Goal: Communication & Community: Answer question/provide support

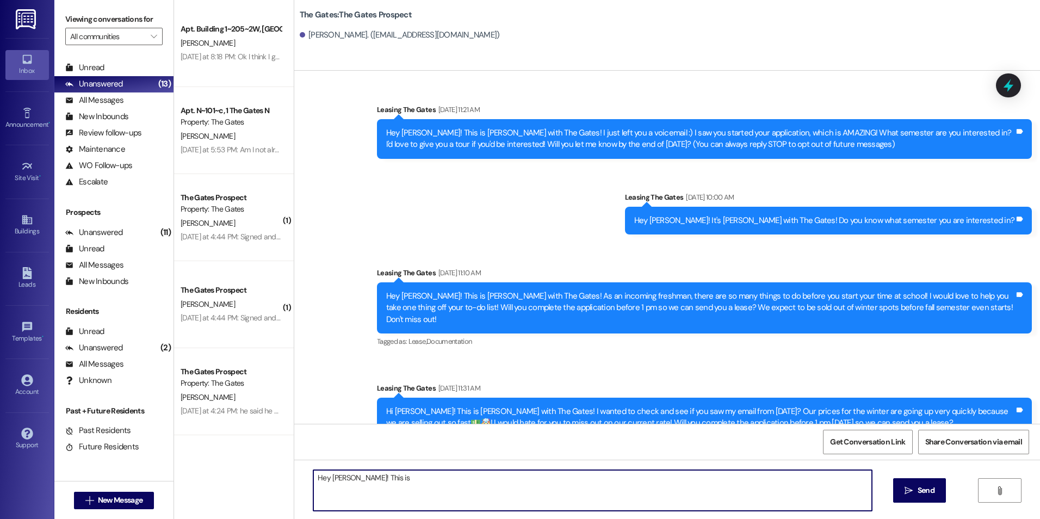
scroll to position [937, 0]
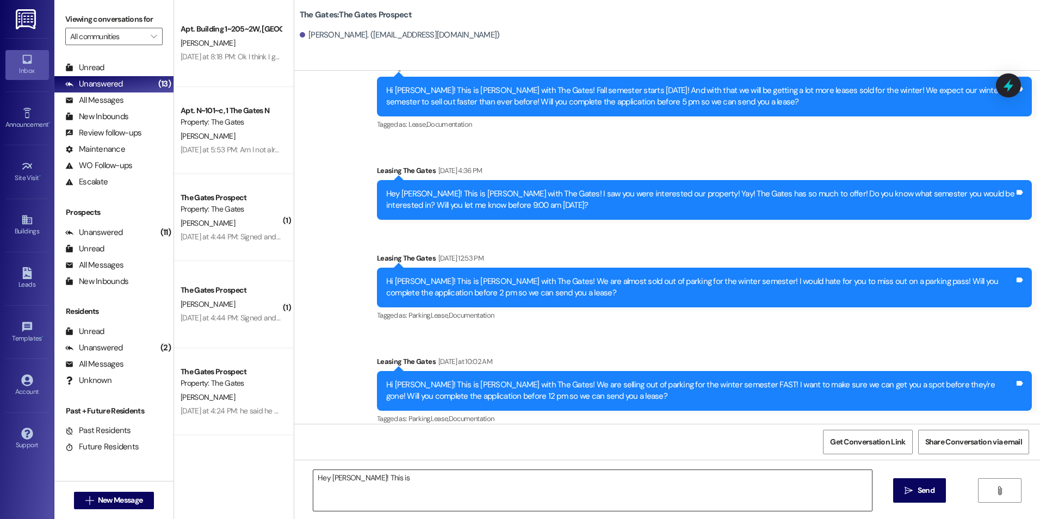
click at [448, 493] on textarea "Hey [PERSON_NAME]! This is" at bounding box center [592, 490] width 558 height 41
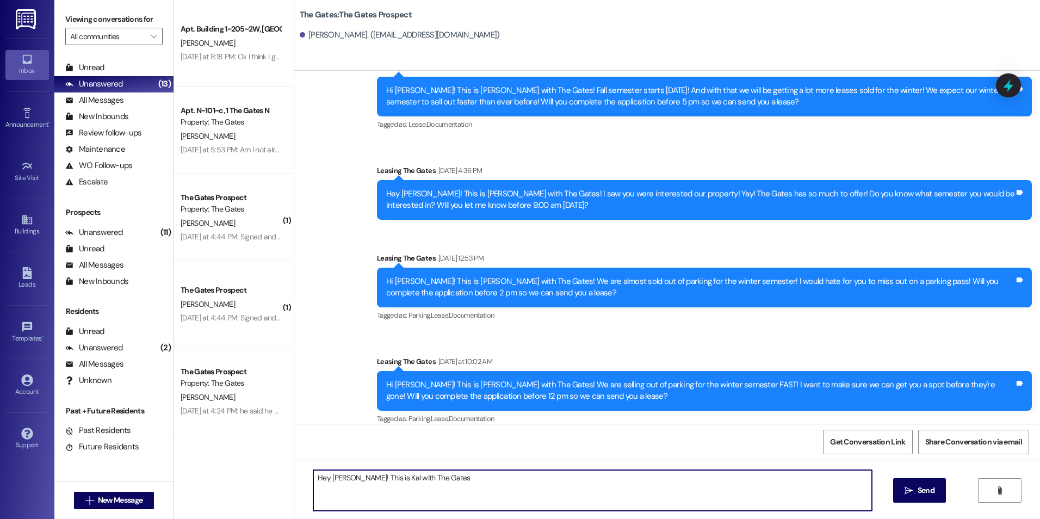
click at [493, 483] on textarea "Hey [PERSON_NAME]! This is Kal with The Gates" at bounding box center [592, 490] width 558 height 41
click at [464, 453] on div "Get Conversation Link Share Conversation via email" at bounding box center [667, 442] width 746 height 36
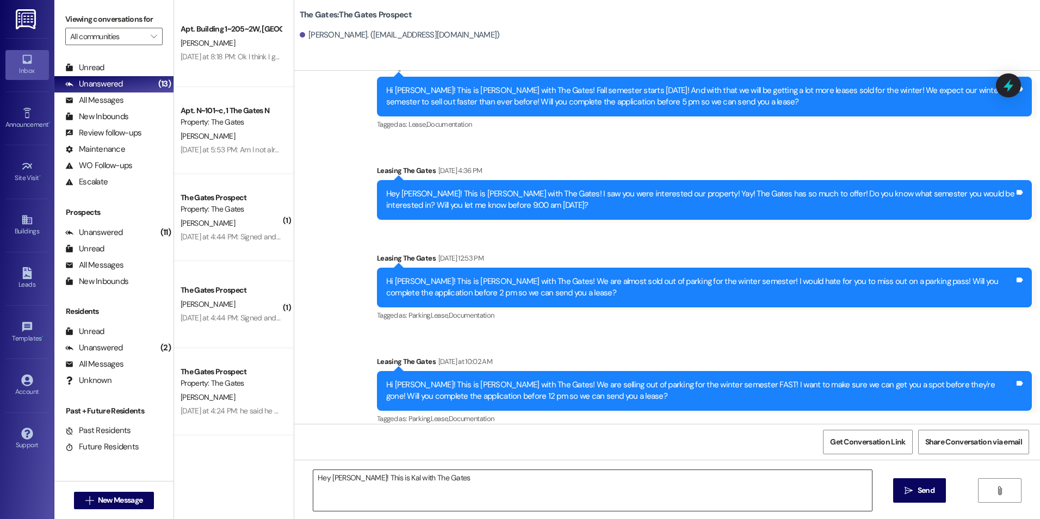
click at [455, 476] on textarea "Hey [PERSON_NAME]! This is Kal with The Gates" at bounding box center [592, 490] width 558 height 41
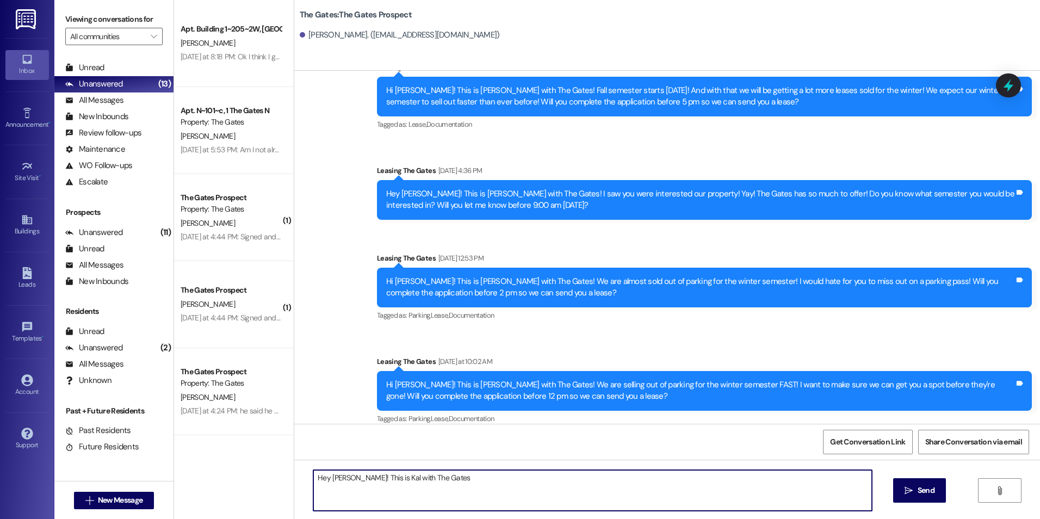
drag, startPoint x: 379, startPoint y: 481, endPoint x: 388, endPoint y: 499, distance: 20.0
click at [379, 481] on textarea "Hey [PERSON_NAME]! This is Kal with The Gates" at bounding box center [592, 490] width 558 height 41
click at [464, 477] on textarea "Hey [PERSON_NAME]! This is [PERSON_NAME] with The Gates" at bounding box center [592, 490] width 558 height 41
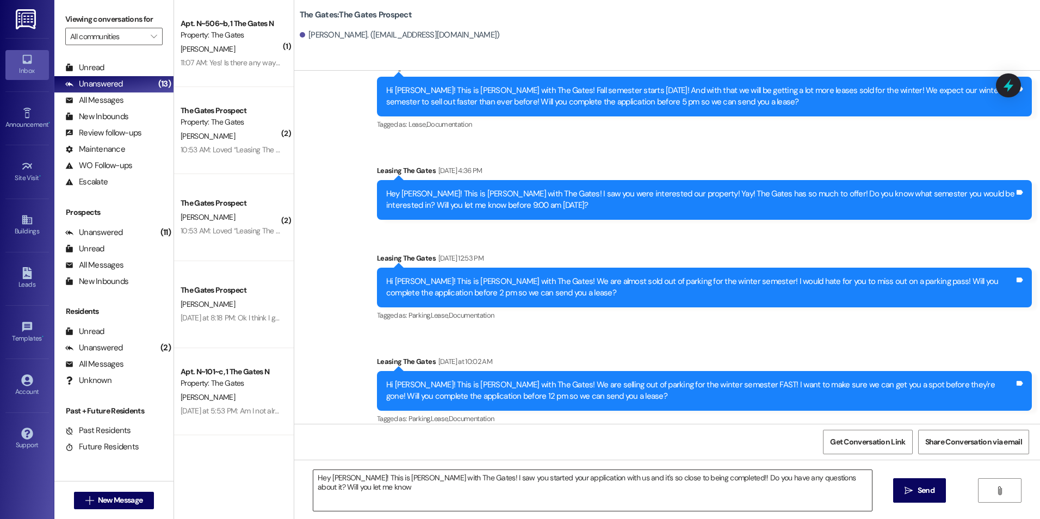
click at [845, 486] on textarea "Hey [PERSON_NAME]! This is [PERSON_NAME] with The Gates! I saw you started your…" at bounding box center [592, 490] width 558 height 41
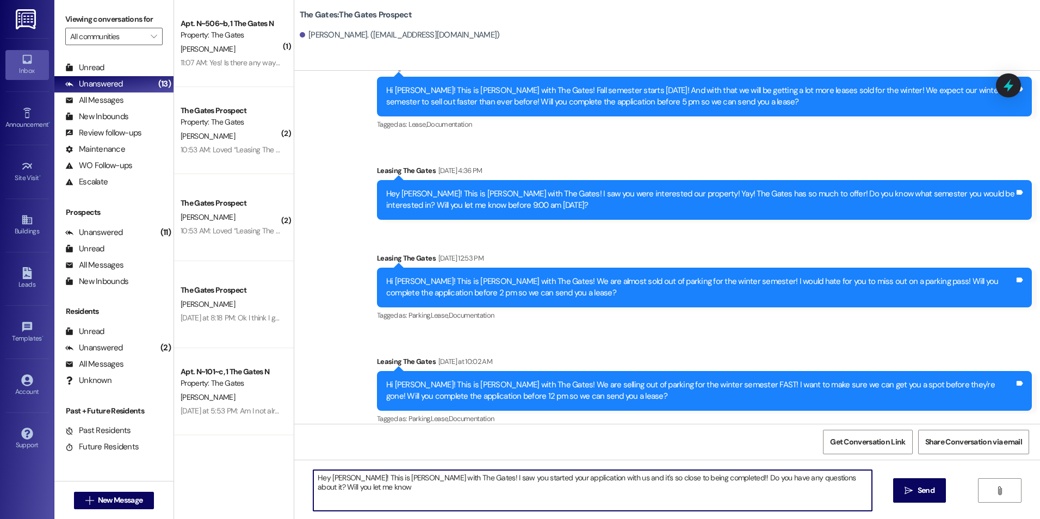
click at [866, 486] on textarea "Hey [PERSON_NAME]! This is [PERSON_NAME] with The Gates! I saw you started your…" at bounding box center [592, 490] width 558 height 41
click at [358, 495] on textarea "Hey [PERSON_NAME]! This is [PERSON_NAME] with The Gates! I saw you started your…" at bounding box center [592, 490] width 558 height 41
click at [376, 492] on textarea "Hey [PERSON_NAME]! This is [PERSON_NAME] with The Gates! I saw you started your…" at bounding box center [592, 490] width 558 height 41
type textarea "Hey [PERSON_NAME]! This is [PERSON_NAME] with The Gates! I saw you started your…"
click at [905, 490] on icon "" at bounding box center [909, 490] width 8 height 9
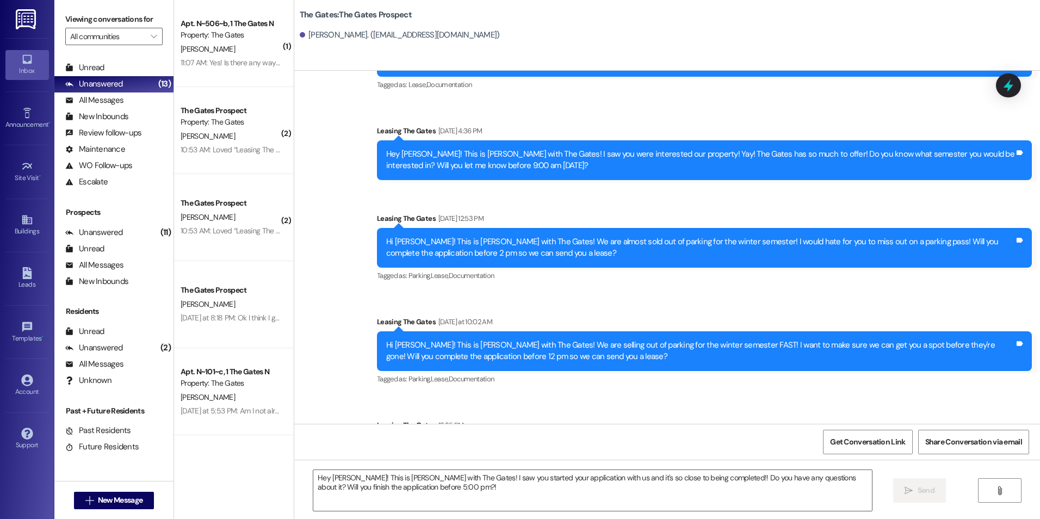
scroll to position [1025, 0]
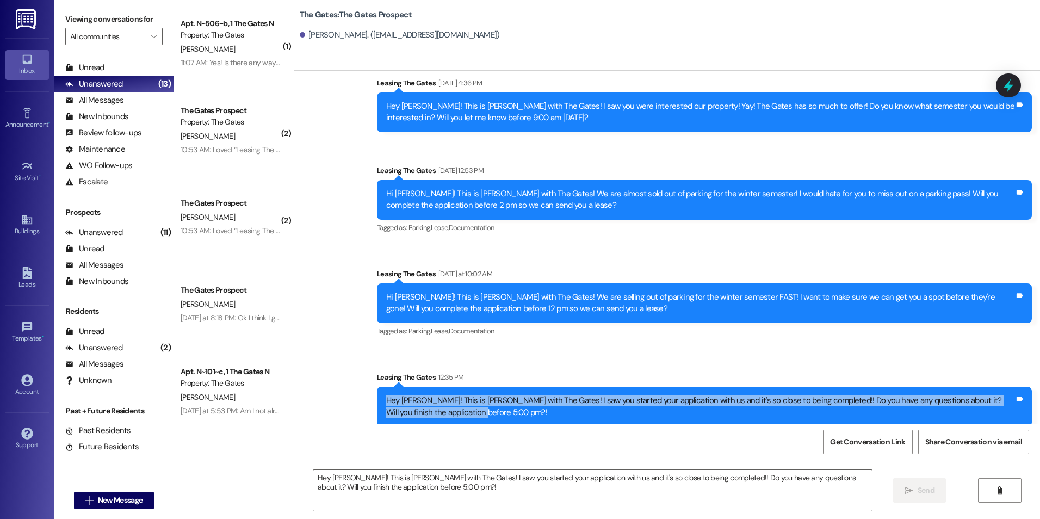
drag, startPoint x: 376, startPoint y: 384, endPoint x: 451, endPoint y: 421, distance: 83.7
click at [451, 421] on div "Sent via SMS Leasing The Gates 12:35 PM Hey [PERSON_NAME]! This is [PERSON_NAME…" at bounding box center [704, 398] width 671 height 71
drag, startPoint x: 451, startPoint y: 421, endPoint x: 412, endPoint y: 392, distance: 48.6
copy div "Hey [PERSON_NAME]! This is [PERSON_NAME] with The Gates! I saw you started your…"
click at [124, 502] on span "New Message" at bounding box center [120, 500] width 45 height 11
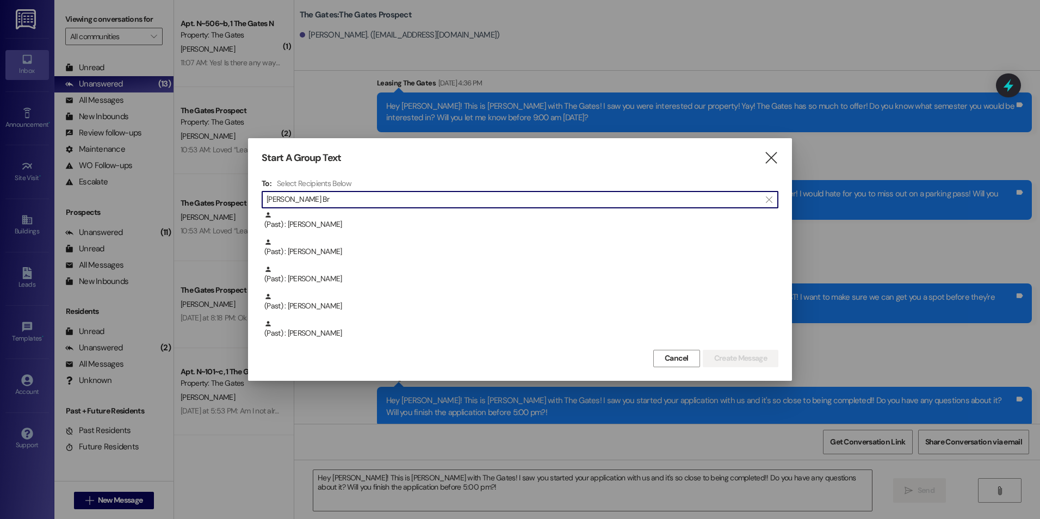
scroll to position [0, 0]
type input "A"
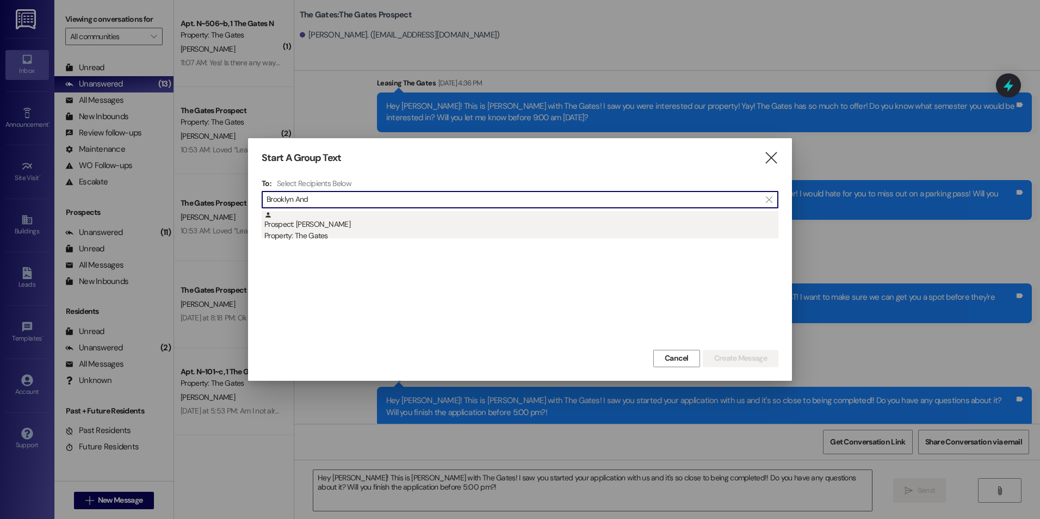
type input "Brooklyn And"
click at [398, 231] on div "Property: The Gates" at bounding box center [521, 235] width 514 height 11
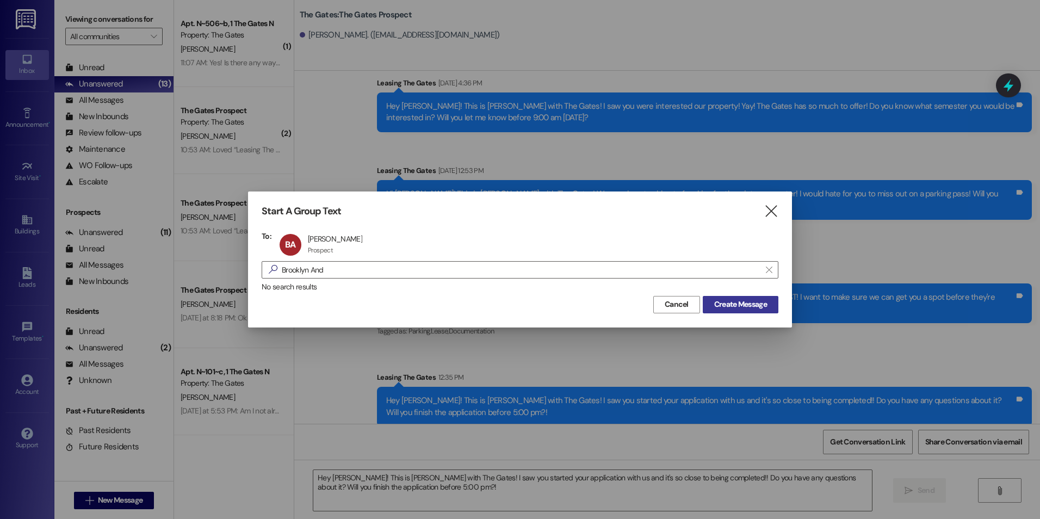
click at [738, 300] on span "Create Message" at bounding box center [740, 304] width 53 height 11
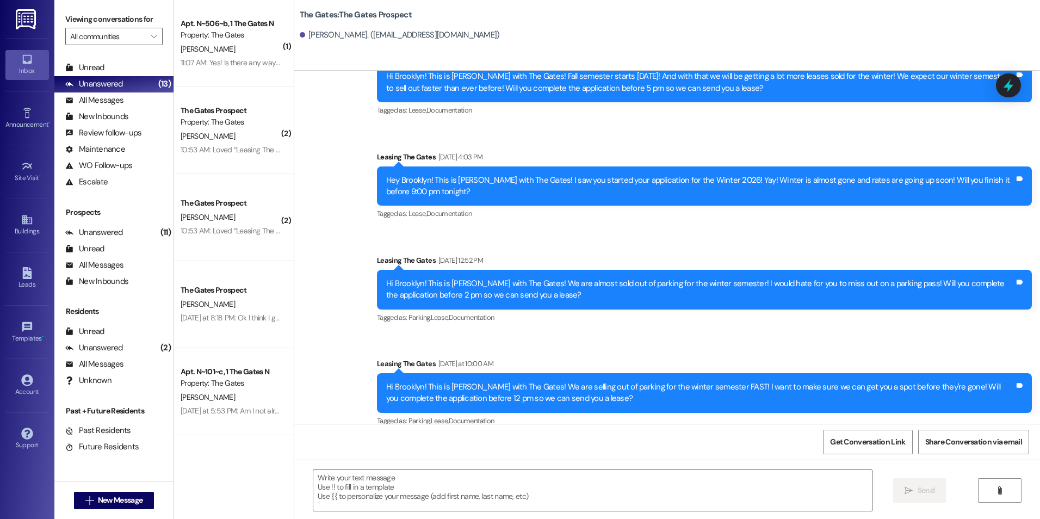
scroll to position [1380, 0]
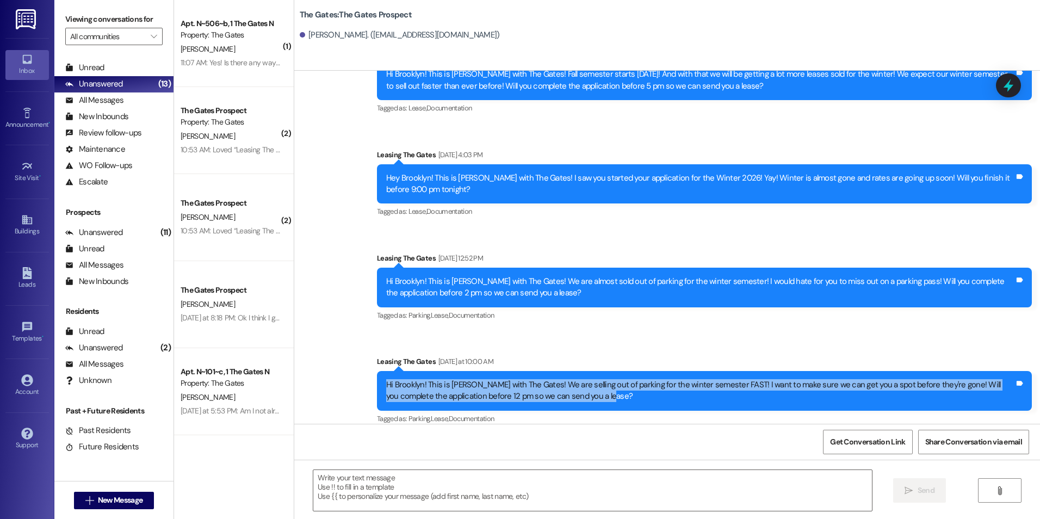
drag, startPoint x: 376, startPoint y: 373, endPoint x: 585, endPoint y: 391, distance: 209.7
click at [585, 391] on div "Hi Brooklyn! This is [PERSON_NAME] with The Gates! We are selling out of parkin…" at bounding box center [704, 391] width 655 height 40
drag, startPoint x: 585, startPoint y: 391, endPoint x: 550, endPoint y: 388, distance: 35.5
copy div "Hi Brooklyn! This is [PERSON_NAME] with The Gates! We are selling out of parkin…"
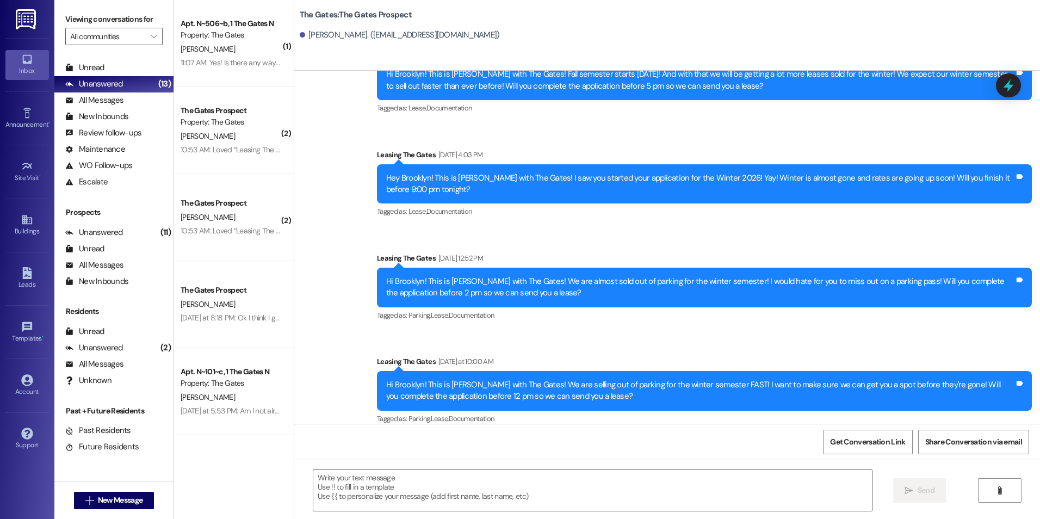
click at [602, 348] on div "Sent via SMS Leasing The Gates [DATE] at 10:00 AM Hi Brooklyn! This is [PERSON_…" at bounding box center [704, 391] width 671 height 87
click at [75, 505] on button " New Message" at bounding box center [114, 500] width 81 height 17
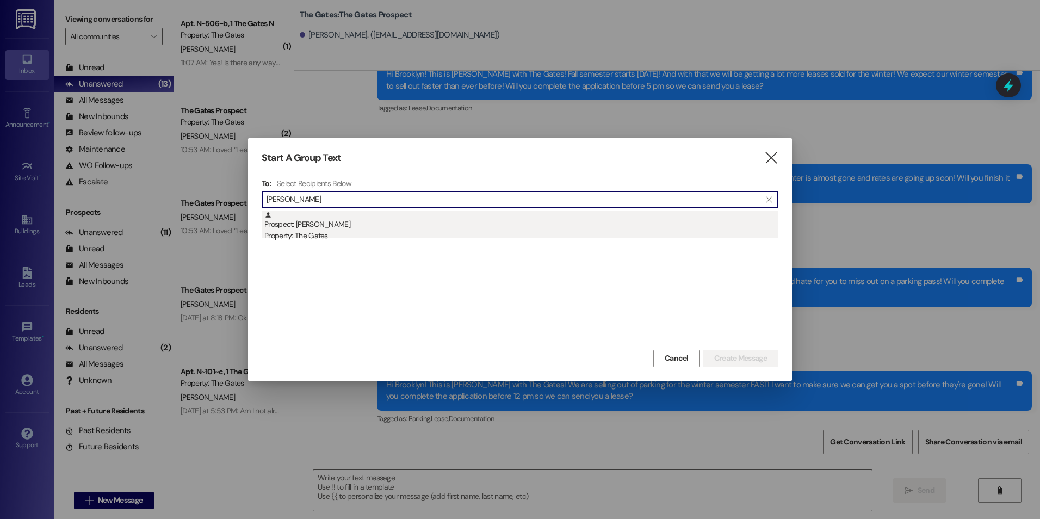
type input "[PERSON_NAME]"
click at [342, 227] on div "Prospect: [PERSON_NAME] Property: The Gates" at bounding box center [521, 226] width 514 height 31
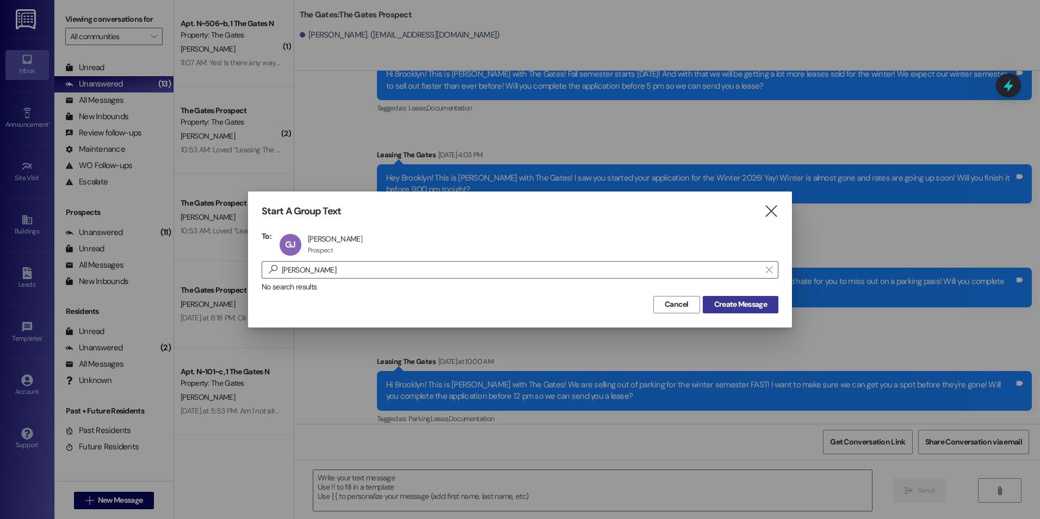
click at [742, 300] on span "Create Message" at bounding box center [740, 304] width 53 height 11
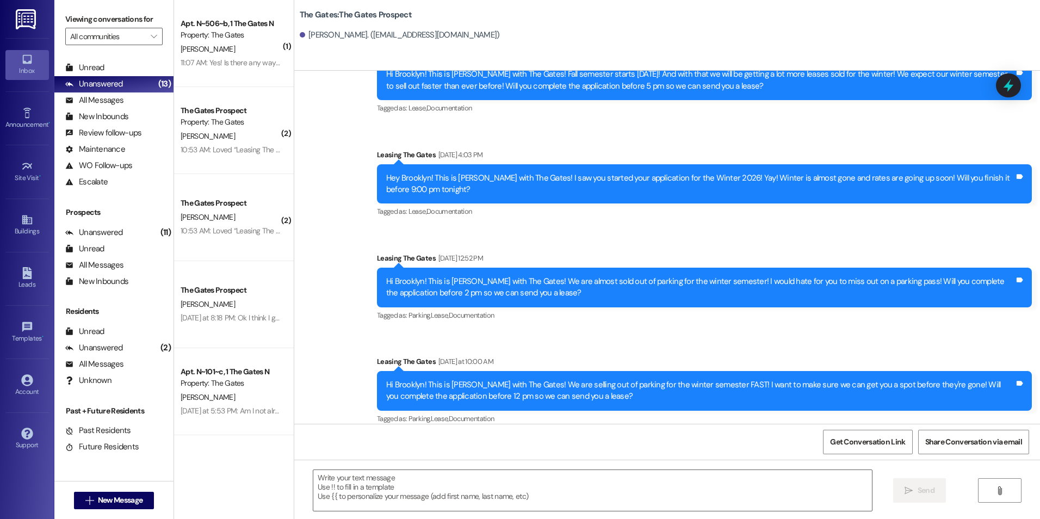
scroll to position [0, 0]
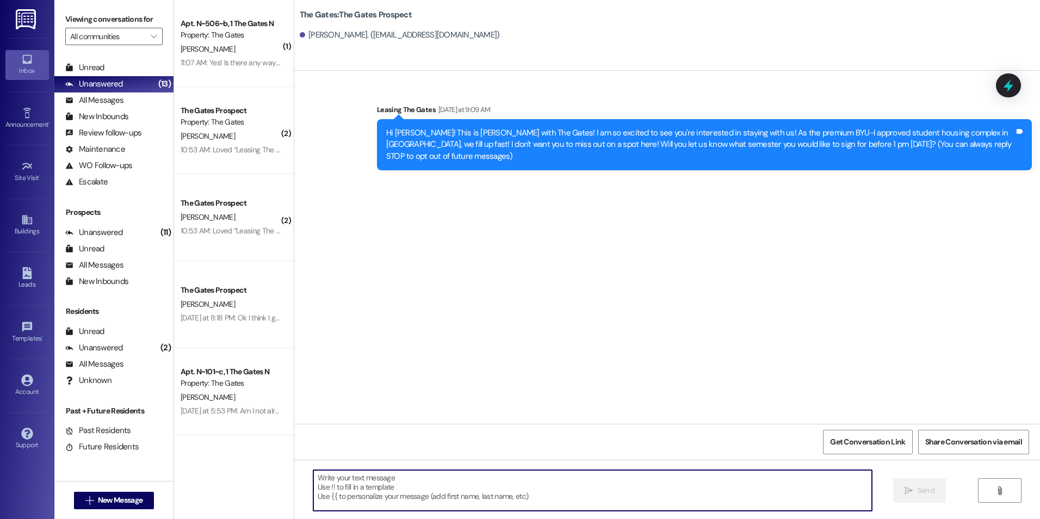
click at [508, 483] on textarea at bounding box center [592, 490] width 558 height 41
click at [508, 484] on textarea at bounding box center [592, 490] width 558 height 41
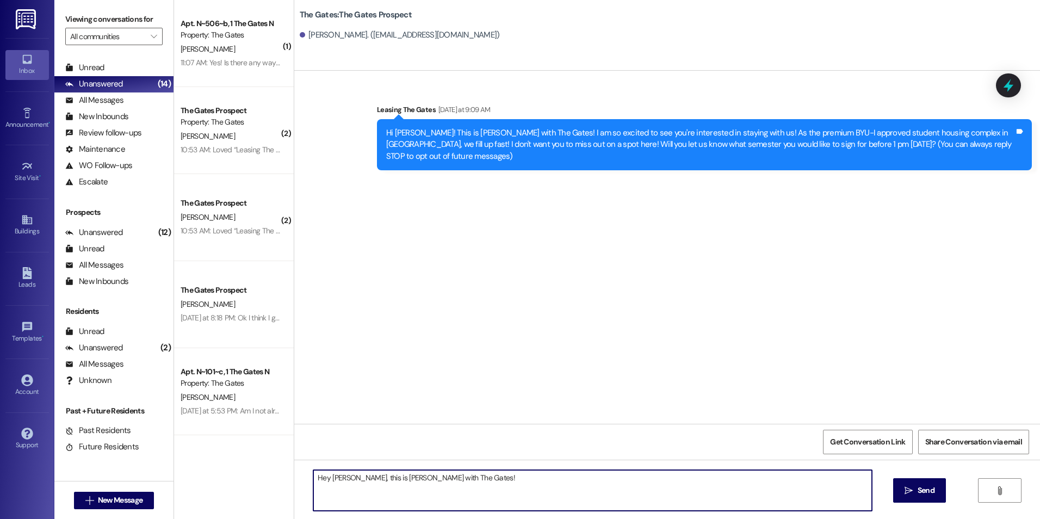
click at [456, 480] on textarea "Hey [PERSON_NAME], this is [PERSON_NAME] with The Gates!" at bounding box center [592, 490] width 558 height 41
click at [604, 485] on textarea "Hey [PERSON_NAME], this is [PERSON_NAME] with The Gates! I saw you were interes…" at bounding box center [592, 490] width 558 height 41
click at [689, 475] on textarea "Hey [PERSON_NAME], this is [PERSON_NAME] with The Gates! I saw you were interes…" at bounding box center [592, 490] width 558 height 41
type textarea "Hey [PERSON_NAME], this is [PERSON_NAME] with The Gates! I saw you were interes…"
drag, startPoint x: 411, startPoint y: 492, endPoint x: 707, endPoint y: 376, distance: 317.5
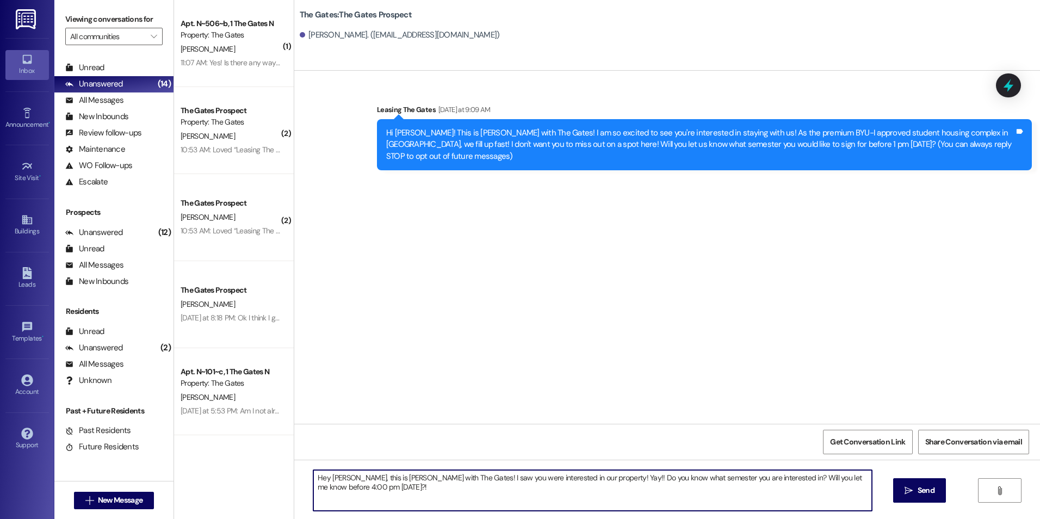
click at [707, 376] on div "Sent via SMS Leasing The Gates [DATE] at 9:09 AM Hi [PERSON_NAME]! This is [PER…" at bounding box center [667, 247] width 746 height 353
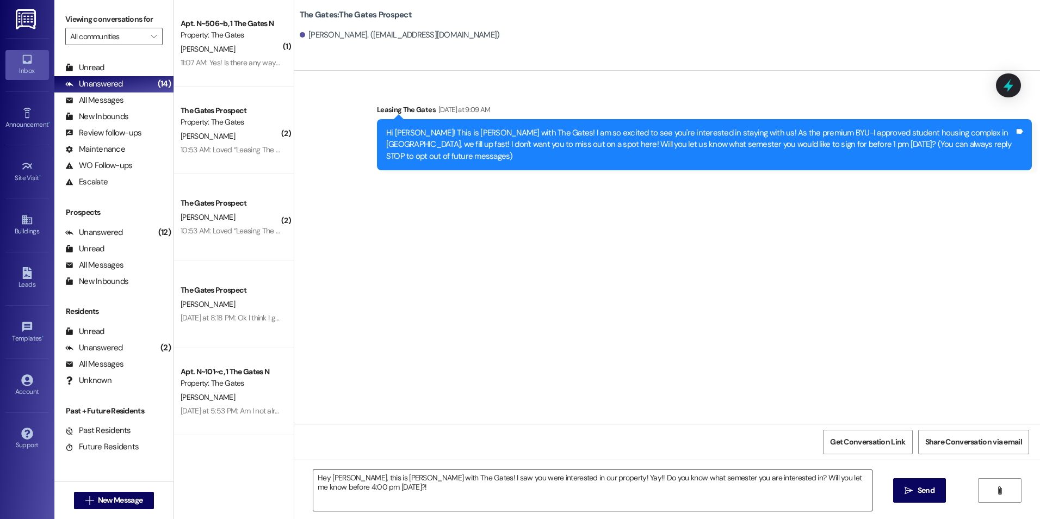
click at [651, 492] on textarea "Hey [PERSON_NAME], this is [PERSON_NAME] with The Gates! I saw you were interes…" at bounding box center [592, 490] width 558 height 41
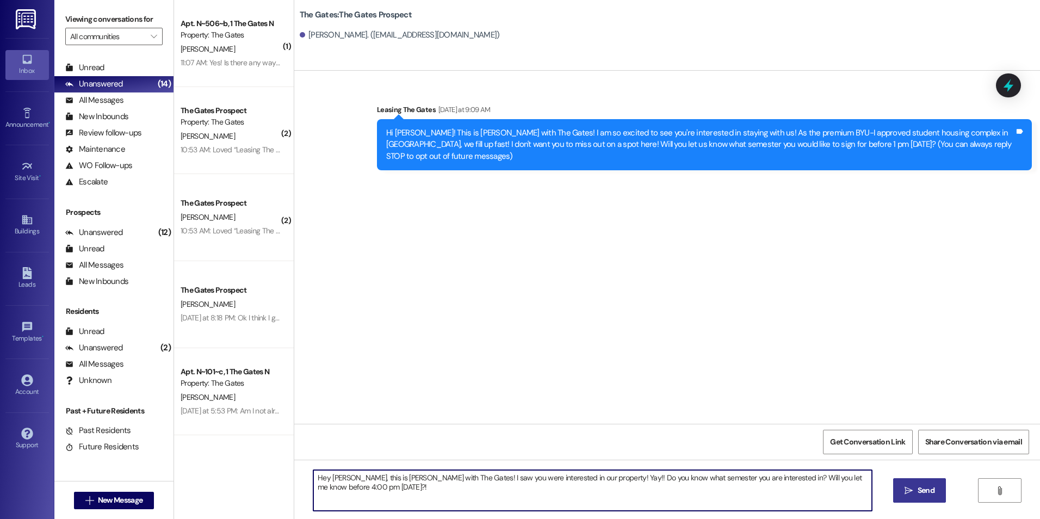
click at [912, 493] on icon "" at bounding box center [909, 490] width 8 height 9
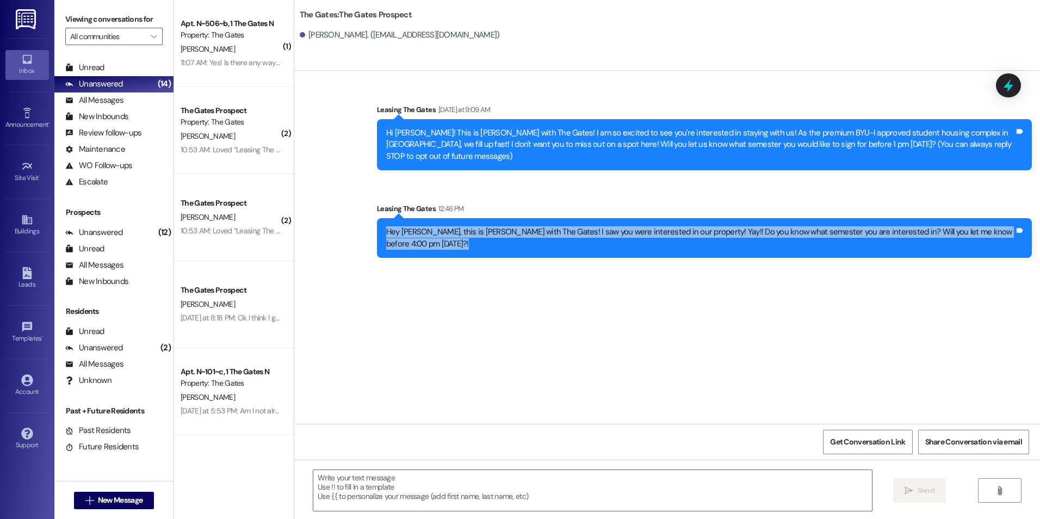
drag, startPoint x: 404, startPoint y: 219, endPoint x: 1028, endPoint y: 223, distance: 623.5
click at [1028, 223] on div "Hey [PERSON_NAME], this is [PERSON_NAME] with The Gates! I saw you were interes…" at bounding box center [704, 238] width 655 height 40
drag, startPoint x: 1028, startPoint y: 223, endPoint x: 970, endPoint y: 219, distance: 57.8
copy div "Hey [PERSON_NAME], this is [PERSON_NAME] with The Gates! I saw you were interes…"
click at [546, 255] on div "Sent via SMS Leasing The Gates [DATE] at 9:09 AM Hi [PERSON_NAME]! This is [PER…" at bounding box center [667, 247] width 746 height 353
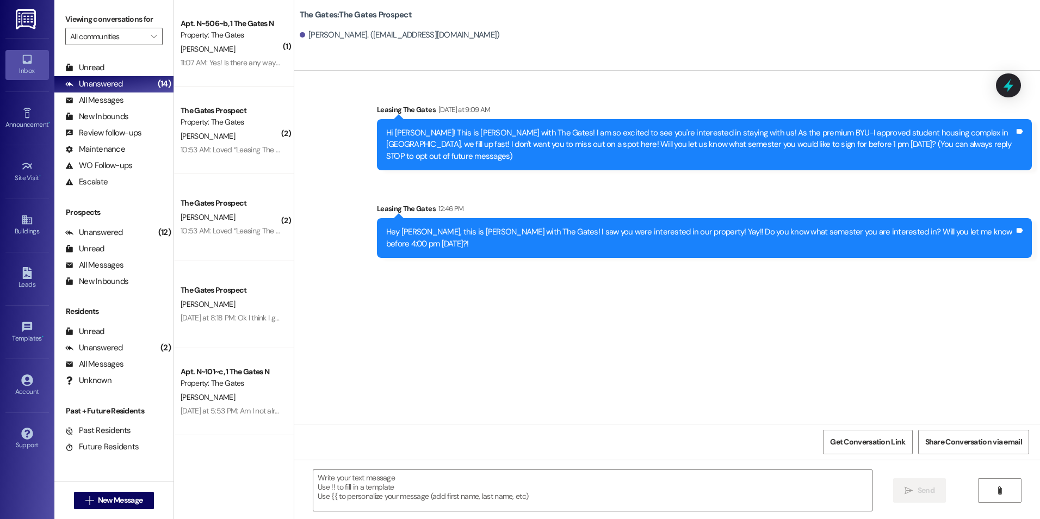
click at [517, 195] on div "Sent via SMS Leasing The Gates 12:46 PM Hey [PERSON_NAME], this is [PERSON_NAME…" at bounding box center [704, 230] width 671 height 71
click at [85, 502] on icon "" at bounding box center [89, 500] width 8 height 9
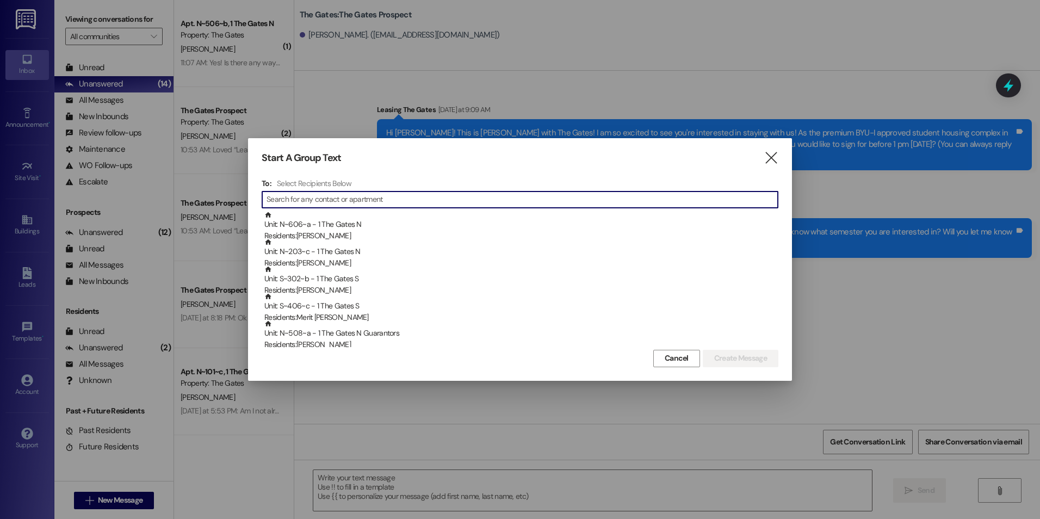
click at [546, 200] on input at bounding box center [522, 199] width 511 height 15
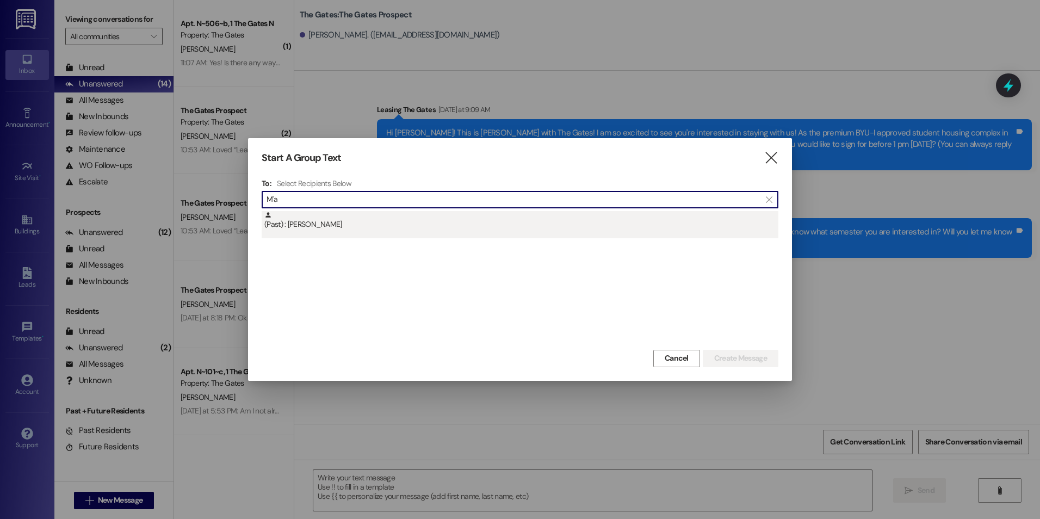
type input "M'a"
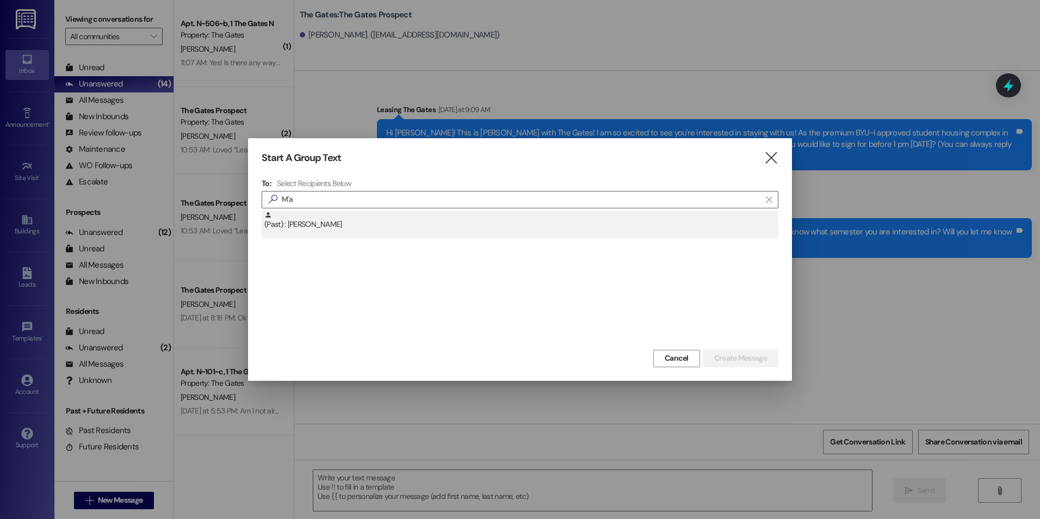
click at [426, 230] on div "(Past) : [PERSON_NAME]" at bounding box center [521, 220] width 514 height 19
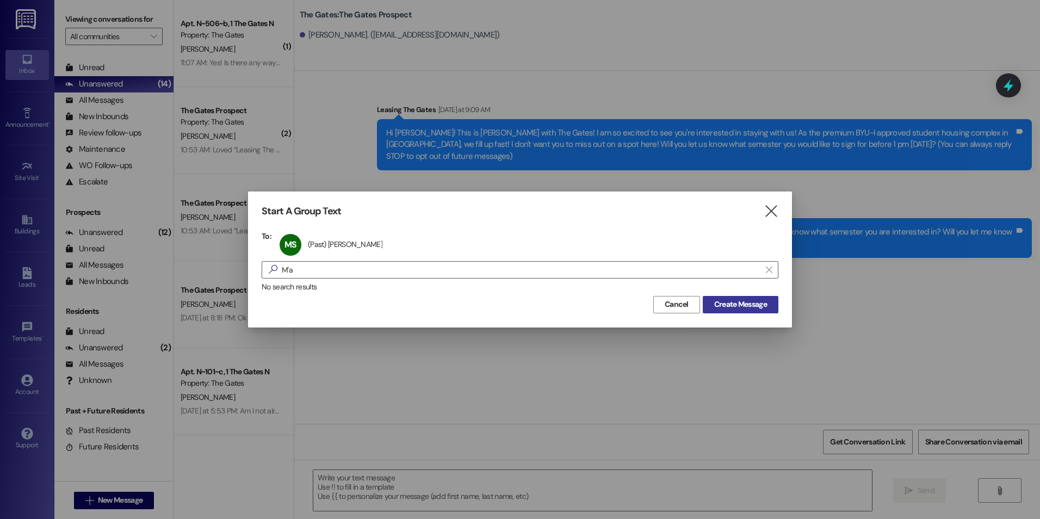
click at [750, 299] on span "Create Message" at bounding box center [740, 304] width 53 height 11
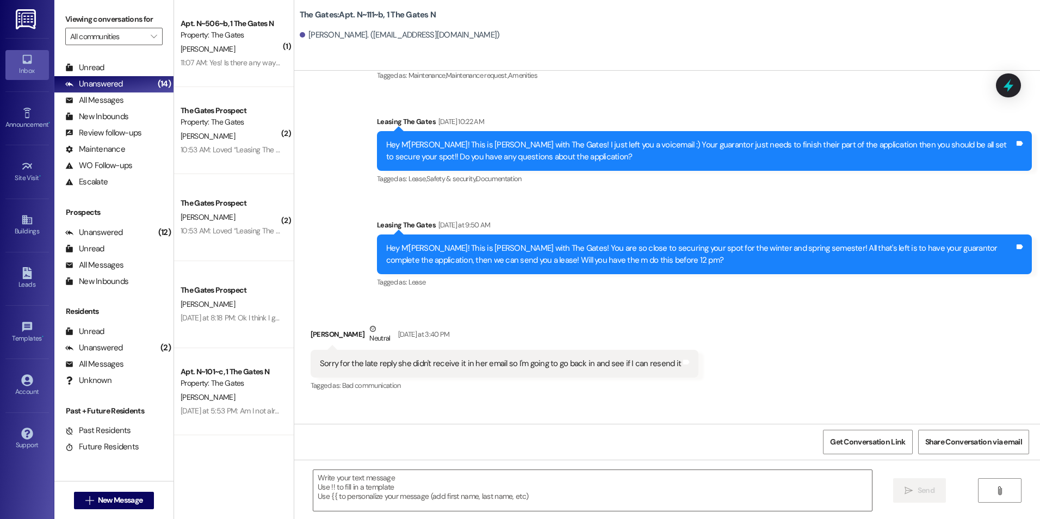
scroll to position [10033, 0]
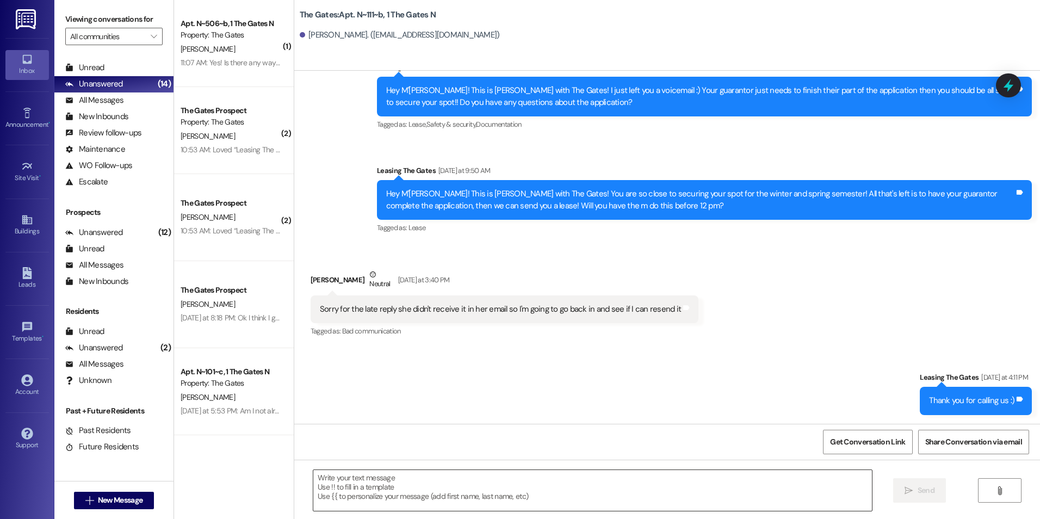
click at [422, 499] on textarea at bounding box center [592, 490] width 558 height 41
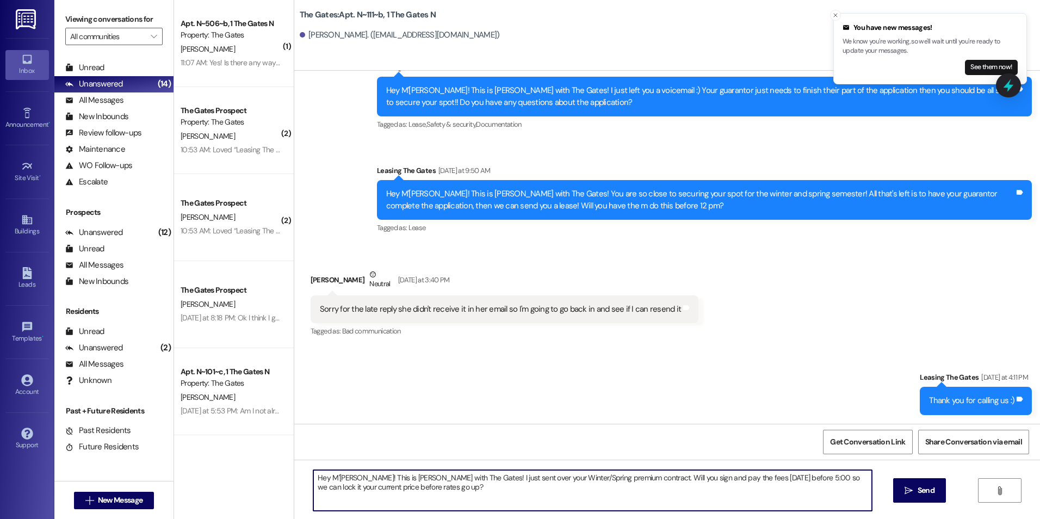
drag, startPoint x: 808, startPoint y: 475, endPoint x: 808, endPoint y: 485, distance: 10.3
click at [808, 477] on textarea "Hey M'[PERSON_NAME]! This is [PERSON_NAME] with The Gates! I just sent over you…" at bounding box center [592, 490] width 558 height 41
click at [434, 478] on textarea "Hey M'[PERSON_NAME]! This is [PERSON_NAME] with The Gates! I just sent over you…" at bounding box center [592, 490] width 558 height 41
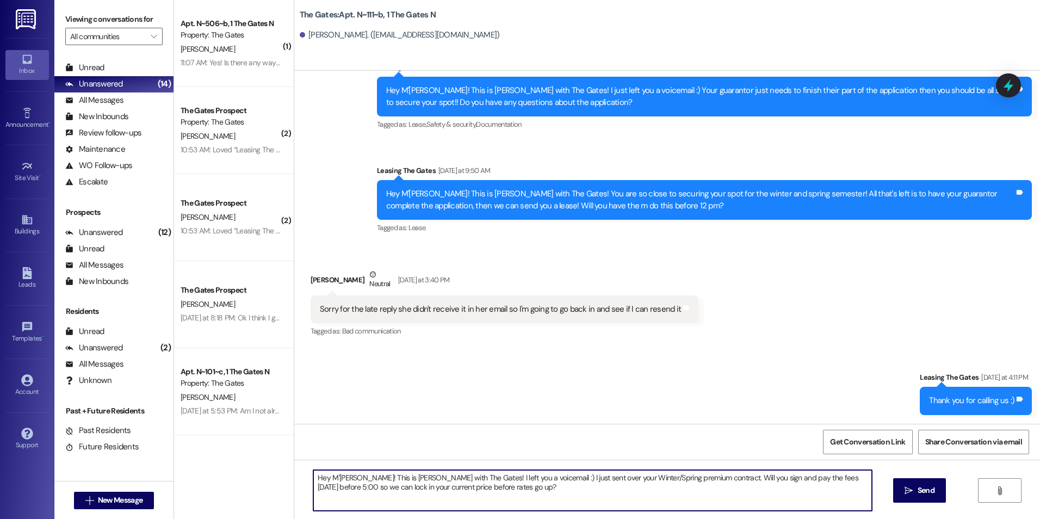
click at [527, 494] on textarea "Hey M'[PERSON_NAME]! This is [PERSON_NAME] with The Gates! I left you a voicema…" at bounding box center [592, 490] width 558 height 41
type textarea "Hey M'[PERSON_NAME]! This is [PERSON_NAME] with The Gates! I left you a voicema…"
click at [912, 487] on span " Send" at bounding box center [920, 490] width 34 height 11
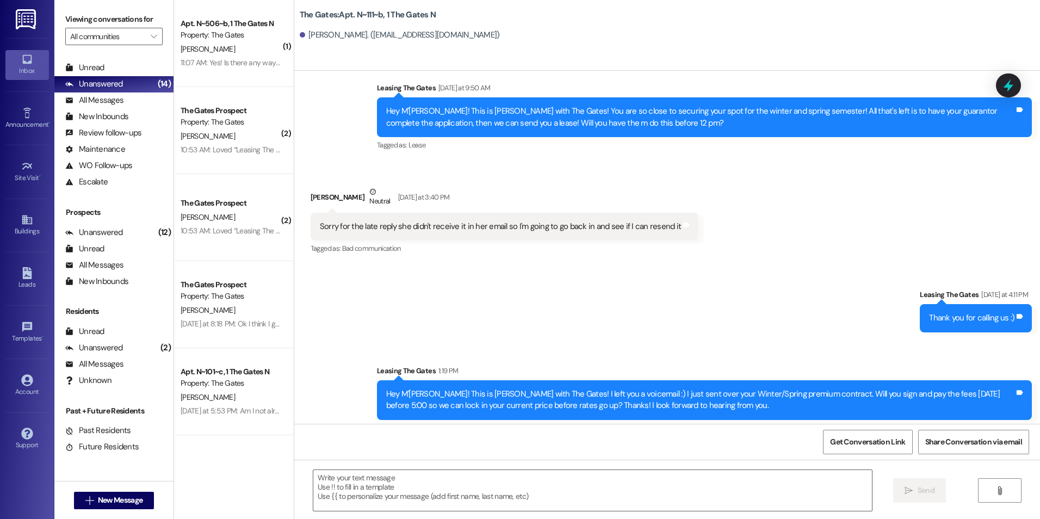
scroll to position [10120, 0]
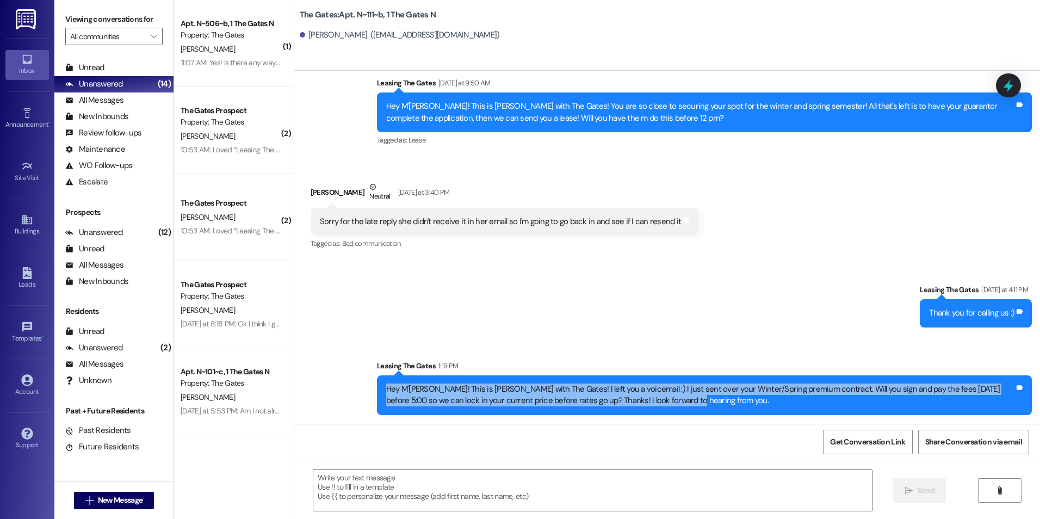
drag, startPoint x: 378, startPoint y: 389, endPoint x: 720, endPoint y: 407, distance: 342.1
click at [720, 407] on div "Hey M'[PERSON_NAME]! This is [PERSON_NAME] with The Gates! I left you a voicema…" at bounding box center [704, 395] width 655 height 40
copy div "Hey M'[PERSON_NAME]! This is [PERSON_NAME] with The Gates! I left you a voicema…"
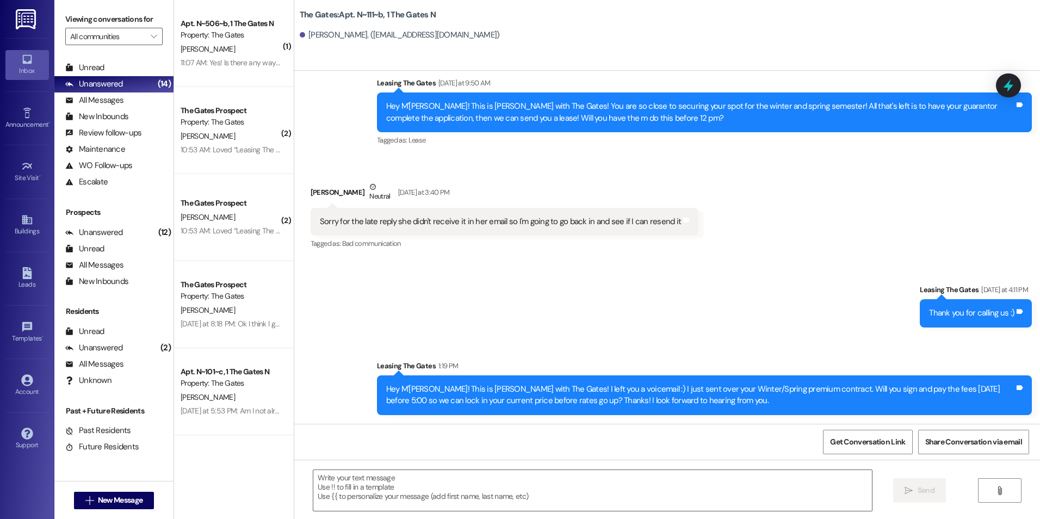
click at [848, 190] on div "Received via SMS [PERSON_NAME] Neutral [DATE] at 3:40 PM Sorry for the late rep…" at bounding box center [667, 208] width 746 height 103
click at [108, 503] on span "New Message" at bounding box center [120, 500] width 45 height 11
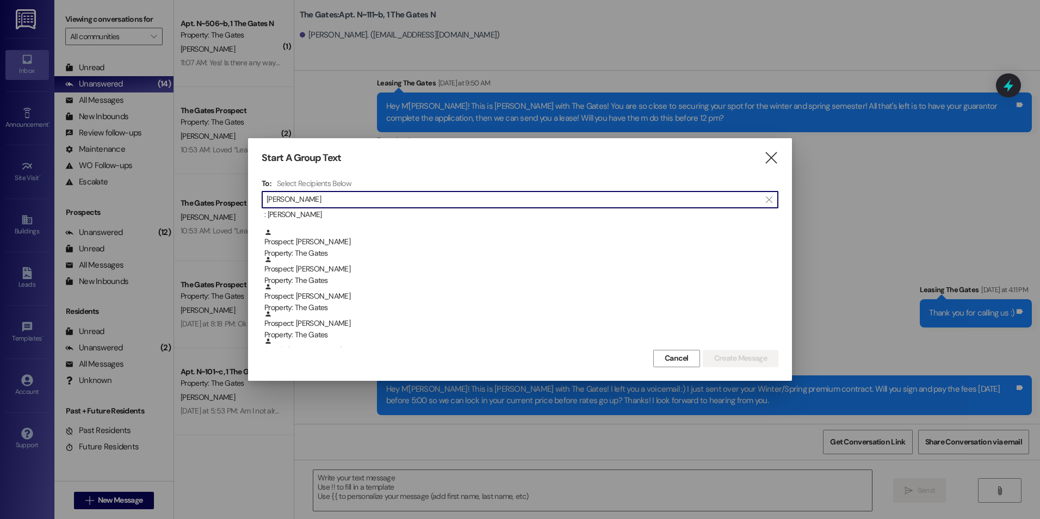
scroll to position [54, 0]
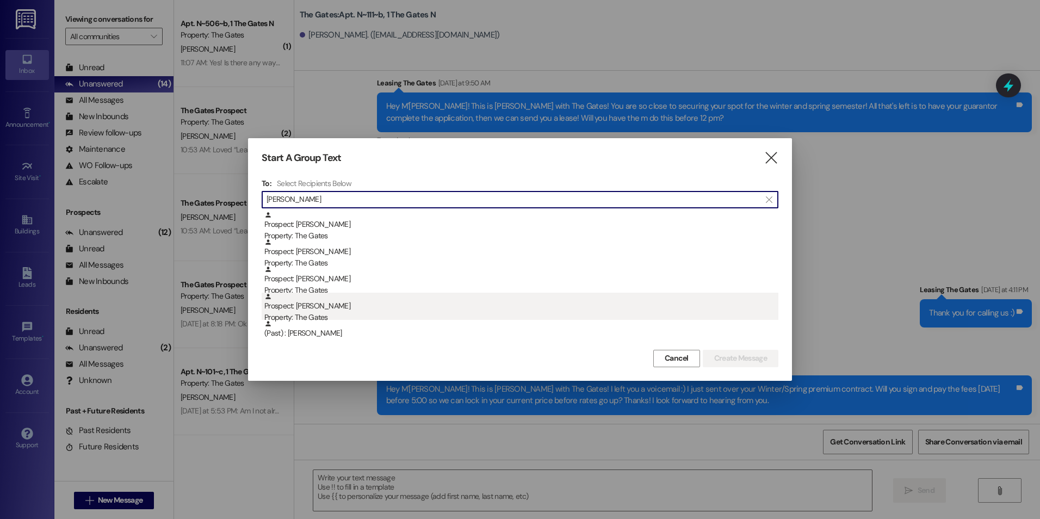
type input "[PERSON_NAME]"
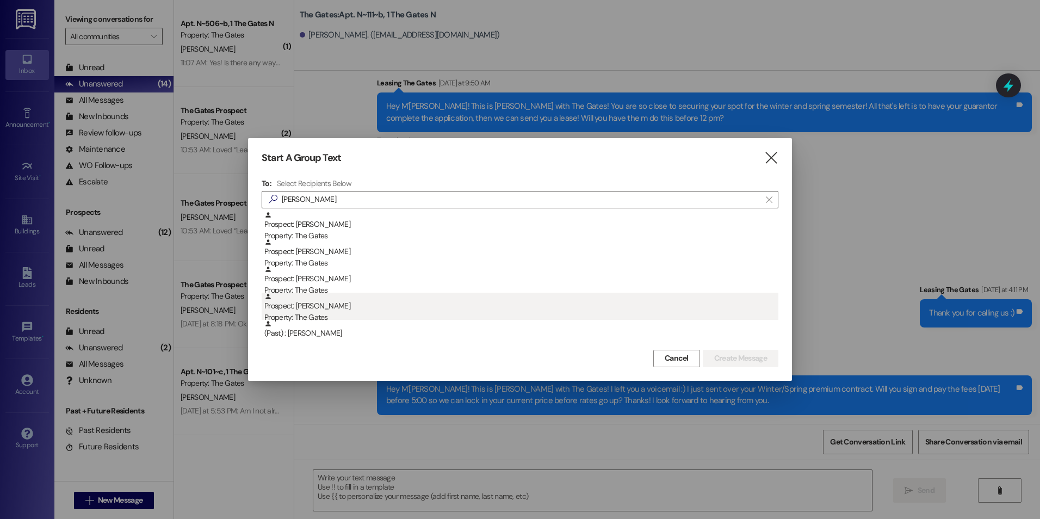
click at [348, 302] on div "Prospect: [PERSON_NAME] Property: The Gates" at bounding box center [521, 308] width 514 height 31
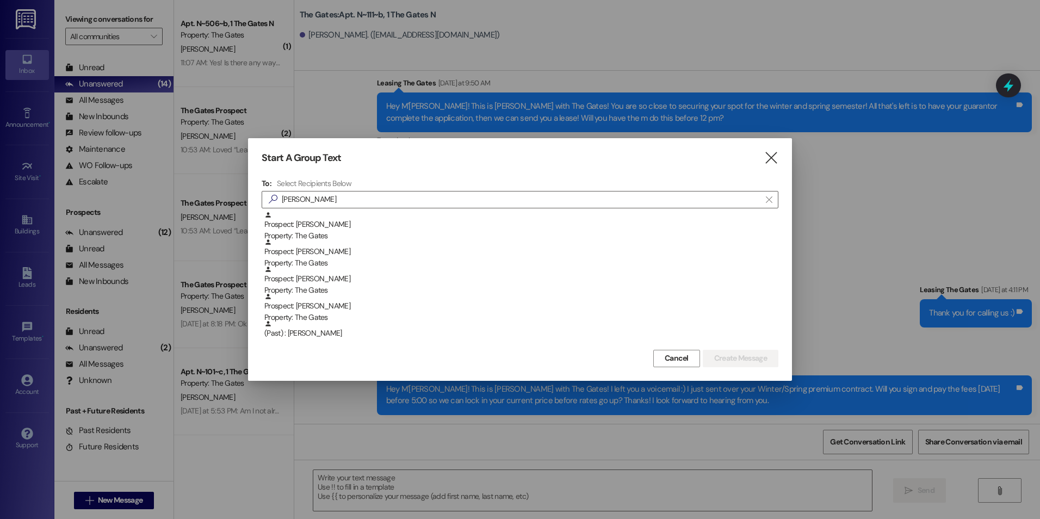
scroll to position [27, 0]
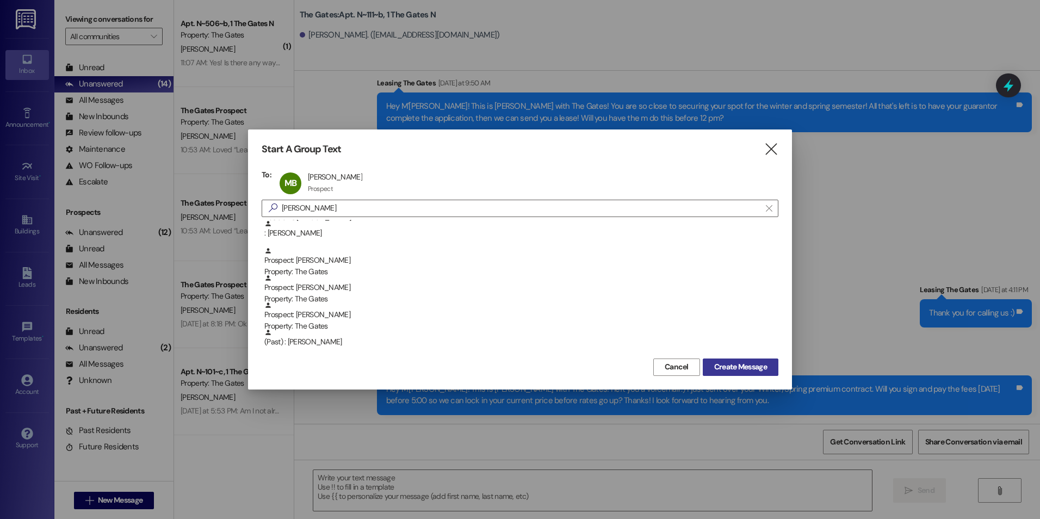
click at [742, 359] on button "Create Message" at bounding box center [741, 367] width 76 height 17
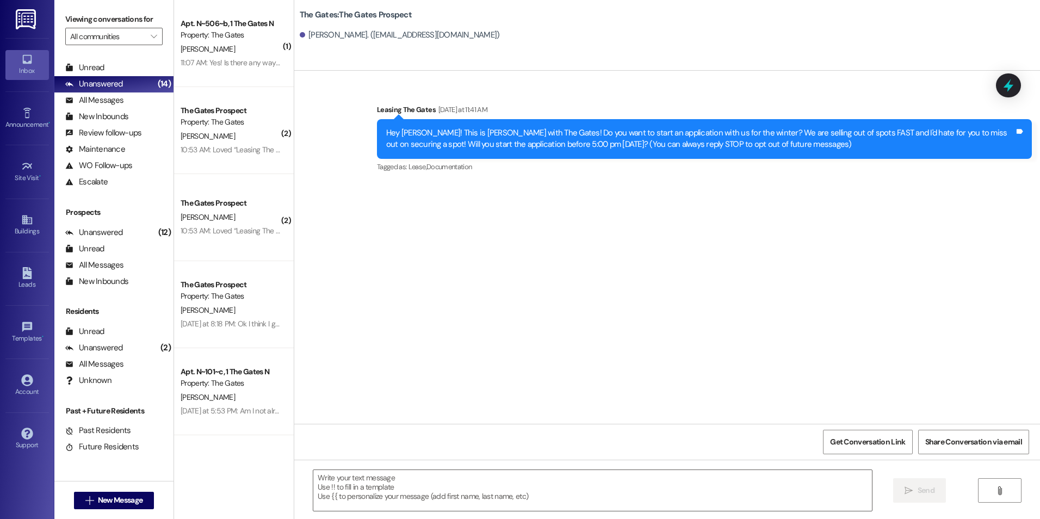
scroll to position [0, 0]
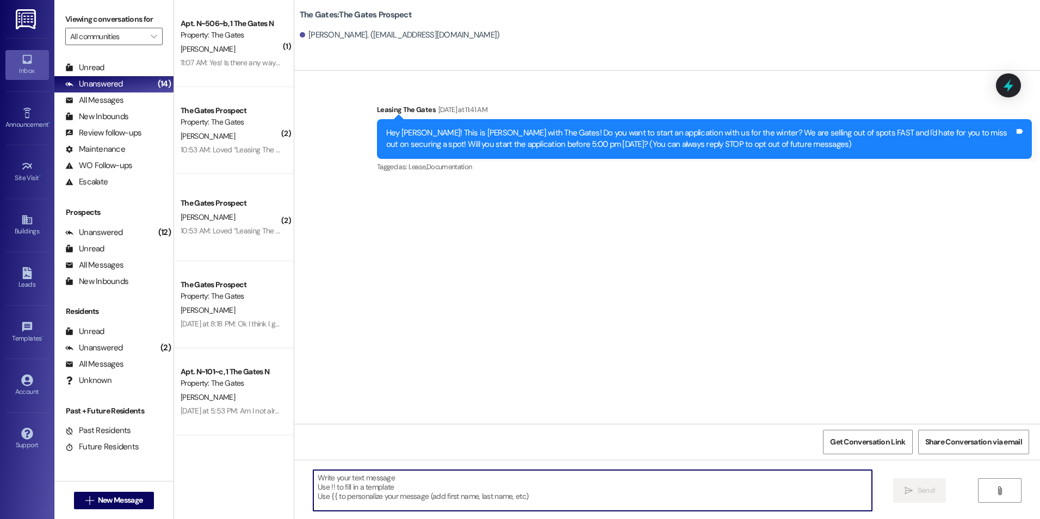
click at [598, 491] on textarea at bounding box center [592, 490] width 558 height 41
click at [591, 496] on textarea at bounding box center [592, 490] width 558 height 41
type textarea "E"
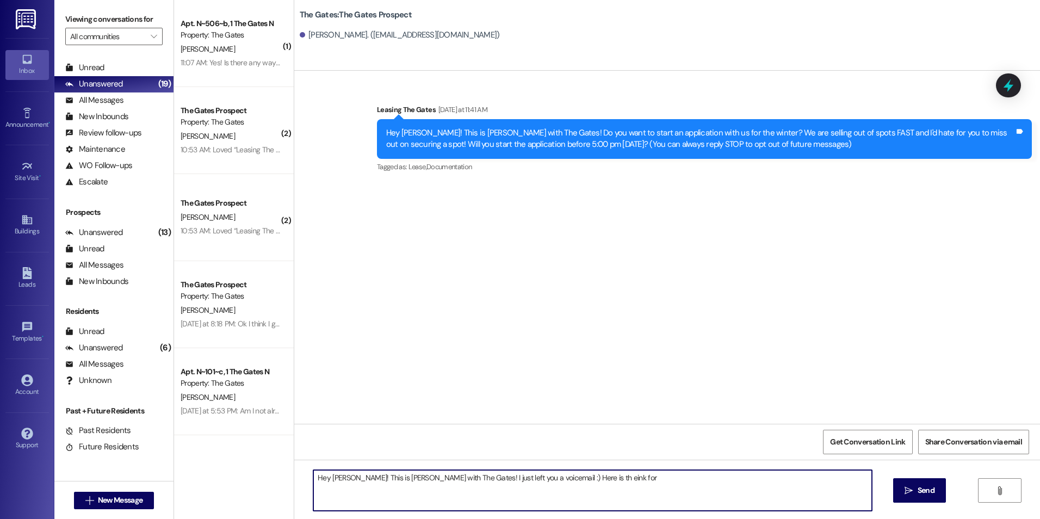
click at [672, 481] on textarea "Hey [PERSON_NAME]! This is [PERSON_NAME] with The Gates! I just left you a voic…" at bounding box center [592, 490] width 558 height 41
drag, startPoint x: 555, startPoint y: 476, endPoint x: 558, endPoint y: 504, distance: 27.9
click at [555, 478] on textarea "Hey [PERSON_NAME]! This is [PERSON_NAME] with The Gates! I just left you a voic…" at bounding box center [592, 490] width 558 height 41
click at [587, 471] on textarea "Hey [PERSON_NAME]! This is [PERSON_NAME] with The Gates! I just left you a voic…" at bounding box center [592, 490] width 558 height 41
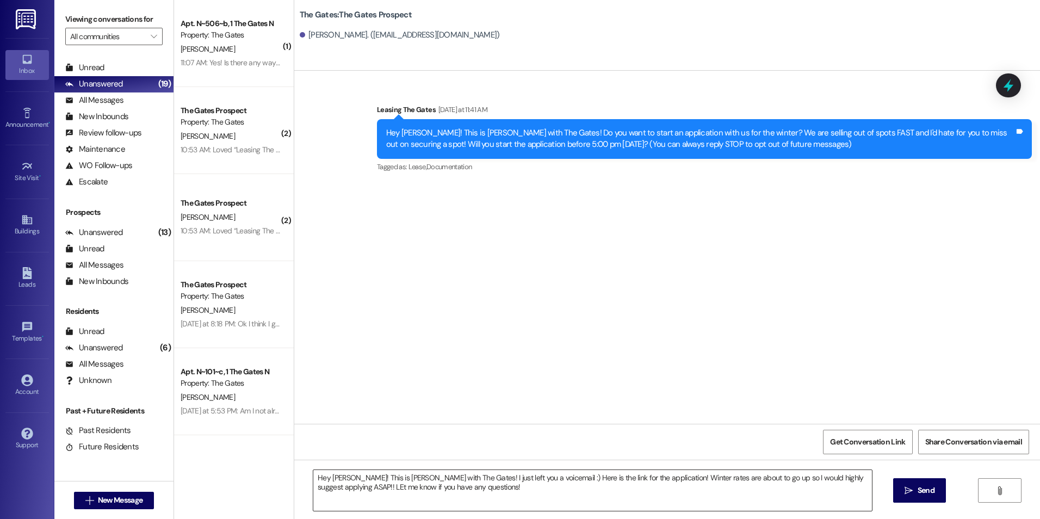
click at [470, 493] on textarea "Hey [PERSON_NAME]! This is [PERSON_NAME] with The Gates! I just left you a voic…" at bounding box center [592, 490] width 558 height 41
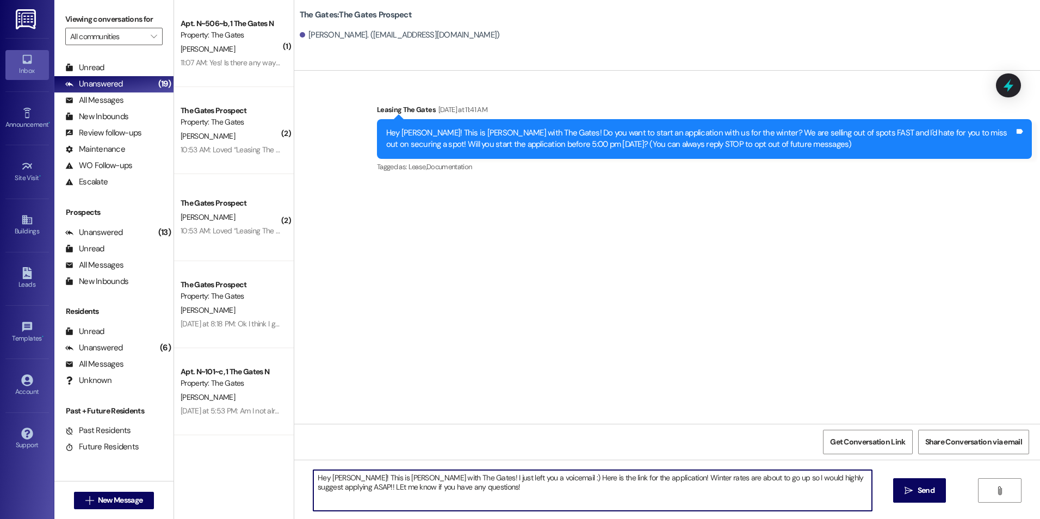
paste textarea "[URL][DOMAIN_NAME]"
type textarea "Hey [PERSON_NAME]! This is [PERSON_NAME] with The Gates! I just left you a voic…"
click at [911, 484] on button " Send" at bounding box center [919, 490] width 53 height 24
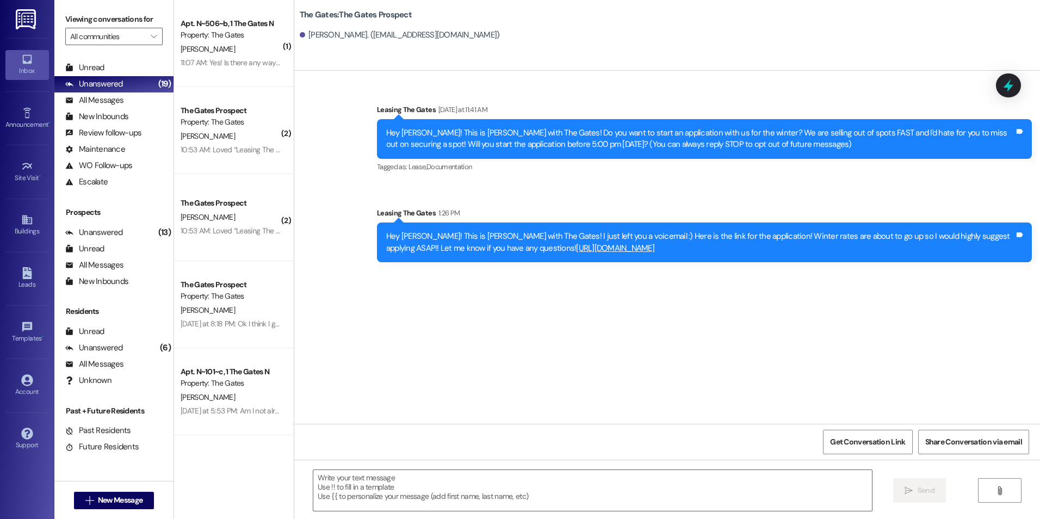
drag, startPoint x: 377, startPoint y: 233, endPoint x: 641, endPoint y: 248, distance: 264.3
click at [641, 248] on div "Hey [PERSON_NAME]! This is [PERSON_NAME] with The Gates! I just left you a voic…" at bounding box center [700, 242] width 631 height 23
copy div "Hey [PERSON_NAME]! This is [PERSON_NAME] with The Gates! I just left you a voic…"
drag, startPoint x: 549, startPoint y: 314, endPoint x: 548, endPoint y: 308, distance: 6.6
click at [549, 314] on div "Sent via SMS Leasing The Gates [DATE] at 11:41 AM Hey Maddy! This is [PERSON_NA…" at bounding box center [667, 247] width 746 height 353
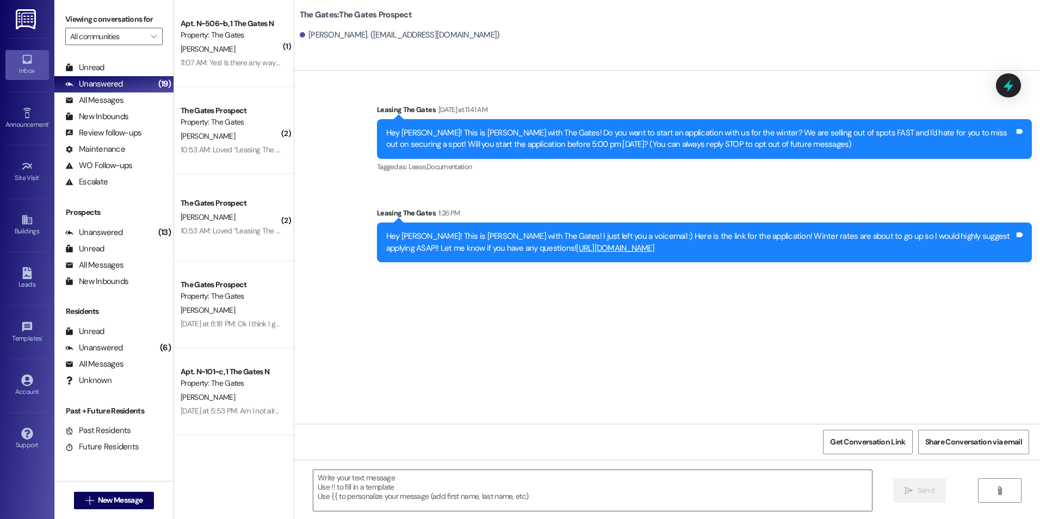
click at [590, 249] on div "Hey [PERSON_NAME]! This is [PERSON_NAME] with The Gates! I just left you a voic…" at bounding box center [700, 242] width 628 height 23
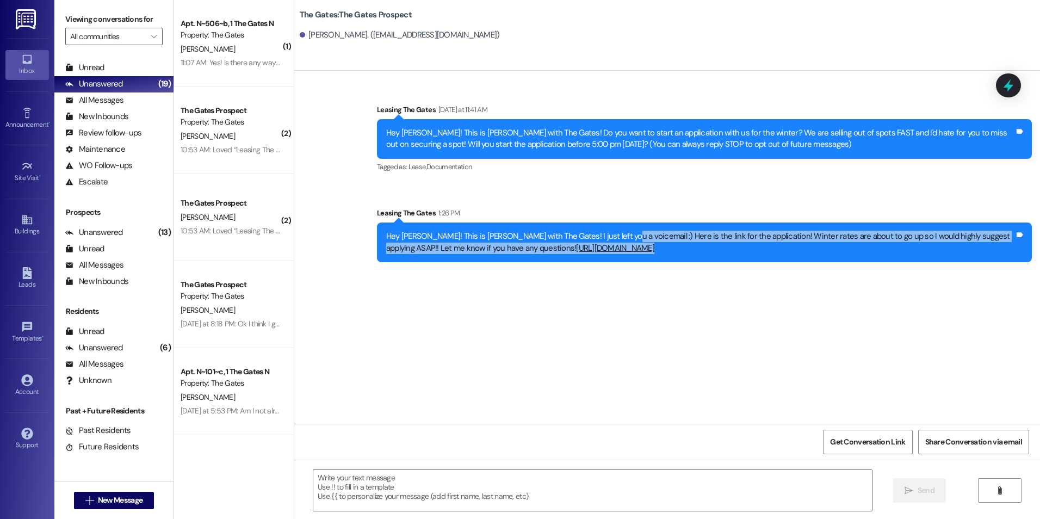
drag, startPoint x: 602, startPoint y: 233, endPoint x: 1016, endPoint y: 277, distance: 416.3
click at [1016, 277] on div "Sent via SMS Leasing The Gates [DATE] at 11:41 AM Hey Maddy! This is [PERSON_NA…" at bounding box center [667, 247] width 746 height 353
copy div "Here is the link for the application! Winter rates are about to go up so I woul…"
click at [700, 335] on div "Sent via SMS Leasing The Gates [DATE] at 11:41 AM Hey Maddy! This is [PERSON_NA…" at bounding box center [667, 247] width 746 height 353
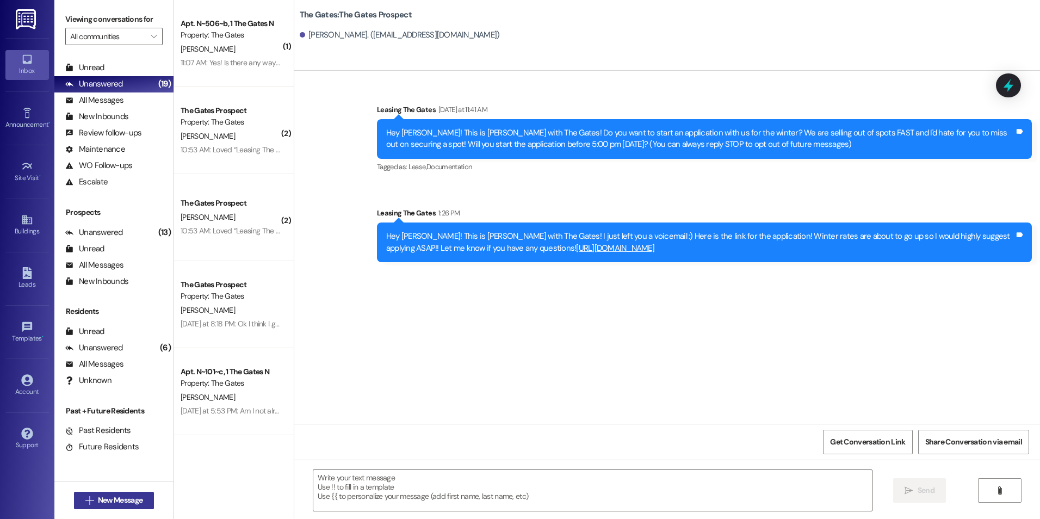
click at [121, 503] on span "New Message" at bounding box center [120, 500] width 45 height 11
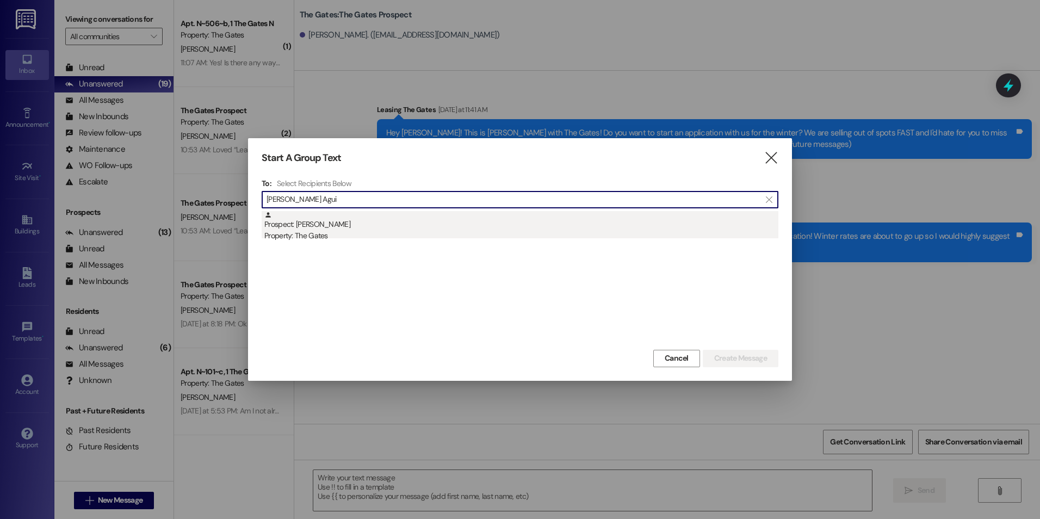
type input "[PERSON_NAME] Agui"
click at [464, 237] on div "Property: The Gates" at bounding box center [521, 235] width 514 height 11
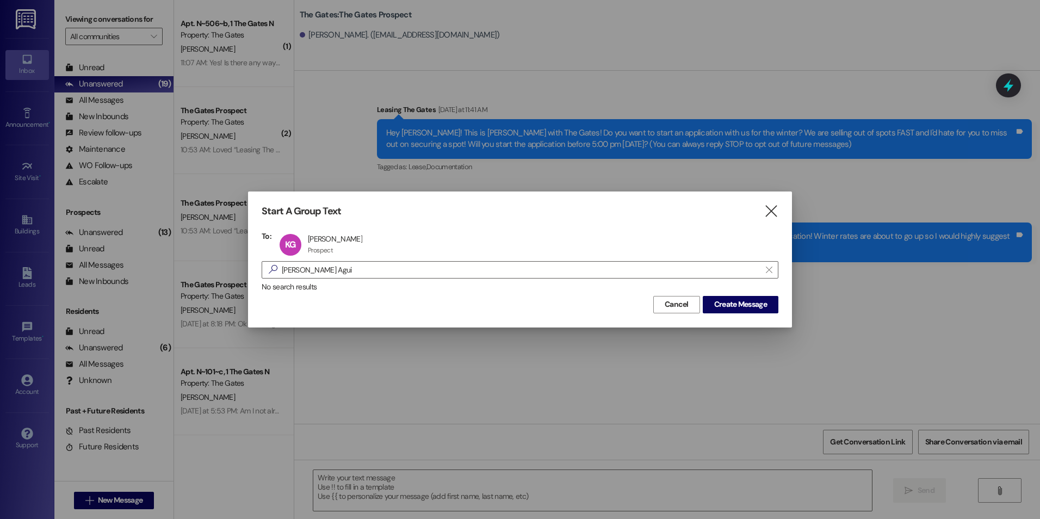
click at [756, 294] on div "Cancel Create Message" at bounding box center [520, 303] width 517 height 20
click at [751, 302] on span "Create Message" at bounding box center [740, 304] width 53 height 11
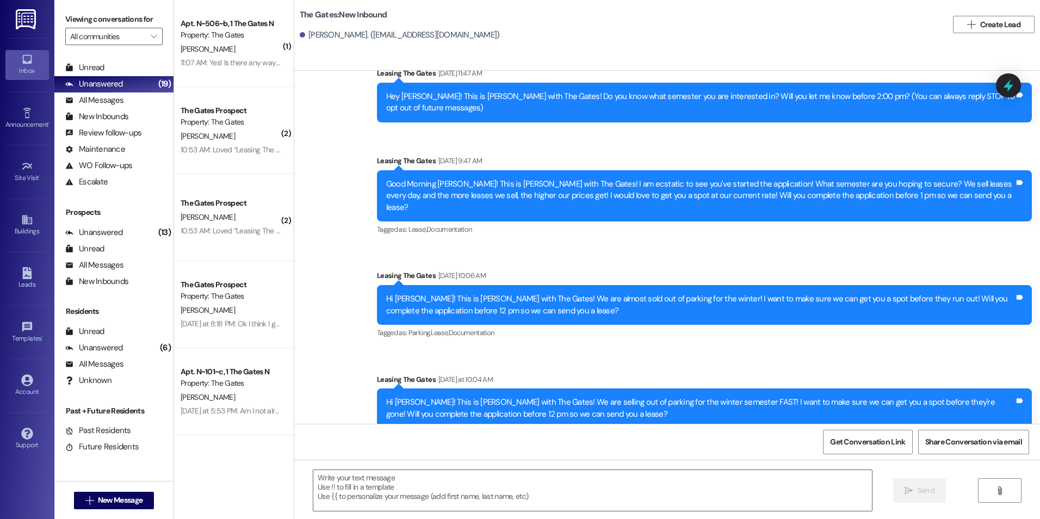
scroll to position [42, 0]
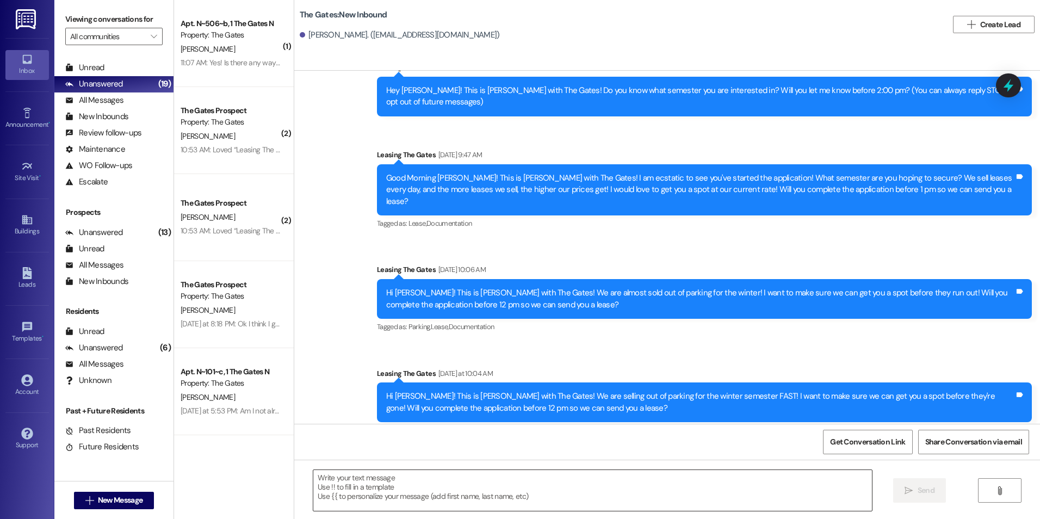
click at [391, 489] on textarea at bounding box center [592, 490] width 558 height 41
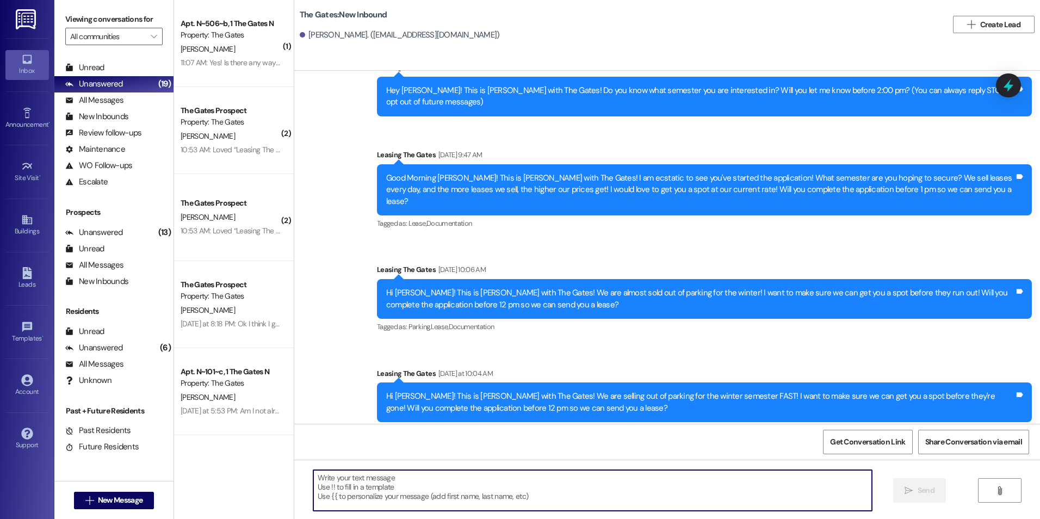
paste textarea "Here is the link for the application! Winter rates are about to go up so I woul…"
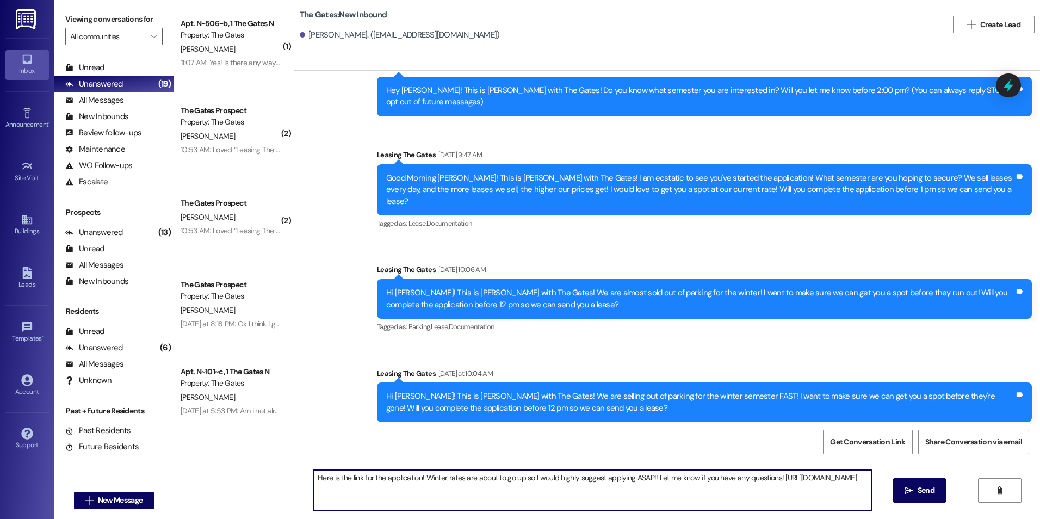
drag, startPoint x: 307, startPoint y: 477, endPoint x: 339, endPoint y: 504, distance: 42.0
click at [313, 479] on textarea "Here is the link for the application! Winter rates are about to go up so I woul…" at bounding box center [592, 490] width 558 height 41
click at [533, 487] on textarea "Hey [PERSON_NAME]! It's [PERSON_NAME] with The Gates! Here is the link for the …" at bounding box center [592, 490] width 558 height 41
type textarea "Hey [PERSON_NAME]! It's [PERSON_NAME] with The Gates! Here is the link for the …"
click at [913, 484] on button " Send" at bounding box center [919, 490] width 53 height 24
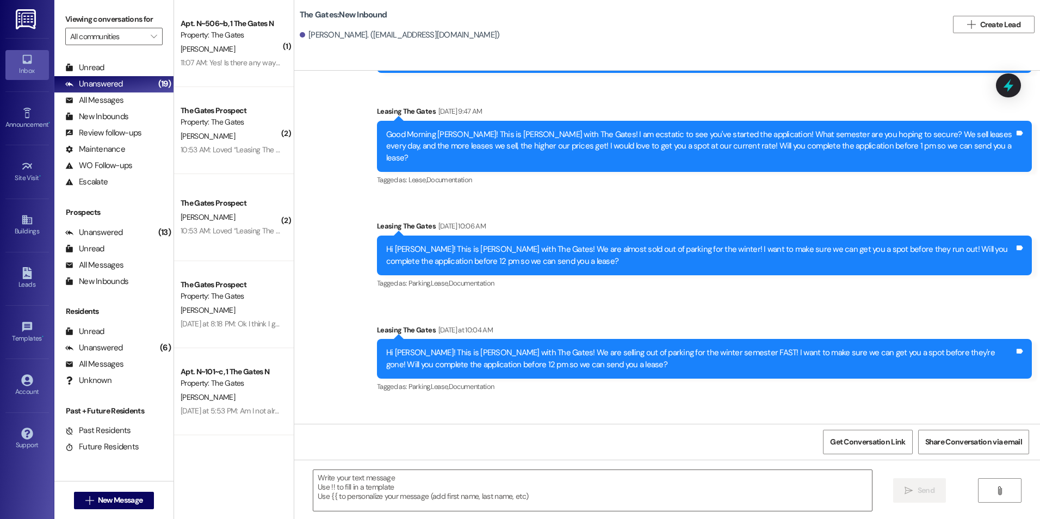
scroll to position [130, 0]
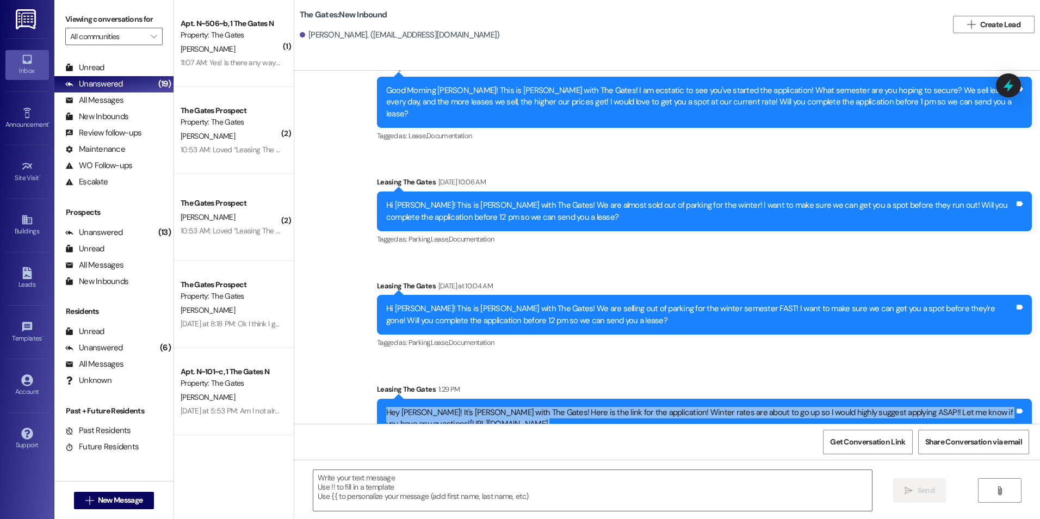
drag, startPoint x: 378, startPoint y: 393, endPoint x: 574, endPoint y: 425, distance: 199.0
click at [574, 425] on div "Sent via SMS Leasing The Gates [DATE] 11:47 AM Hey [PERSON_NAME]! This is [PERS…" at bounding box center [667, 330] width 746 height 519
copy div "Hey [PERSON_NAME]! It's [PERSON_NAME] with The Gates! Here is the link for the …"
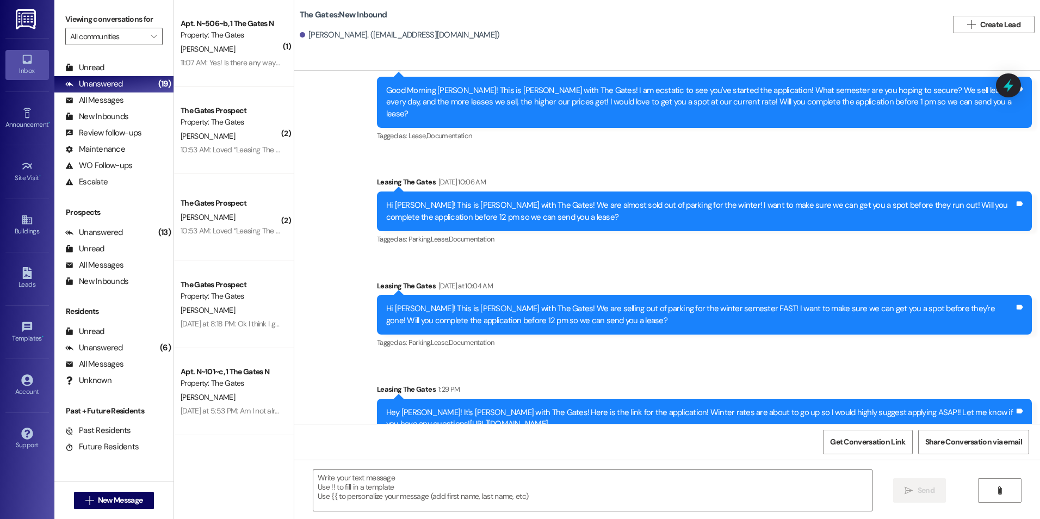
click at [922, 226] on div "Sent via SMS Leasing The Gates [DATE] 10:06 AM Hi [PERSON_NAME]! This is [PERSO…" at bounding box center [704, 211] width 671 height 87
click at [101, 500] on span "New Message" at bounding box center [120, 500] width 45 height 11
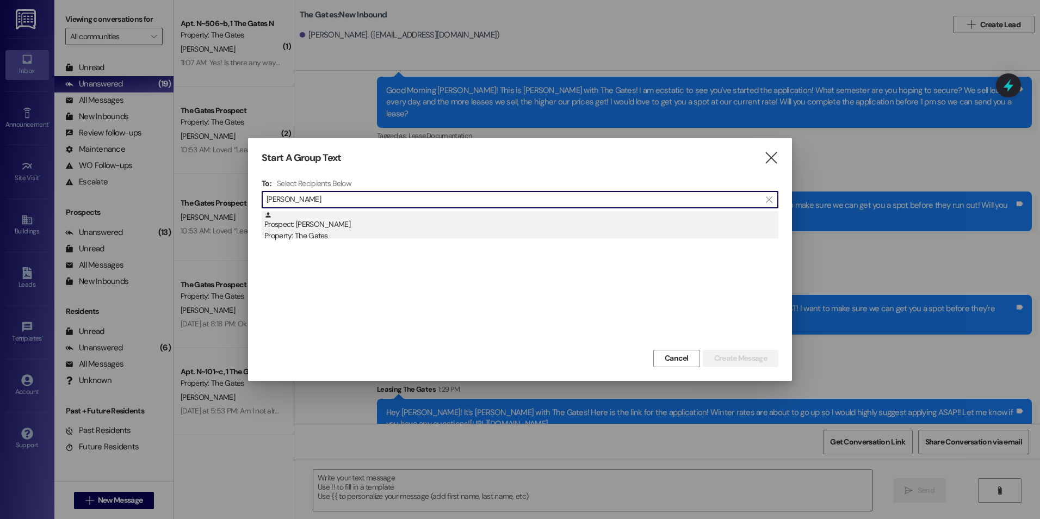
type input "[PERSON_NAME]"
click at [368, 216] on div "Prospect: [PERSON_NAME] Property: The Gates" at bounding box center [521, 226] width 514 height 31
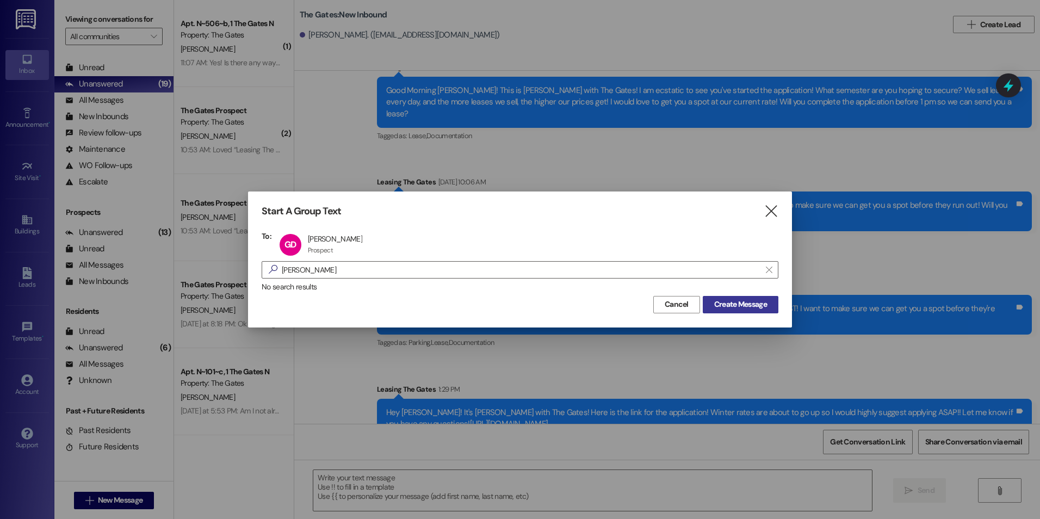
click at [735, 298] on button "Create Message" at bounding box center [741, 304] width 76 height 17
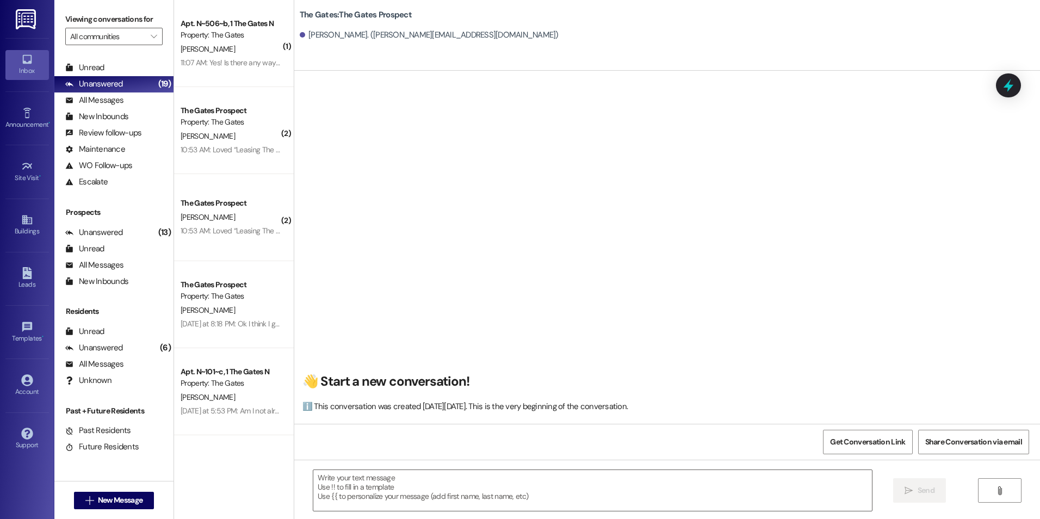
scroll to position [1, 0]
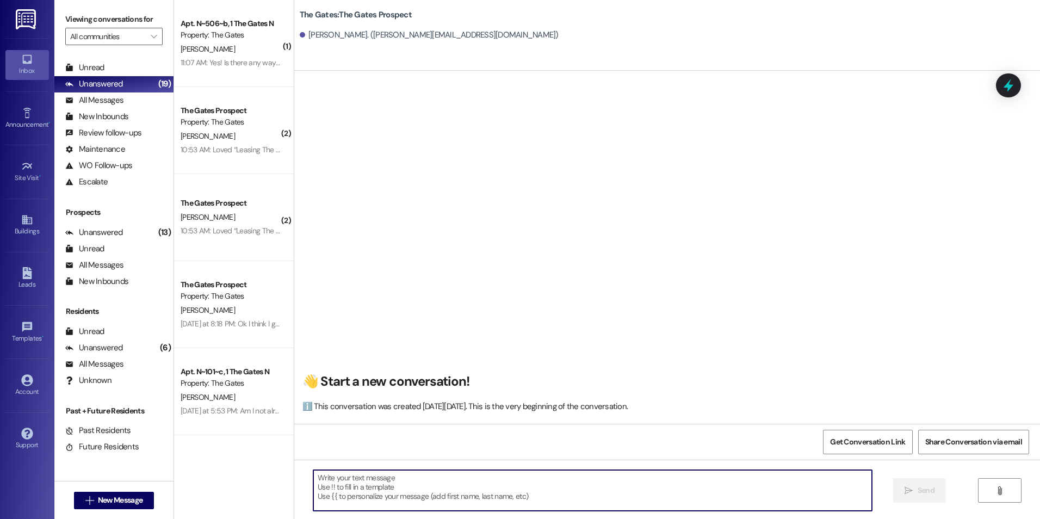
paste textarea "Hey [PERSON_NAME]! It's [PERSON_NAME] with The Gates! Here is the link for the …"
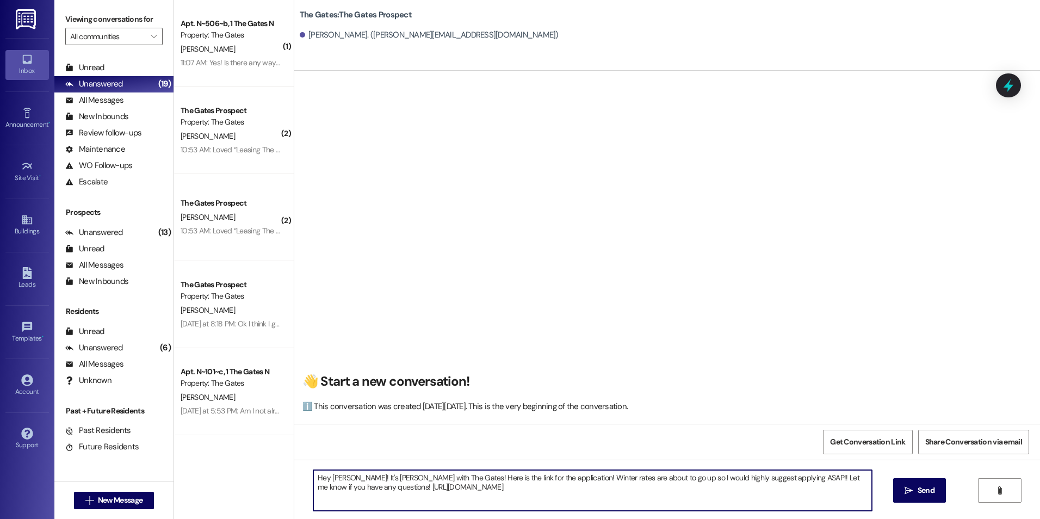
click at [346, 480] on textarea "Hey [PERSON_NAME]! It's [PERSON_NAME] with The Gates! Here is the link for the …" at bounding box center [592, 490] width 558 height 41
click at [423, 475] on textarea "Hey [PERSON_NAME]! It's [PERSON_NAME] with The Gates! Here is the link for the …" at bounding box center [592, 490] width 558 height 41
click at [592, 489] on textarea "Hey [PERSON_NAME]! It's [PERSON_NAME] with The Gates! I just left you a voicema…" at bounding box center [592, 490] width 558 height 41
click at [574, 487] on textarea "Hey [PERSON_NAME]! It's [PERSON_NAME] with The Gates! I just left you a voicema…" at bounding box center [592, 490] width 558 height 41
click at [787, 495] on textarea "Hey [PERSON_NAME]! It's [PERSON_NAME] with The Gates! I just left you a voicema…" at bounding box center [592, 490] width 558 height 41
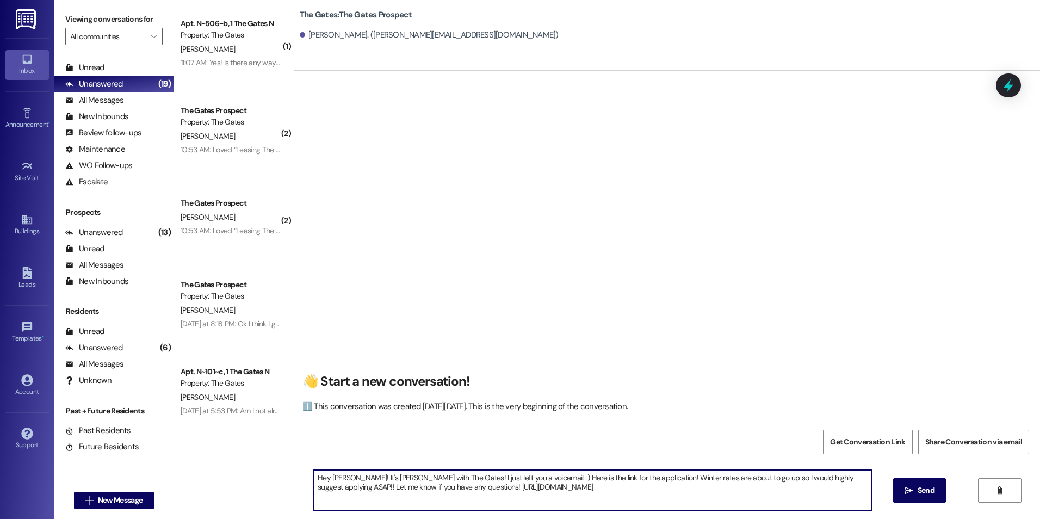
click at [626, 496] on textarea "Hey [PERSON_NAME]! It's [PERSON_NAME] with The Gates! I just left you a voicema…" at bounding box center [592, 490] width 558 height 41
click at [547, 487] on textarea "Hey [PERSON_NAME]! It's [PERSON_NAME] with The Gates! I just left you a voicema…" at bounding box center [592, 490] width 558 height 41
type textarea "Hey [PERSON_NAME]! It's [PERSON_NAME] with The Gates! I just left you a voicema…"
click at [899, 484] on button " Send" at bounding box center [919, 490] width 53 height 24
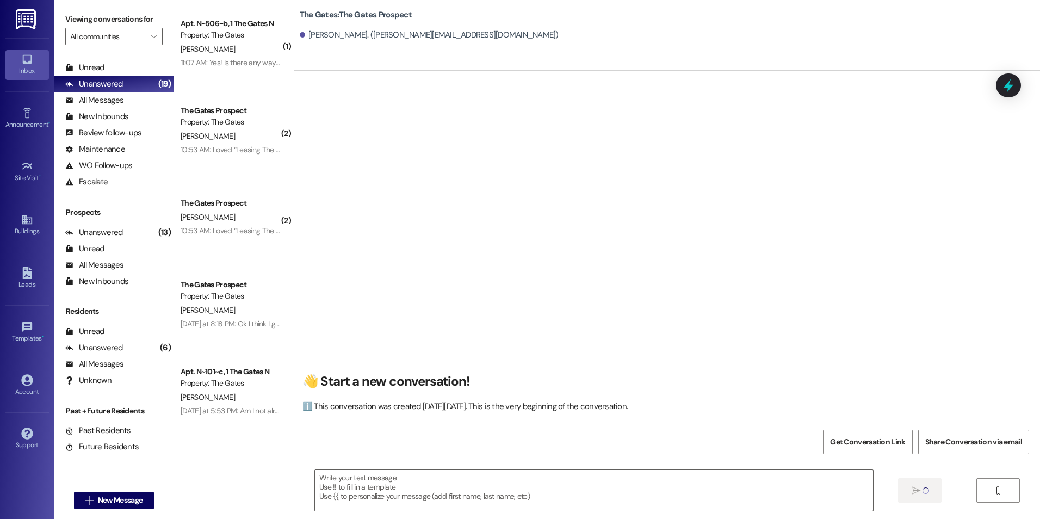
scroll to position [0, 0]
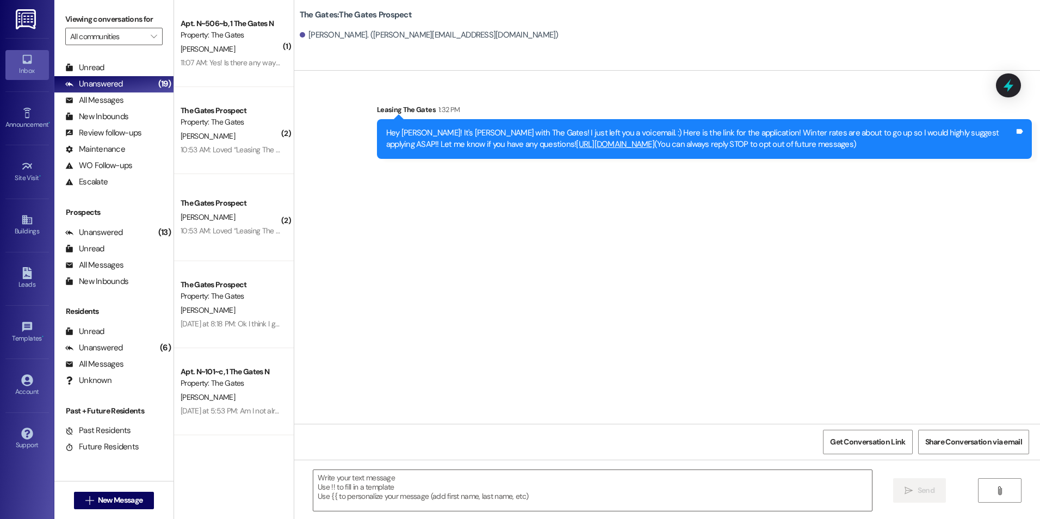
drag, startPoint x: 377, startPoint y: 129, endPoint x: 826, endPoint y: 152, distance: 449.4
click at [826, 152] on div "Hey [PERSON_NAME]! It's [PERSON_NAME] with The Gates! I just left you a voicema…" at bounding box center [704, 139] width 655 height 40
click at [543, 137] on div "Hey [PERSON_NAME]! It's [PERSON_NAME] with The Gates! I just left you a voicema…" at bounding box center [700, 138] width 628 height 23
drag, startPoint x: 374, startPoint y: 128, endPoint x: 553, endPoint y: 152, distance: 180.5
click at [553, 152] on div "Hey [PERSON_NAME]! It's [PERSON_NAME] with The Gates! I just left you a voicema…" at bounding box center [704, 139] width 655 height 40
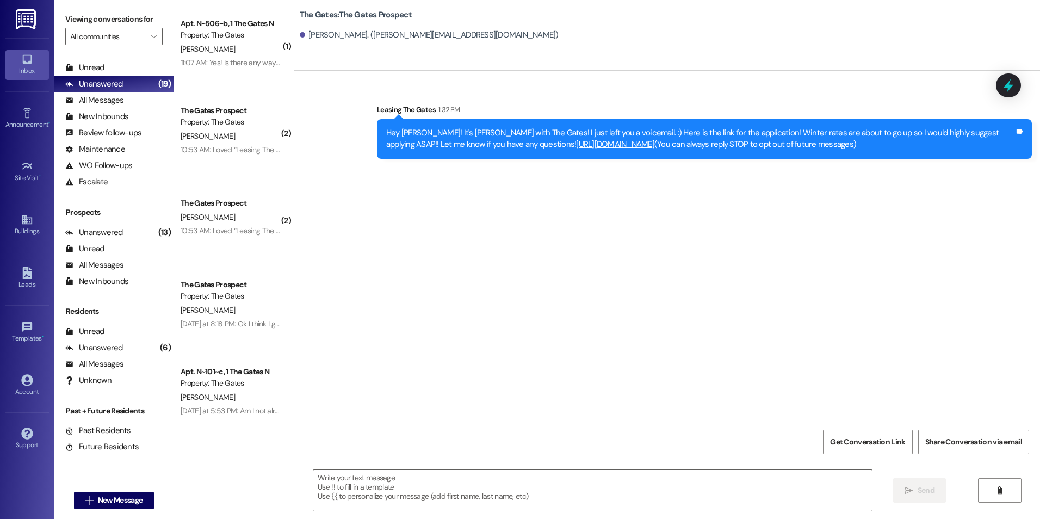
drag, startPoint x: 553, startPoint y: 152, endPoint x: 530, endPoint y: 134, distance: 29.2
copy div "Hey [PERSON_NAME]! It's [PERSON_NAME] with The Gates! I just left you a voicema…"
click at [98, 493] on button " New Message" at bounding box center [114, 500] width 81 height 17
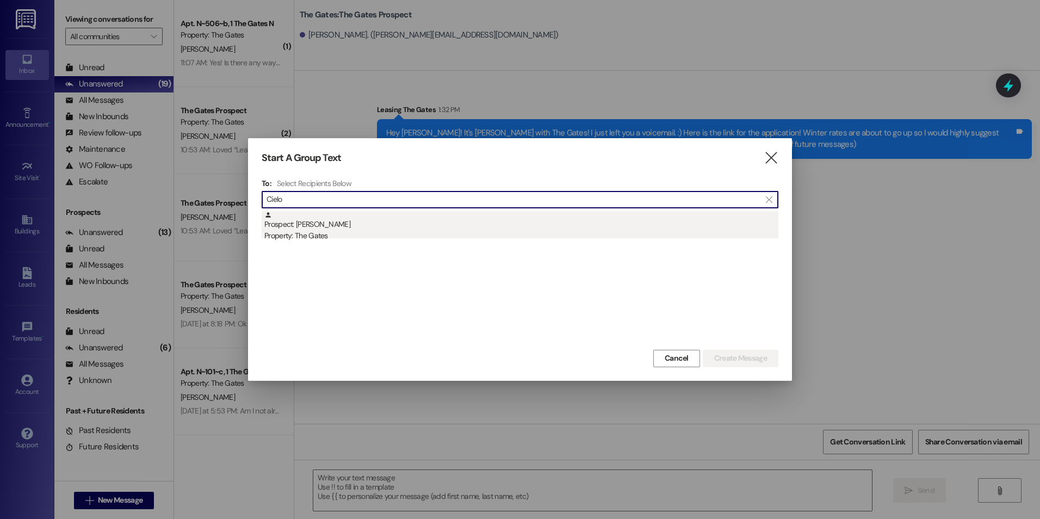
type input "Cielo"
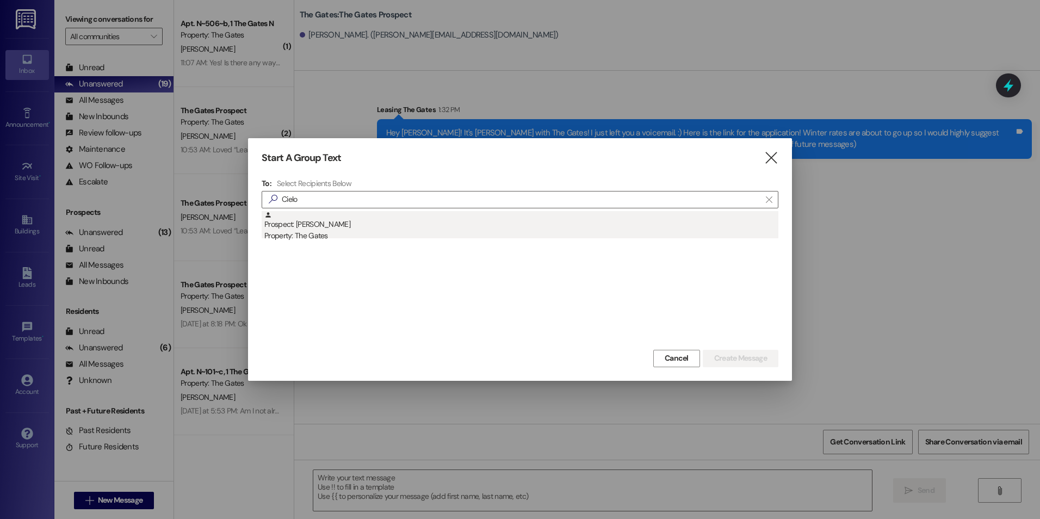
click at [402, 227] on div "Prospect: [PERSON_NAME] Property: The Gates" at bounding box center [521, 226] width 514 height 31
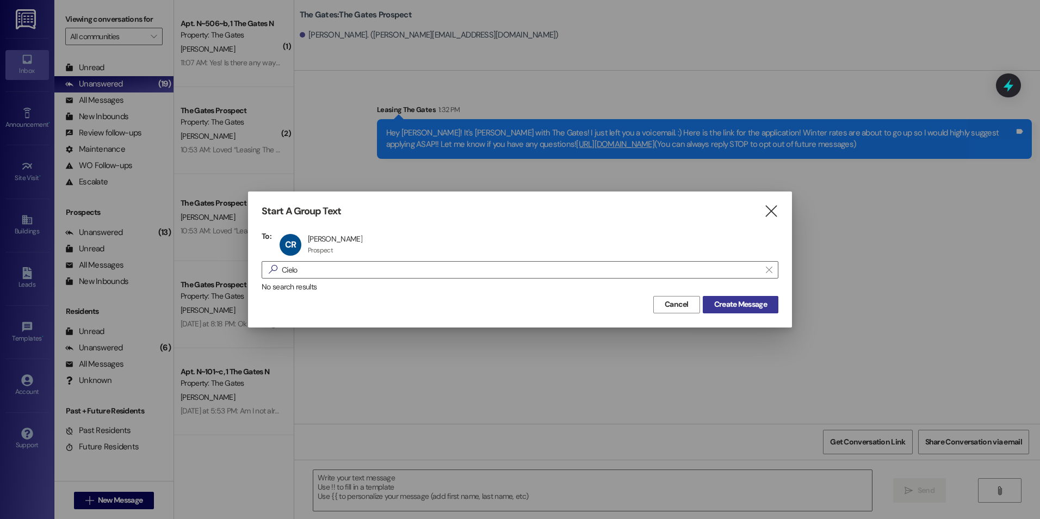
click at [754, 309] on span "Create Message" at bounding box center [740, 304] width 53 height 11
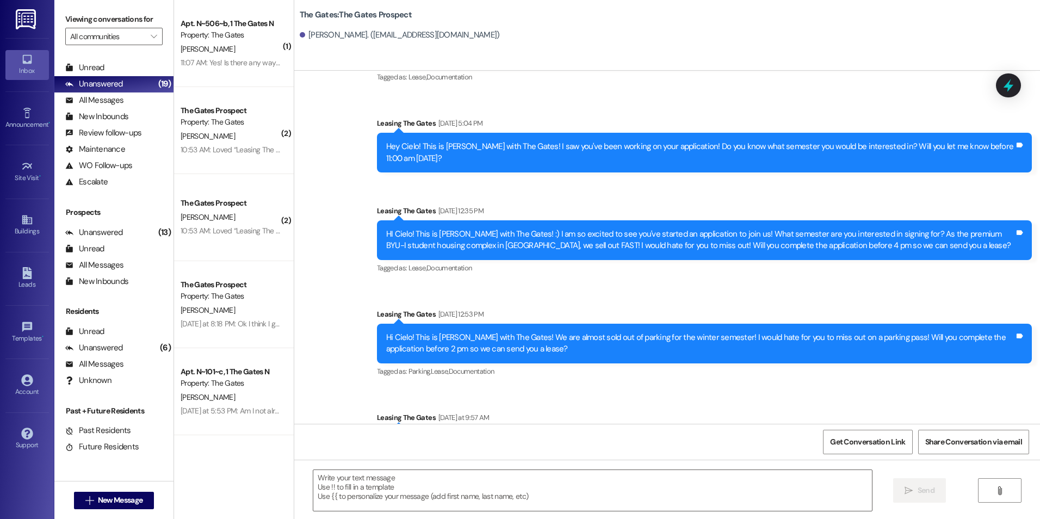
scroll to position [801, 0]
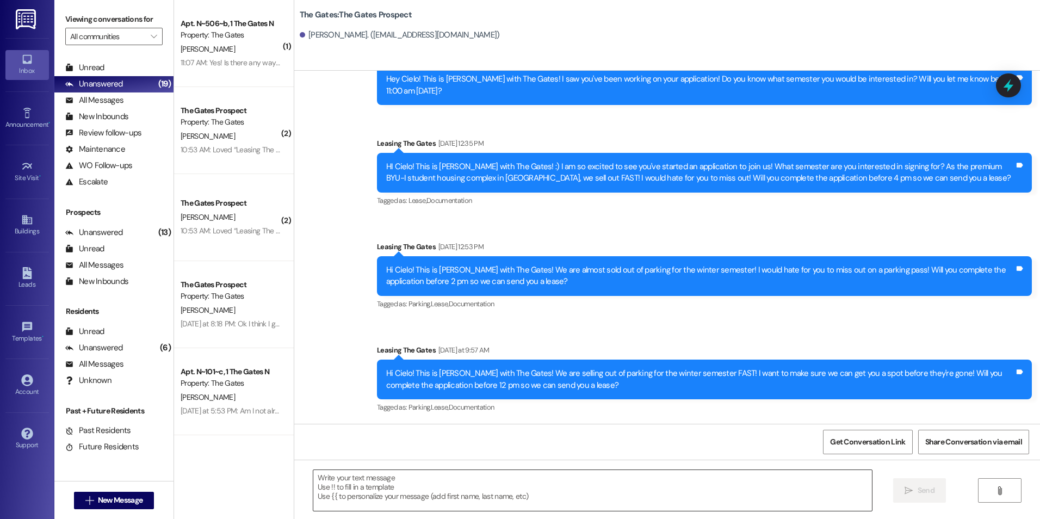
click at [404, 485] on textarea at bounding box center [592, 490] width 558 height 41
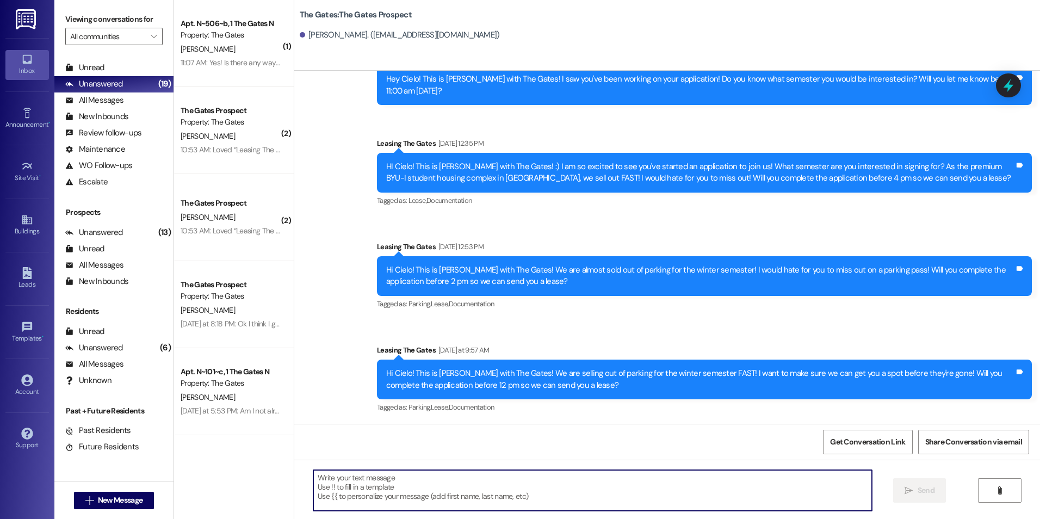
paste textarea "Hey [PERSON_NAME]! It's [PERSON_NAME] with The Gates! I just left you a voicema…"
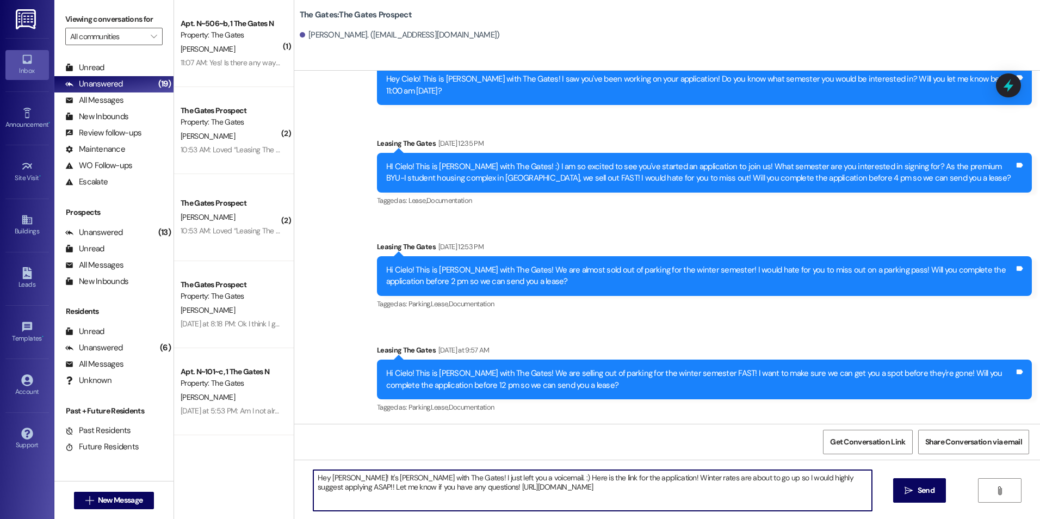
click at [836, 483] on textarea "Hey [PERSON_NAME]! It's [PERSON_NAME] with The Gates! I just left you a voicema…" at bounding box center [592, 490] width 558 height 41
click at [731, 506] on textarea "Hey [PERSON_NAME]! It's [PERSON_NAME] with The Gates! I just left you a voicema…" at bounding box center [592, 490] width 558 height 41
click at [559, 493] on textarea "Hey [PERSON_NAME]! It's [PERSON_NAME] with The Gates! I just left you a voicema…" at bounding box center [592, 490] width 558 height 41
type textarea "Hey [PERSON_NAME]! It's [PERSON_NAME] with The Gates! I just left you a voicema…"
drag, startPoint x: 578, startPoint y: 489, endPoint x: 197, endPoint y: 441, distance: 383.3
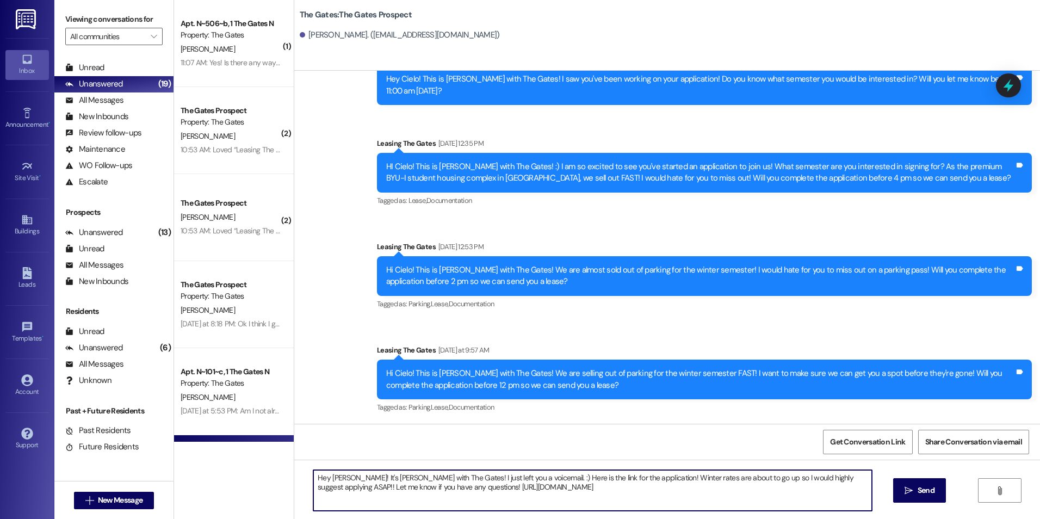
click at [197, 441] on div "( 1 ) Apt. N~506~b, 1 The Gates N Property: The Gates [PERSON_NAME] 11:07 AM: Y…" at bounding box center [607, 259] width 866 height 519
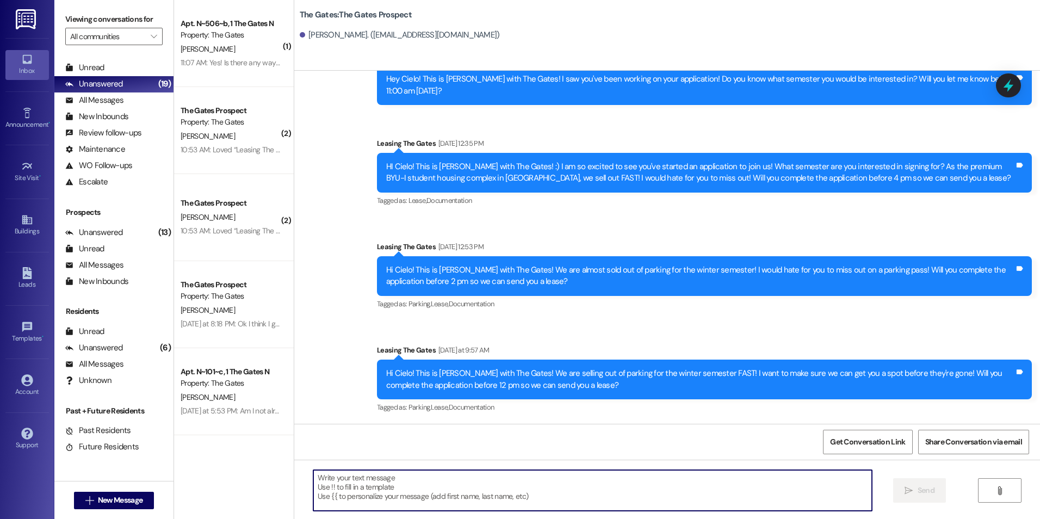
click at [806, 360] on div "Hi Cielo! This is [PERSON_NAME] with The Gates! We are selling out of parking f…" at bounding box center [704, 380] width 655 height 40
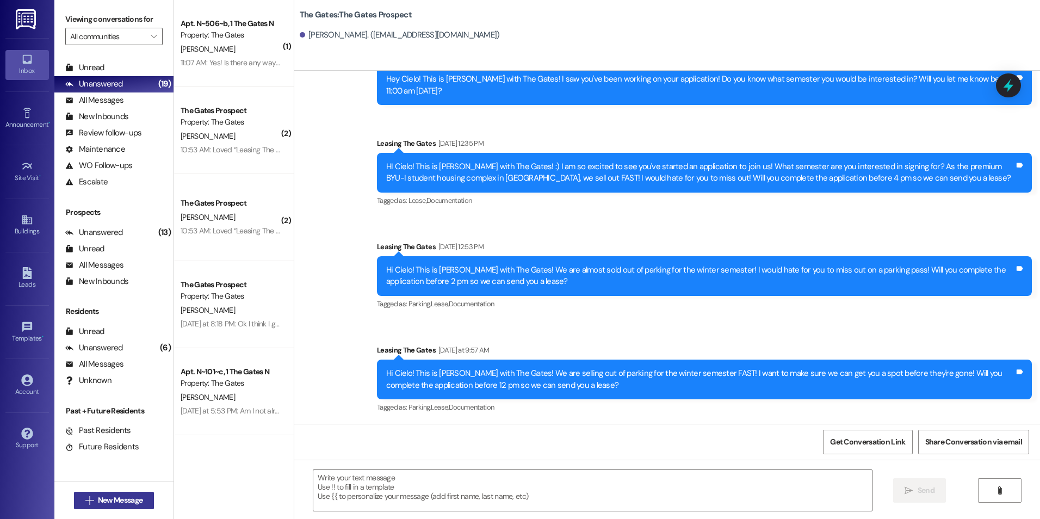
click at [112, 503] on span "New Message" at bounding box center [120, 500] width 45 height 11
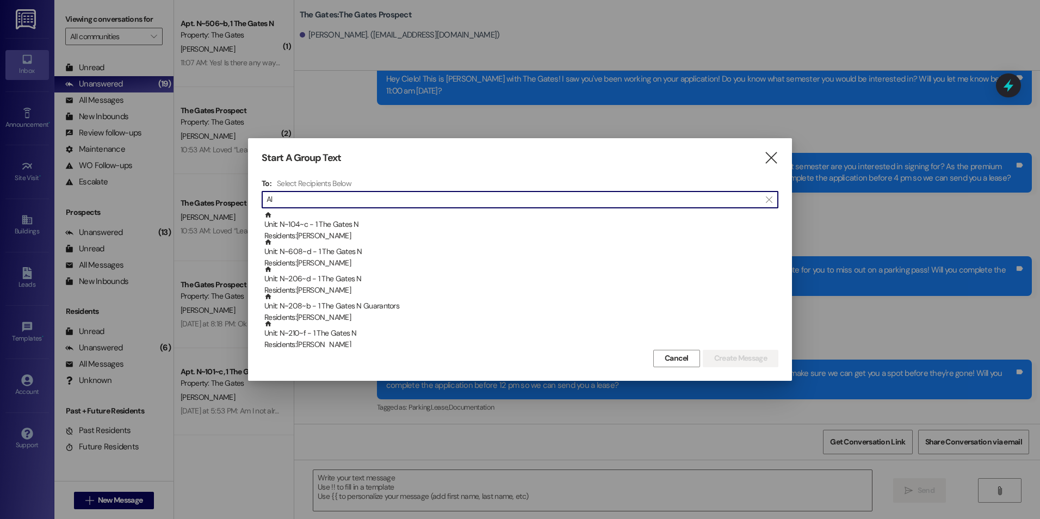
type input "A"
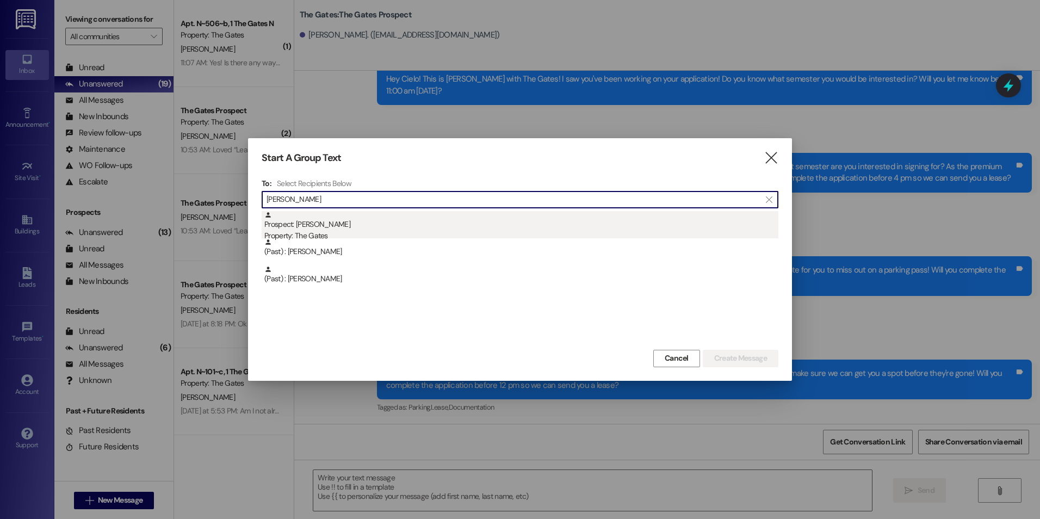
type input "[PERSON_NAME]"
click at [514, 227] on div "Prospect: [PERSON_NAME] Property: The Gates" at bounding box center [521, 226] width 514 height 31
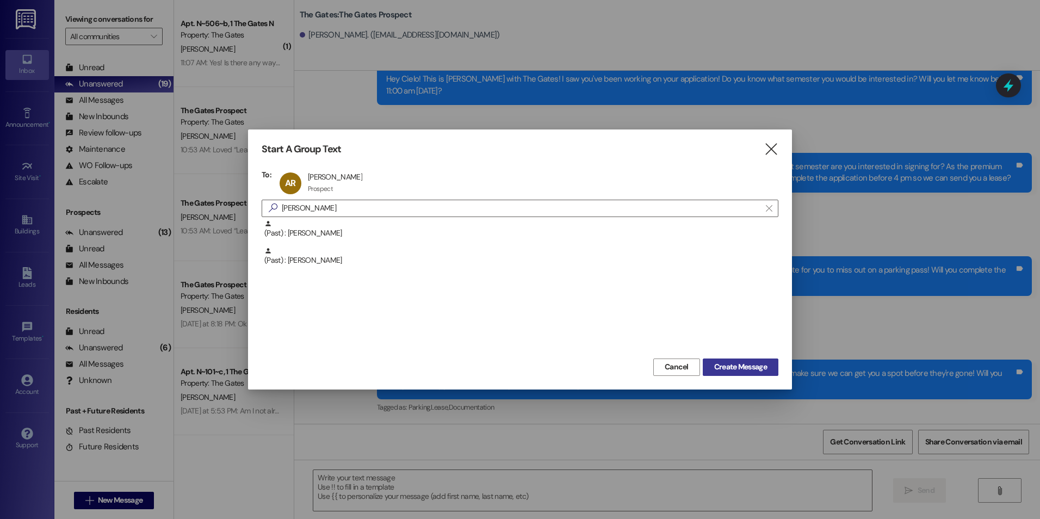
click at [739, 366] on span "Create Message" at bounding box center [740, 366] width 53 height 11
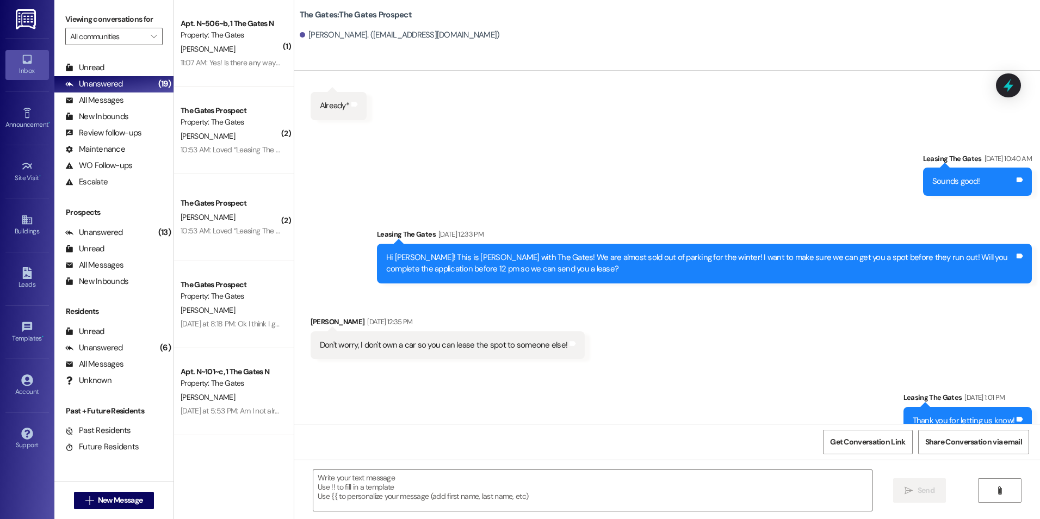
scroll to position [195, 0]
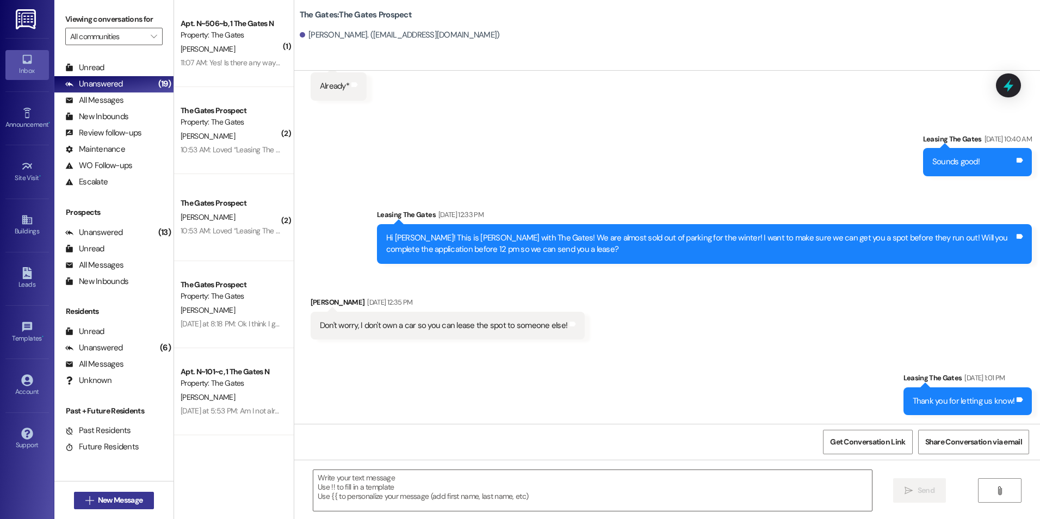
click at [98, 501] on span "New Message" at bounding box center [120, 500] width 45 height 11
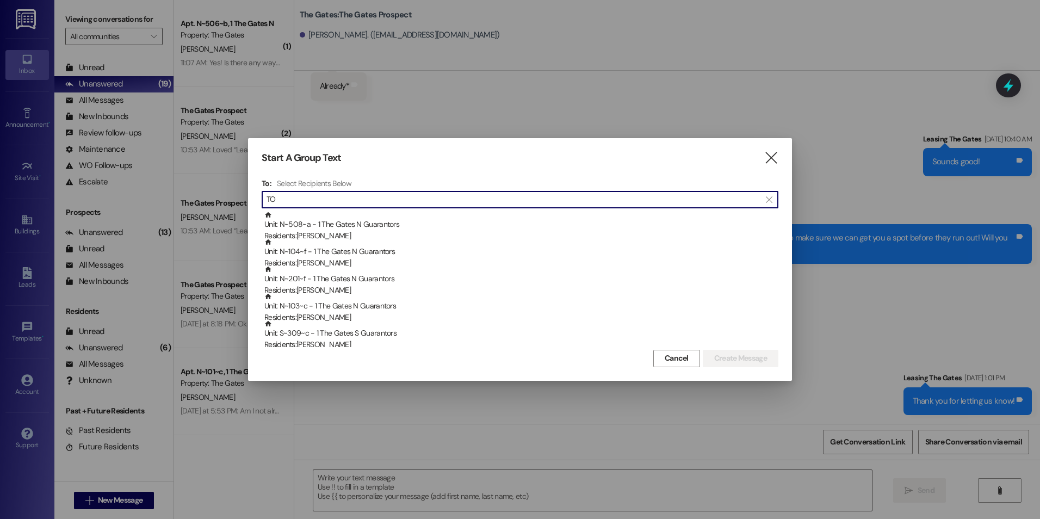
type input "T"
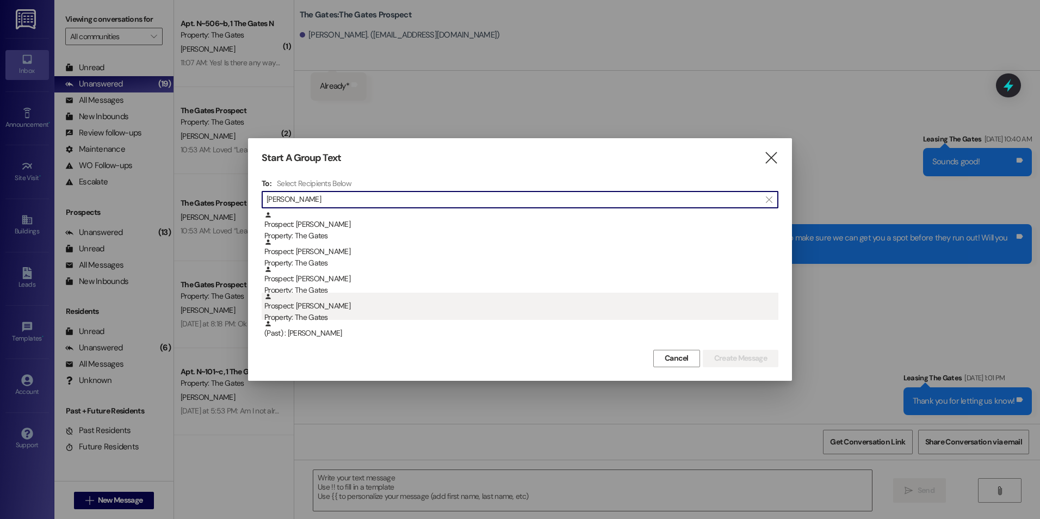
type input "[PERSON_NAME]"
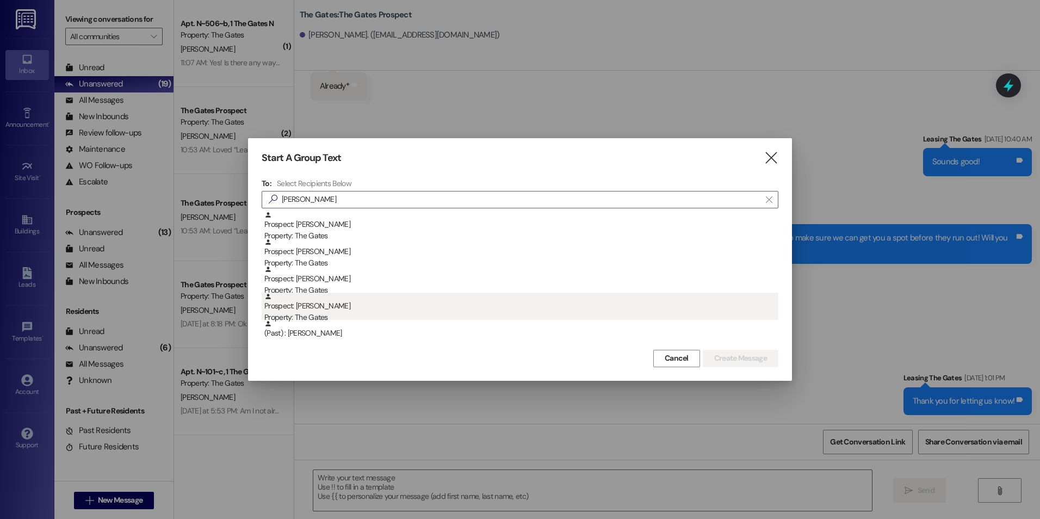
click at [405, 314] on div "Property: The Gates" at bounding box center [521, 317] width 514 height 11
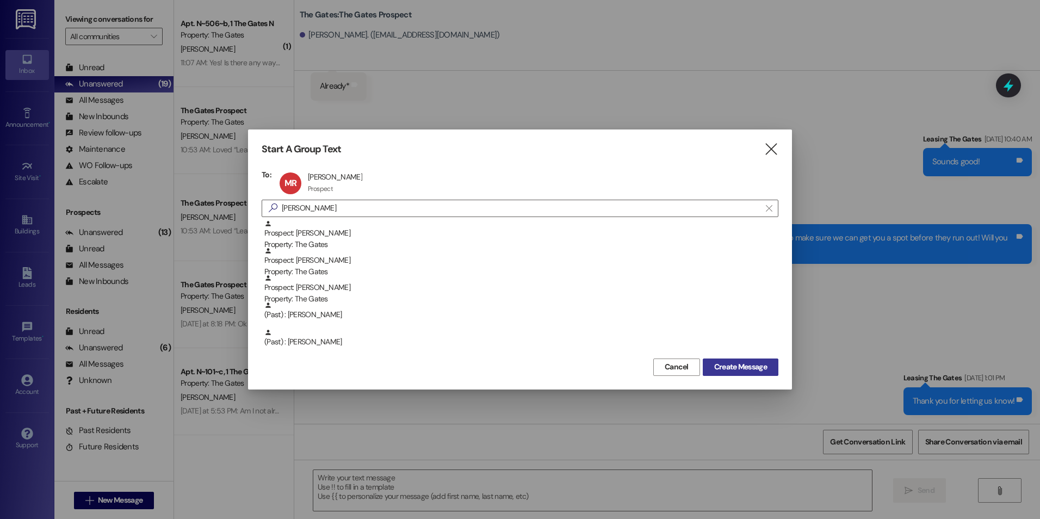
click at [729, 364] on span "Create Message" at bounding box center [740, 366] width 53 height 11
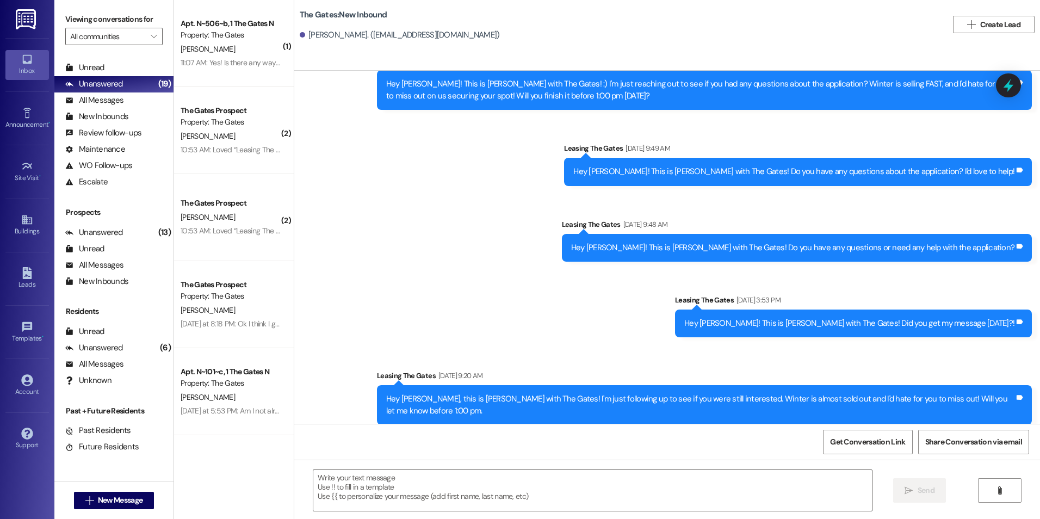
scroll to position [688, 0]
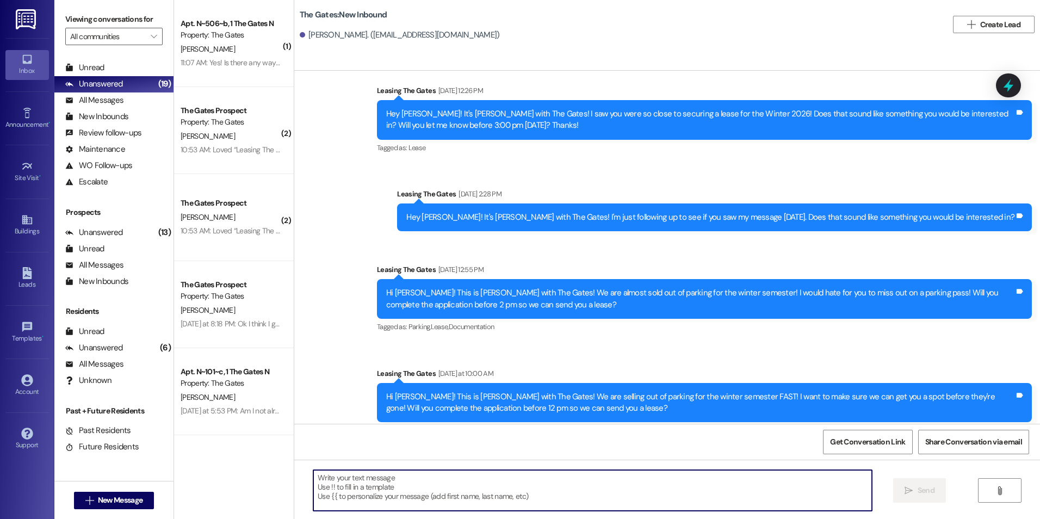
click at [416, 482] on textarea at bounding box center [592, 490] width 558 height 41
paste textarea "Hey [PERSON_NAME]! It's [PERSON_NAME] with The Gates! I just left you a voicema…"
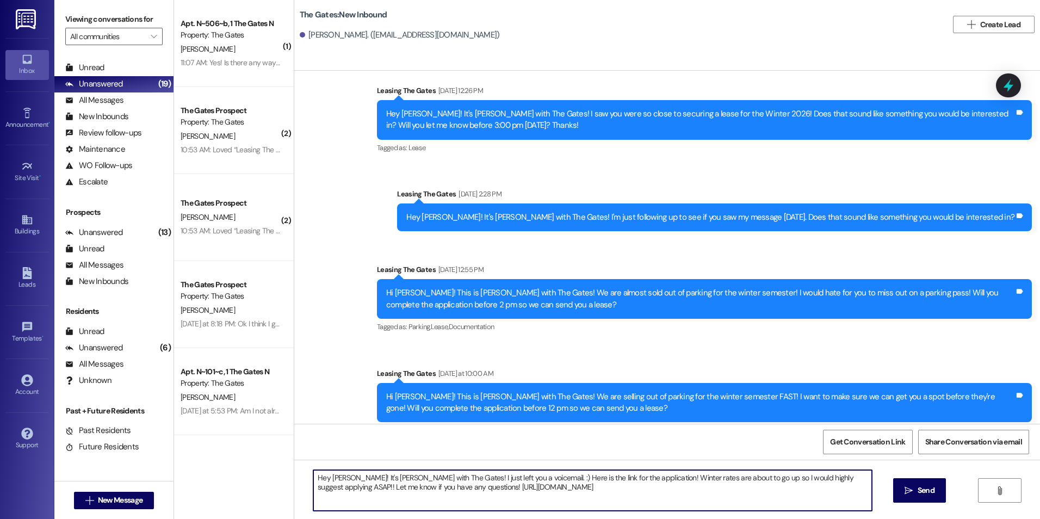
click at [341, 479] on textarea "Hey [PERSON_NAME]! It's [PERSON_NAME] with The Gates! I just left you a voicema…" at bounding box center [592, 490] width 558 height 41
drag, startPoint x: 492, startPoint y: 478, endPoint x: 416, endPoint y: 474, distance: 76.8
click at [416, 474] on textarea "Hey [PERSON_NAME]! It's [PERSON_NAME] with The Gates! I just left you a voicema…" at bounding box center [592, 490] width 558 height 41
click at [458, 485] on textarea "Hey [PERSON_NAME]! It's [PERSON_NAME] with The Gates!. :) Here is the link for …" at bounding box center [592, 490] width 558 height 41
click at [418, 483] on textarea "Hey [PERSON_NAME]! It's [PERSON_NAME] with The Gates!. :) Here is the link for …" at bounding box center [592, 490] width 558 height 41
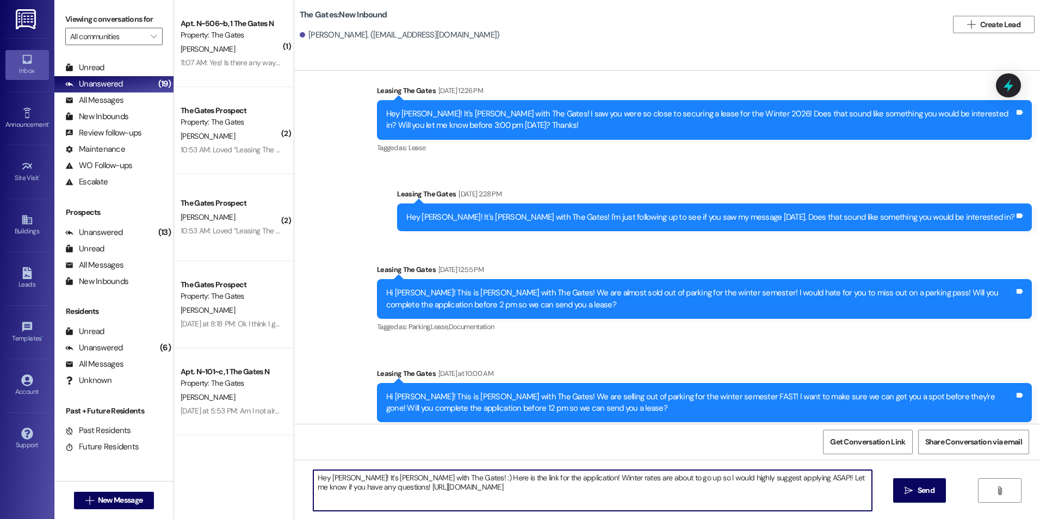
click at [472, 493] on textarea "Hey [PERSON_NAME]! It's [PERSON_NAME] with The Gates! :) Here is the link for t…" at bounding box center [592, 490] width 558 height 41
click at [689, 504] on textarea "Hey [PERSON_NAME]! It's [PERSON_NAME] with The Gates! :) Here is the link for t…" at bounding box center [592, 490] width 558 height 41
type textarea "Hey [PERSON_NAME]! It's [PERSON_NAME] with The Gates! :) Here is the link for t…"
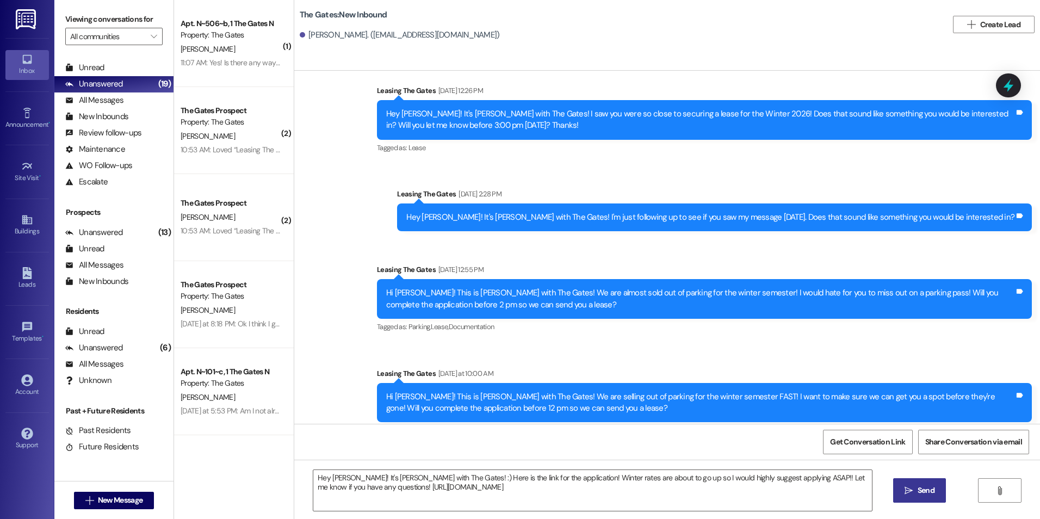
click at [900, 491] on button " Send" at bounding box center [919, 490] width 53 height 24
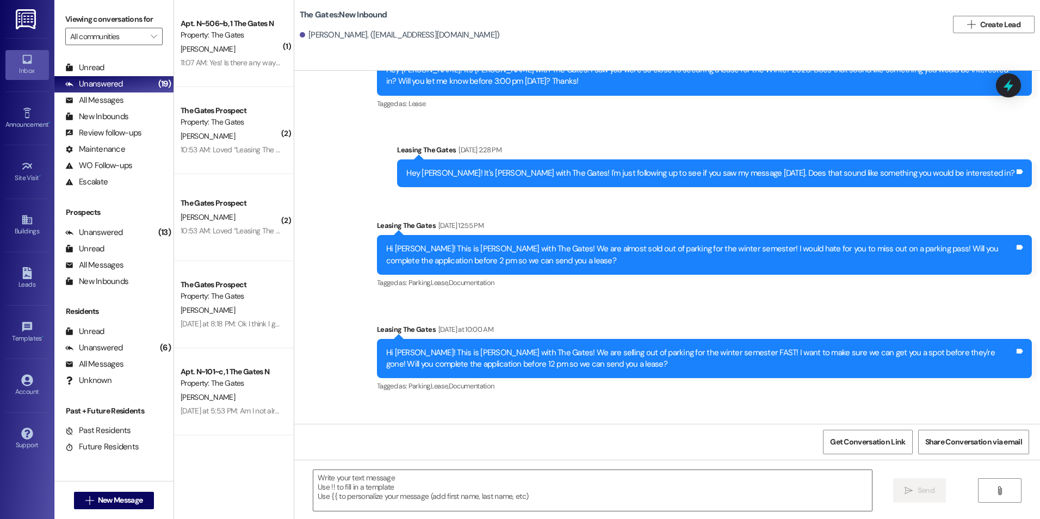
scroll to position [776, 0]
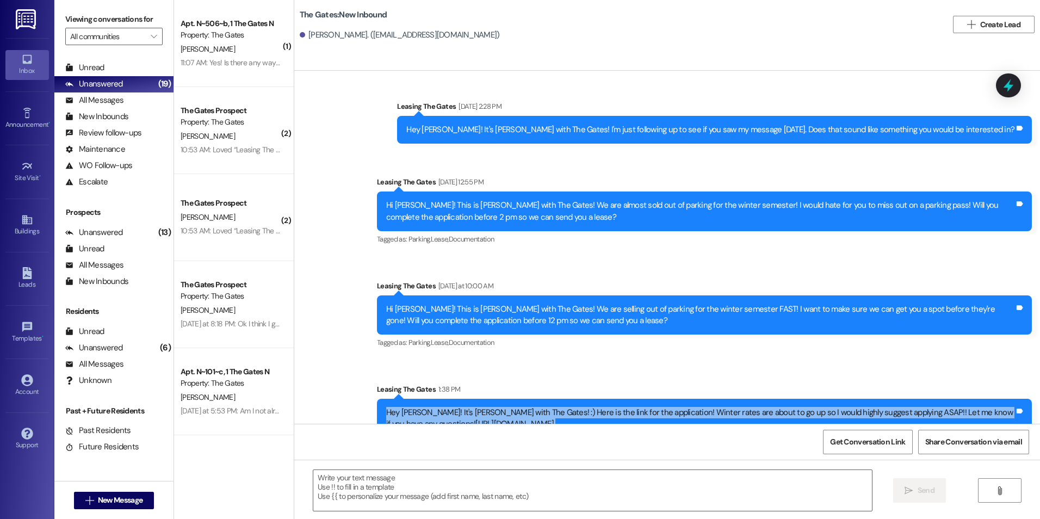
drag, startPoint x: 376, startPoint y: 386, endPoint x: 521, endPoint y: 424, distance: 149.1
click at [521, 424] on div "Sent via SMS Leasing The Gates [DATE] 12:11 PM Hi Malia! This is [PERSON_NAME] …" at bounding box center [667, 330] width 746 height 519
drag, startPoint x: 521, startPoint y: 424, endPoint x: 458, endPoint y: 397, distance: 68.4
copy div "Hey [PERSON_NAME]! It's [PERSON_NAME] with The Gates! :) Here is the link for t…"
click at [111, 497] on span "New Message" at bounding box center [120, 500] width 45 height 11
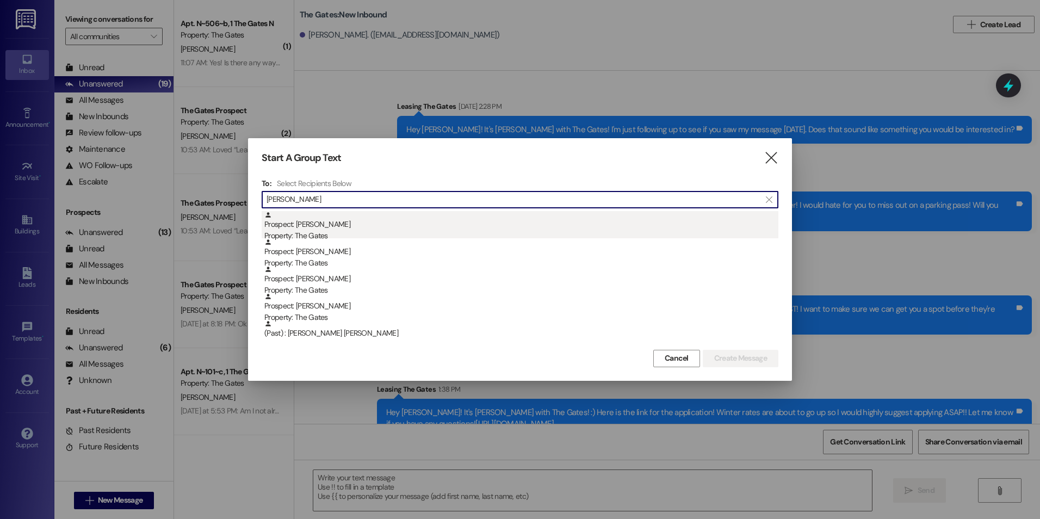
type input "[PERSON_NAME]"
click at [449, 221] on div "Prospect: [PERSON_NAME] Property: The Gates" at bounding box center [521, 226] width 514 height 31
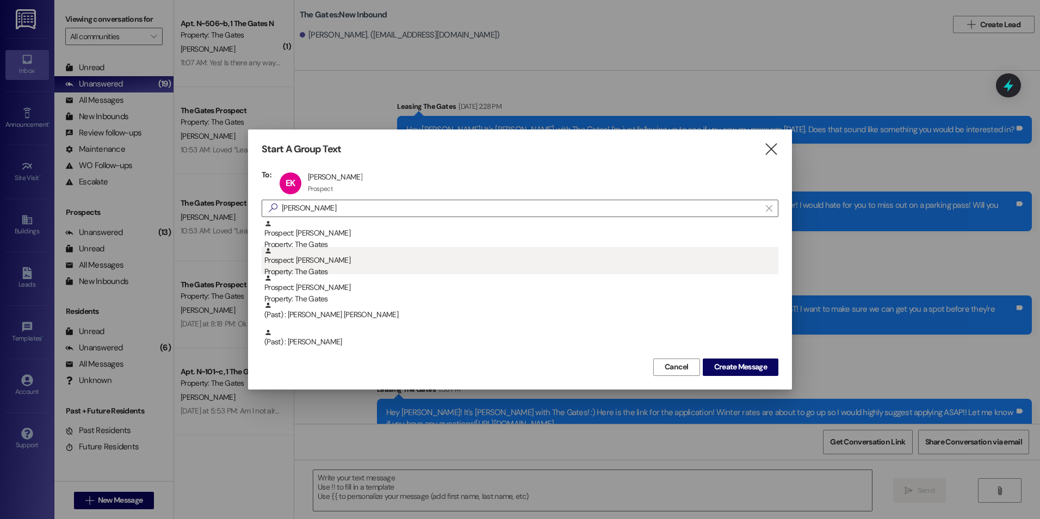
click at [421, 256] on div "Prospect: [PERSON_NAME] Property: The Gates" at bounding box center [521, 262] width 514 height 31
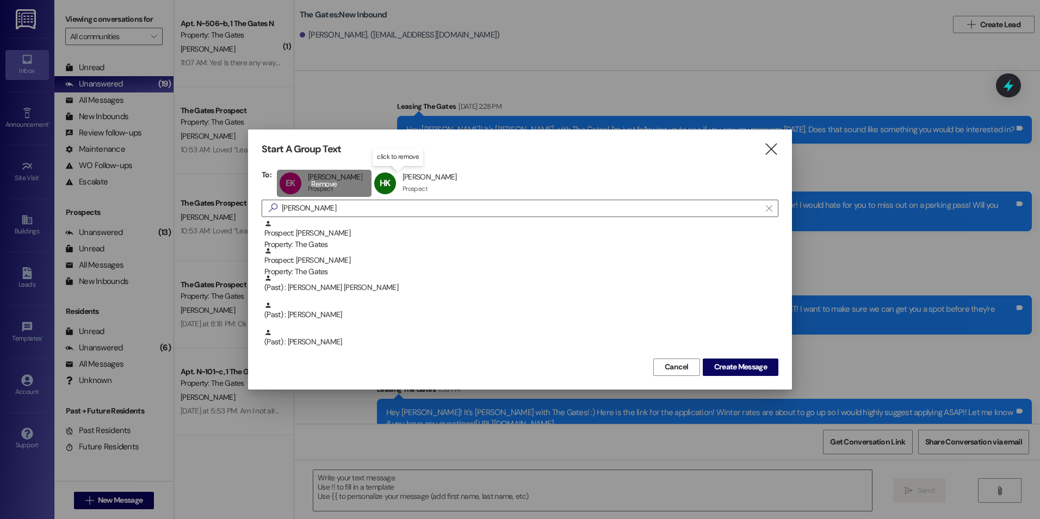
click at [323, 183] on div "EK [PERSON_NAME] [PERSON_NAME] Prospect Prospect click to remove" at bounding box center [324, 183] width 95 height 27
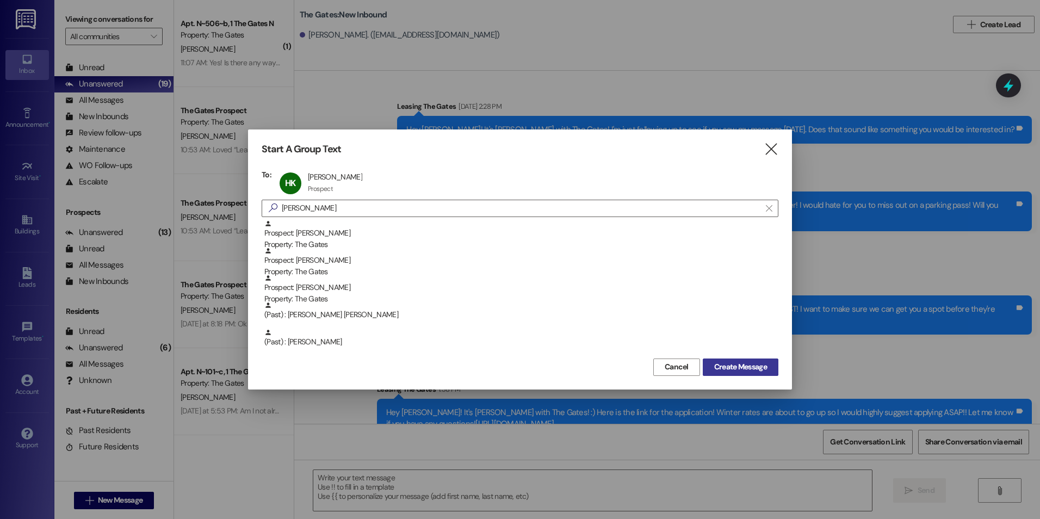
click at [728, 373] on button "Create Message" at bounding box center [741, 367] width 76 height 17
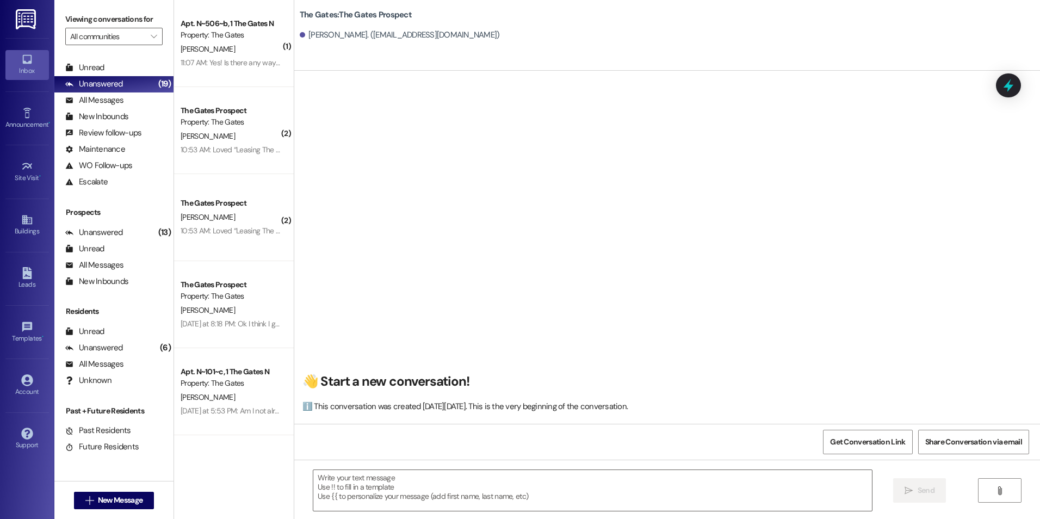
scroll to position [1, 0]
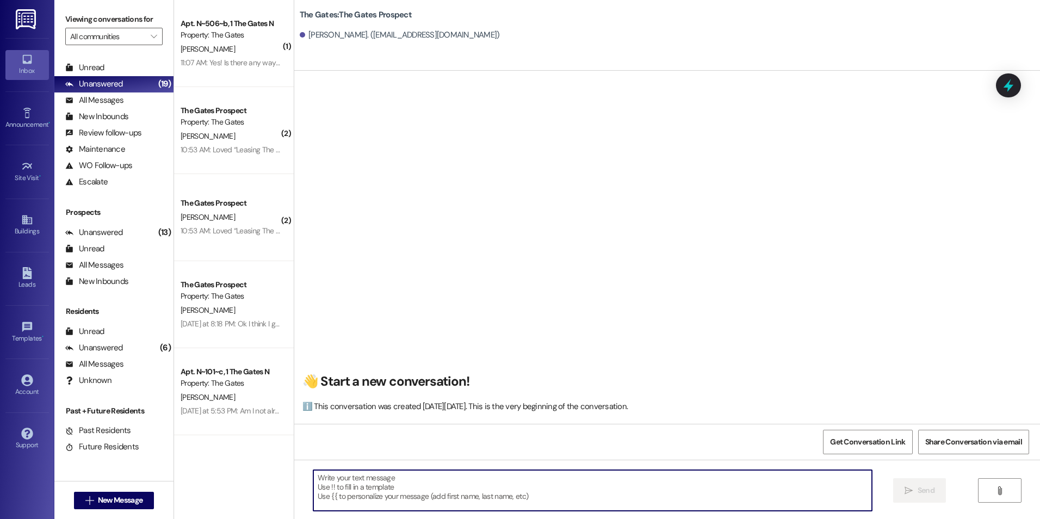
click at [463, 495] on textarea at bounding box center [592, 490] width 558 height 41
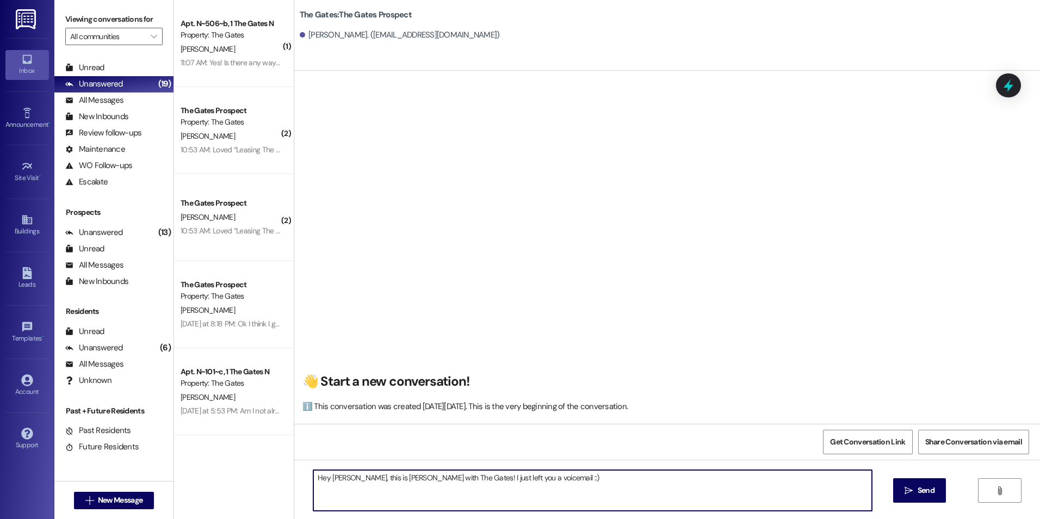
click at [543, 477] on textarea "Hey [PERSON_NAME], this is [PERSON_NAME] with The Gates! I just left you a voic…" at bounding box center [592, 490] width 558 height 41
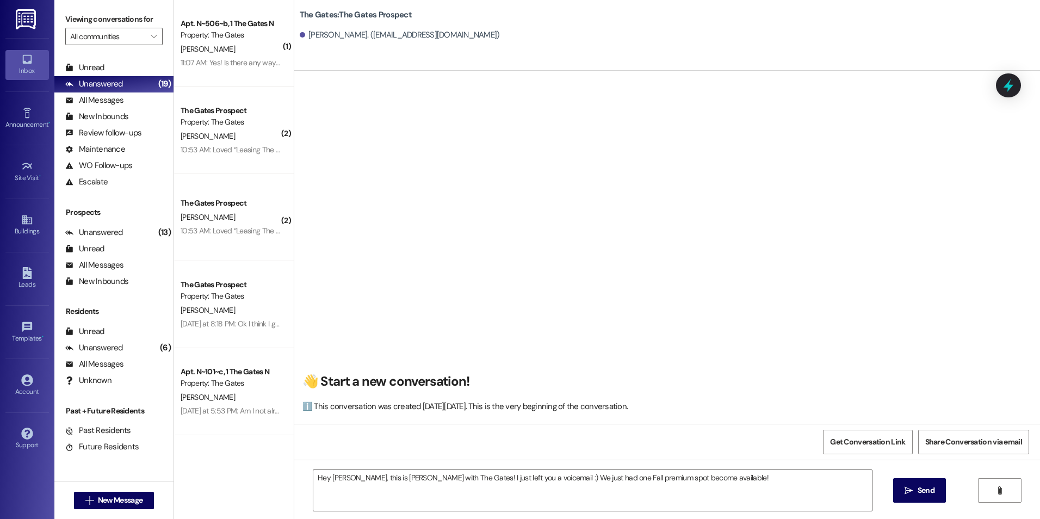
click at [749, 463] on div "Hey [PERSON_NAME], this is [PERSON_NAME] with The Gates! I just left you a voic…" at bounding box center [667, 501] width 746 height 82
click at [739, 483] on textarea "Hey [PERSON_NAME], this is [PERSON_NAME] with The Gates! I just left you a voic…" at bounding box center [592, 490] width 558 height 41
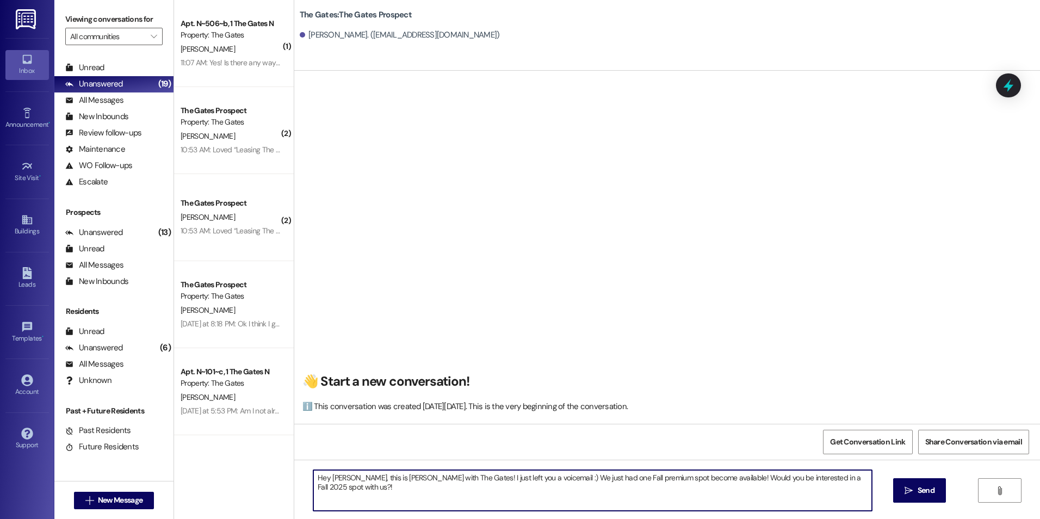
click at [846, 479] on textarea "Hey [PERSON_NAME], this is [PERSON_NAME] with The Gates! I just left you a voic…" at bounding box center [592, 490] width 558 height 41
click at [579, 498] on textarea "Hey [PERSON_NAME], this is [PERSON_NAME] with The Gates! I just left you a voic…" at bounding box center [592, 490] width 558 height 41
type textarea "Hey [PERSON_NAME], this is [PERSON_NAME] with The Gates! I just left you a voic…"
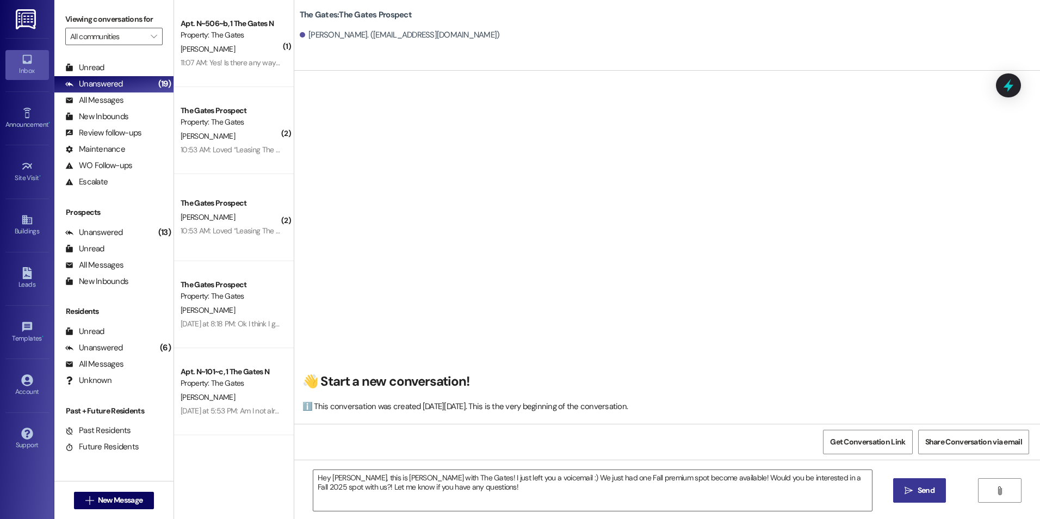
click at [916, 494] on span "Send" at bounding box center [926, 490] width 21 height 11
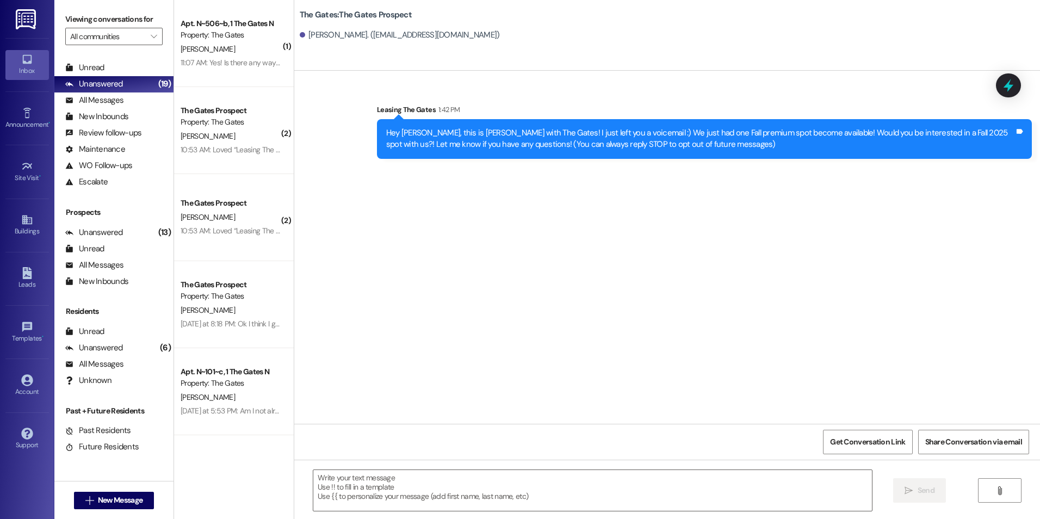
scroll to position [0, 0]
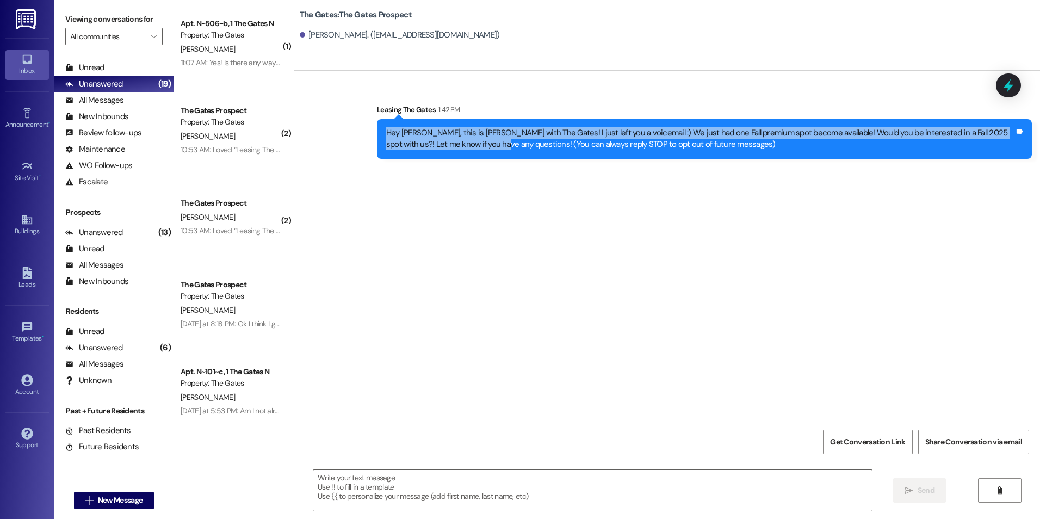
drag, startPoint x: 378, startPoint y: 127, endPoint x: 446, endPoint y: 154, distance: 72.7
click at [446, 154] on div "Hey [PERSON_NAME], this is [PERSON_NAME] with The Gates! I just left you a voic…" at bounding box center [704, 139] width 655 height 40
drag, startPoint x: 446, startPoint y: 154, endPoint x: 441, endPoint y: 143, distance: 11.7
copy div "Hey [PERSON_NAME], this is [PERSON_NAME] with The Gates! I just left you a voic…"
click at [101, 501] on span "New Message" at bounding box center [120, 500] width 45 height 11
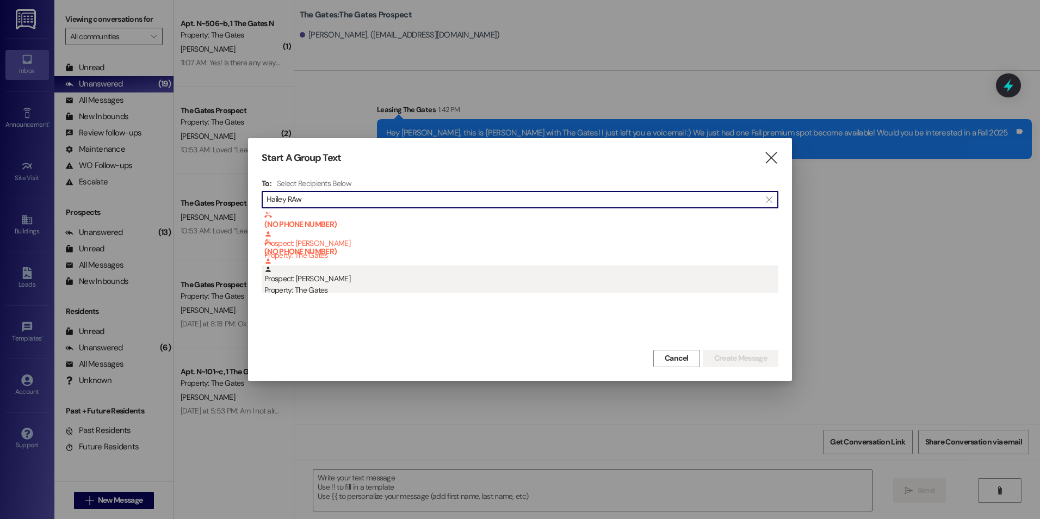
type input "Hailey RAw"
click at [459, 270] on div "Prospect: [PERSON_NAME] Property: The Gates" at bounding box center [521, 280] width 514 height 31
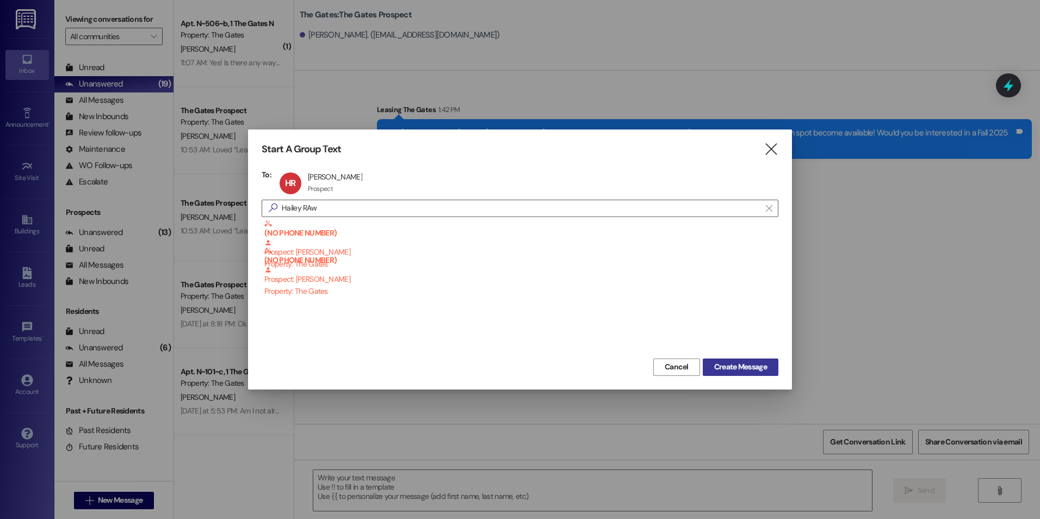
click at [724, 362] on span "Create Message" at bounding box center [740, 366] width 53 height 11
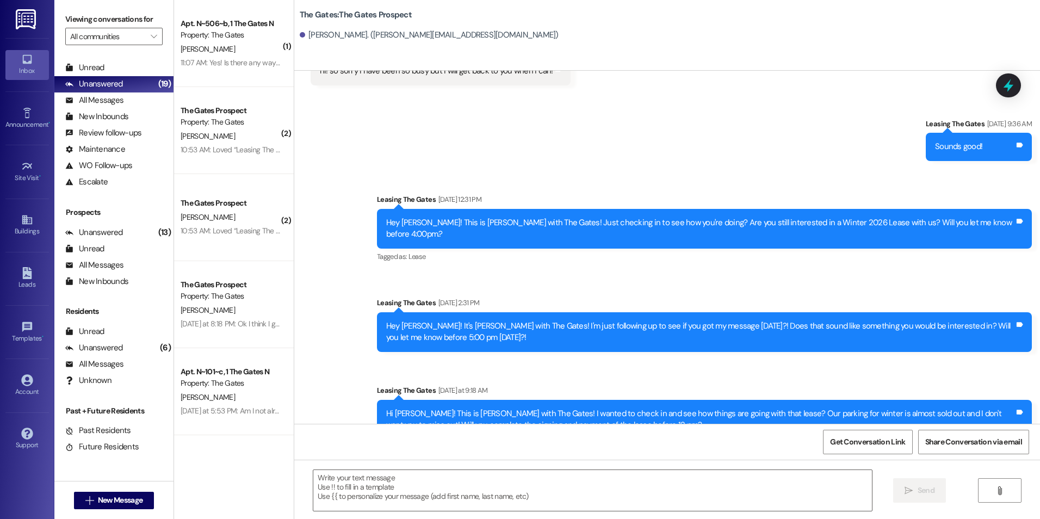
scroll to position [2437, 0]
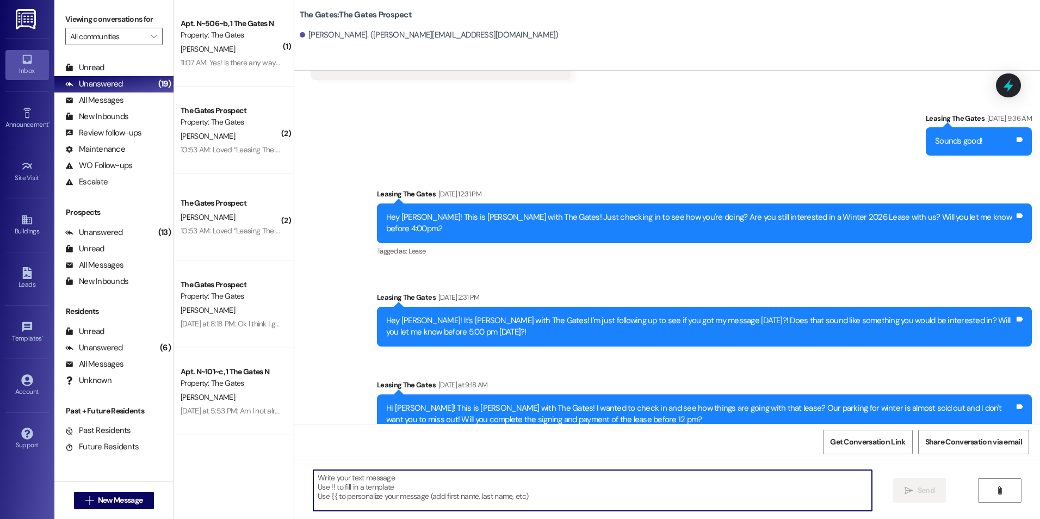
paste textarea "Hey [PERSON_NAME]! It's [PERSON_NAME] with The Gates! Your Winter 2026 lease is…"
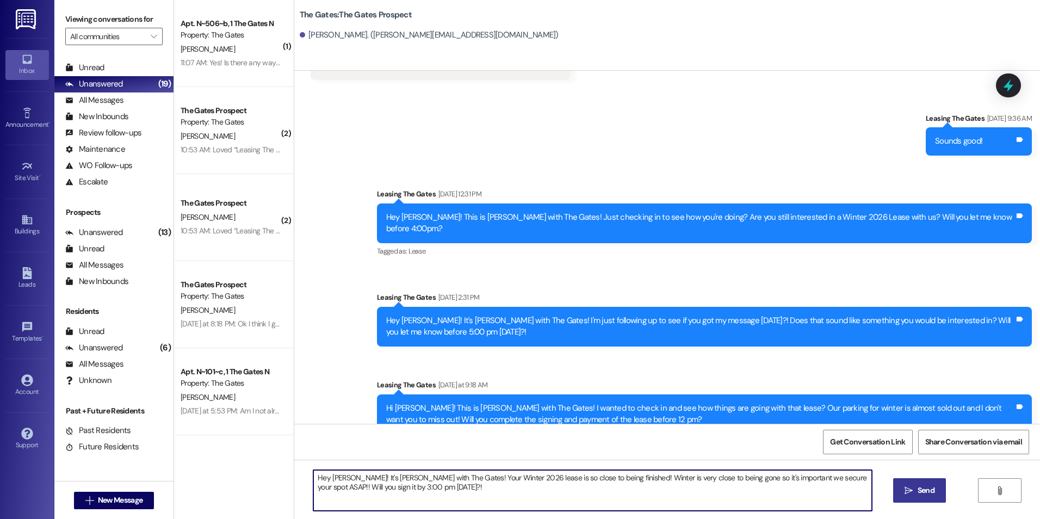
click at [342, 486] on textarea "Hey [PERSON_NAME]! It's [PERSON_NAME] with The Gates! Your Winter 2026 lease is…" at bounding box center [592, 490] width 558 height 41
type textarea "Hey [PERSON_NAME]! It's [PERSON_NAME] with The Gates! Your Winter 2026 lease is…"
click at [910, 483] on button " Send" at bounding box center [919, 490] width 53 height 24
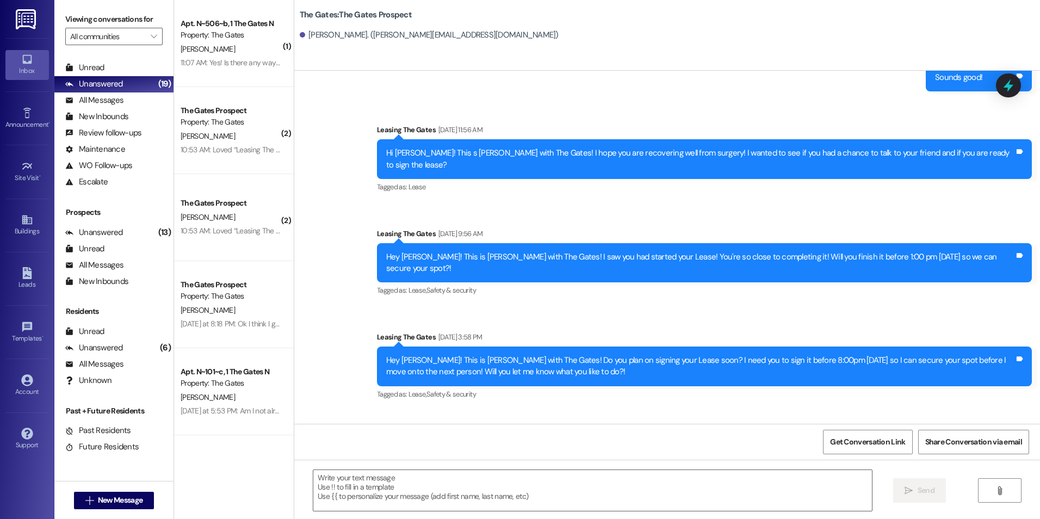
scroll to position [2035, 0]
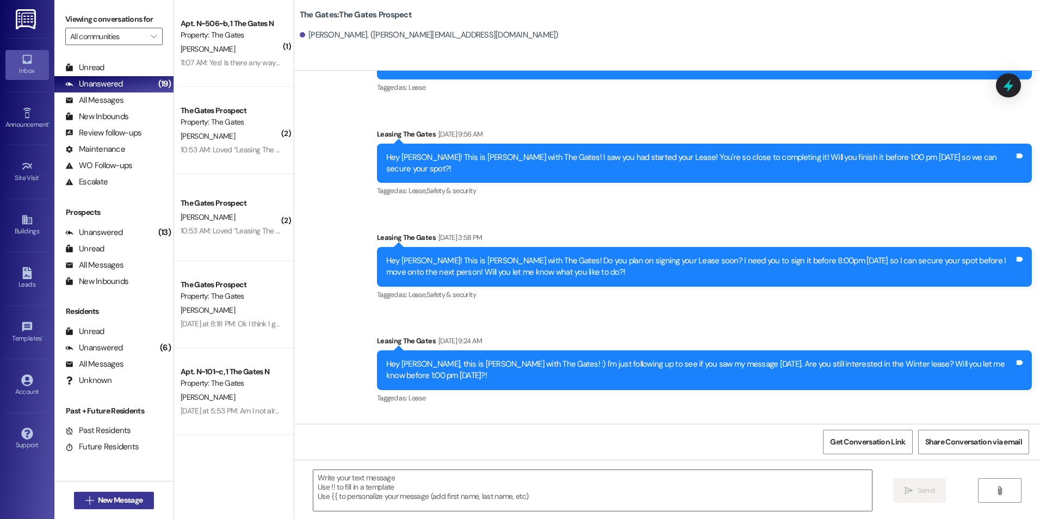
click at [121, 502] on span "New Message" at bounding box center [120, 500] width 45 height 11
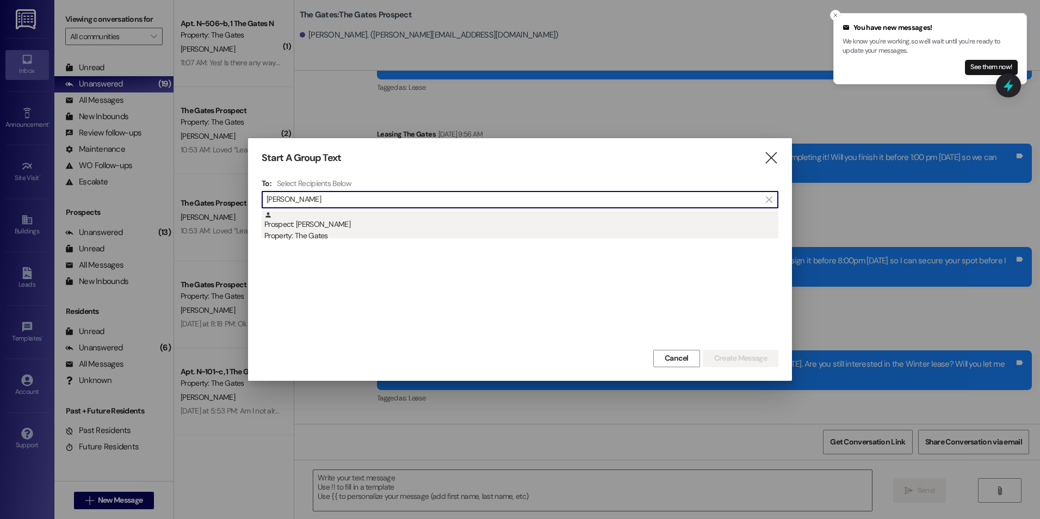
type input "[PERSON_NAME]"
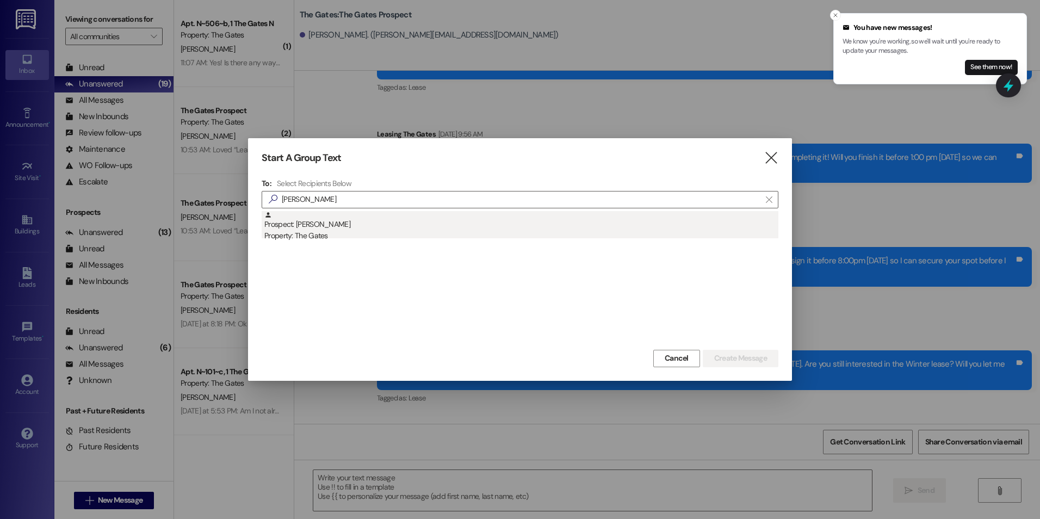
click at [302, 222] on div "Prospect: [PERSON_NAME] Property: The Gates" at bounding box center [521, 226] width 514 height 31
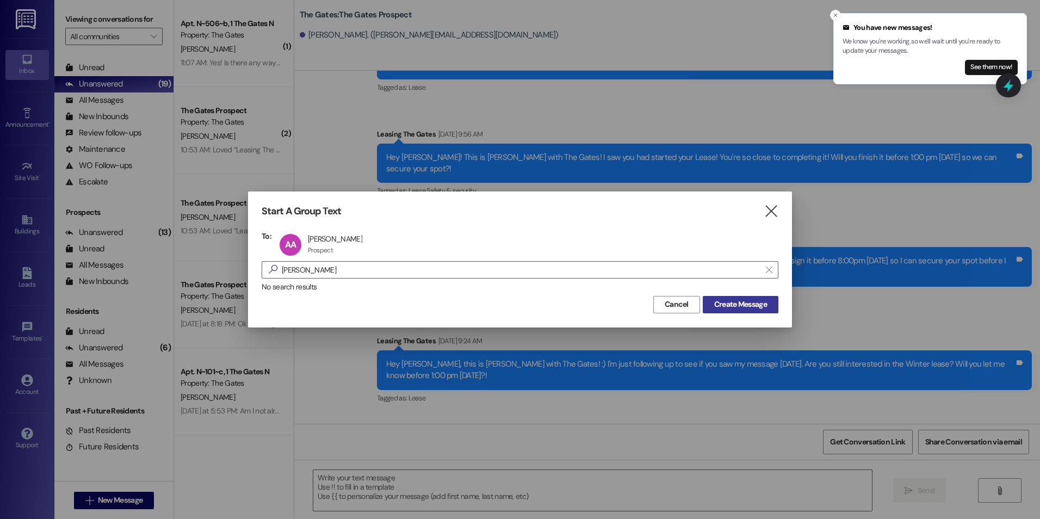
click at [740, 304] on span "Create Message" at bounding box center [740, 304] width 53 height 11
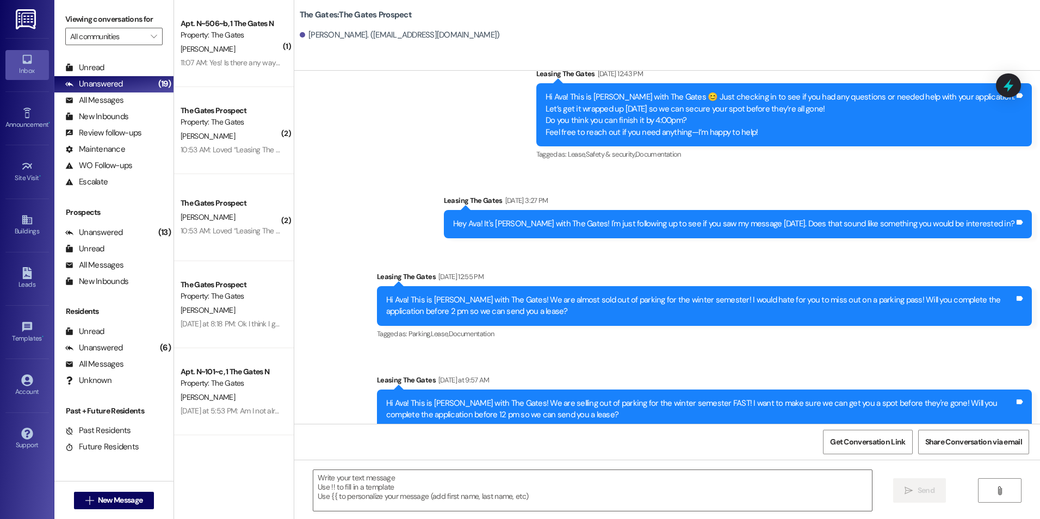
scroll to position [1884, 0]
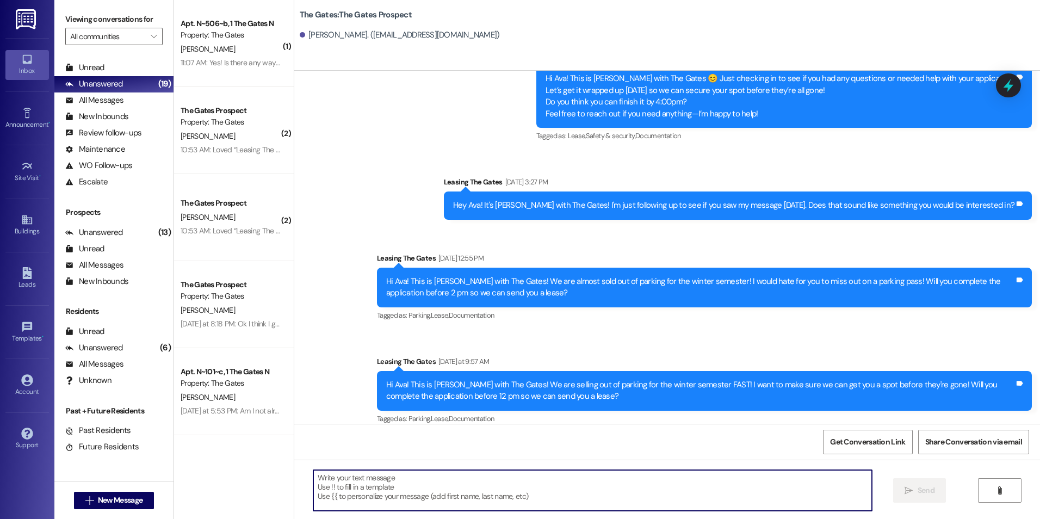
click at [418, 494] on textarea at bounding box center [592, 490] width 558 height 41
paste textarea "Hey [PERSON_NAME]! It's [PERSON_NAME] with The Gates! Your Winter 2026 lease is…"
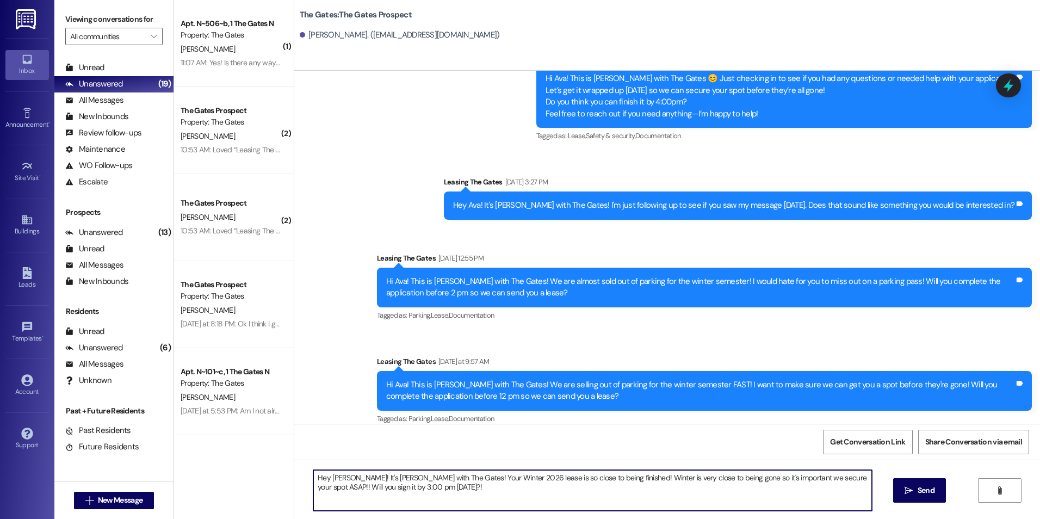
click at [342, 480] on textarea "Hey [PERSON_NAME]! It's [PERSON_NAME] with The Gates! Your Winter 2026 lease is…" at bounding box center [592, 490] width 558 height 41
drag, startPoint x: 487, startPoint y: 480, endPoint x: 468, endPoint y: 480, distance: 19.0
click at [468, 480] on textarea "Hey Ava! It's [PERSON_NAME] with The Gates! Your Winter 2026 lease is so close …" at bounding box center [592, 490] width 558 height 41
click at [559, 497] on textarea "Hey Ava! It's [PERSON_NAME] with The Gates! Your Winter 2026 application is so …" at bounding box center [592, 490] width 558 height 41
click at [356, 492] on textarea "Hey Ava! It's [PERSON_NAME] with The Gates! Your Winter 2026 application is so …" at bounding box center [592, 490] width 558 height 41
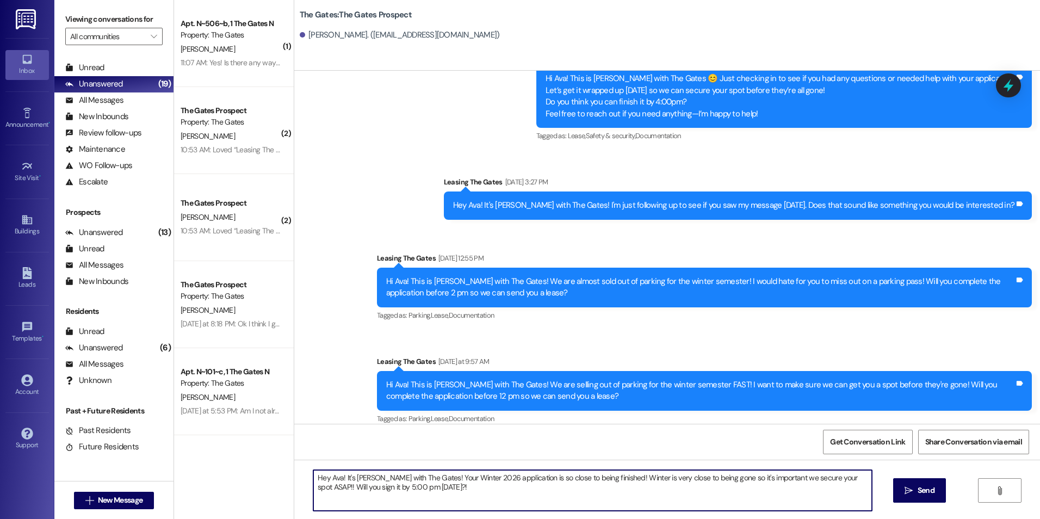
click at [337, 491] on textarea "Hey Ava! It's [PERSON_NAME] with The Gates! Your Winter 2026 application is so …" at bounding box center [592, 490] width 558 height 41
type textarea "Hey Ava! It's [PERSON_NAME] with The Gates! Your Winter 2026 application is so …"
click at [917, 484] on button " Send" at bounding box center [919, 490] width 53 height 24
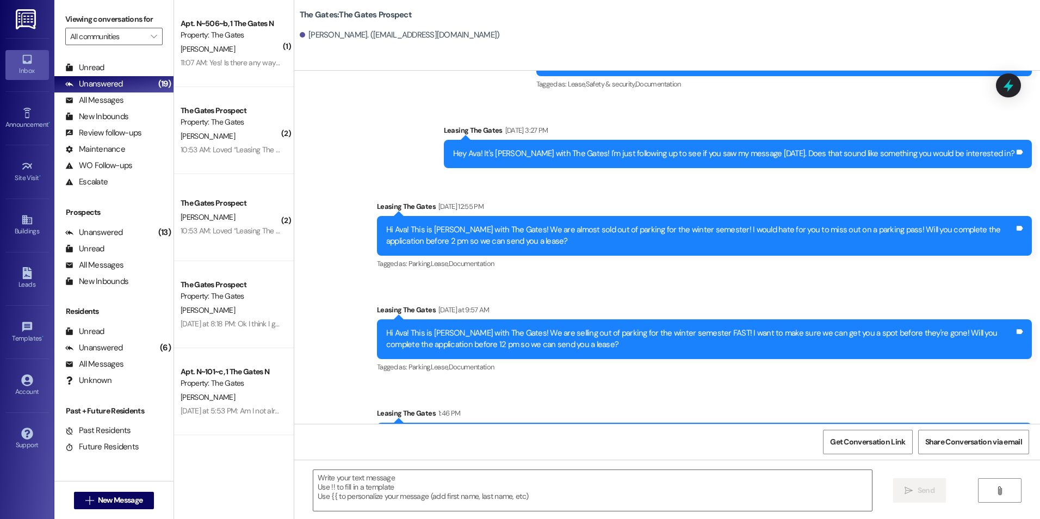
scroll to position [1972, 0]
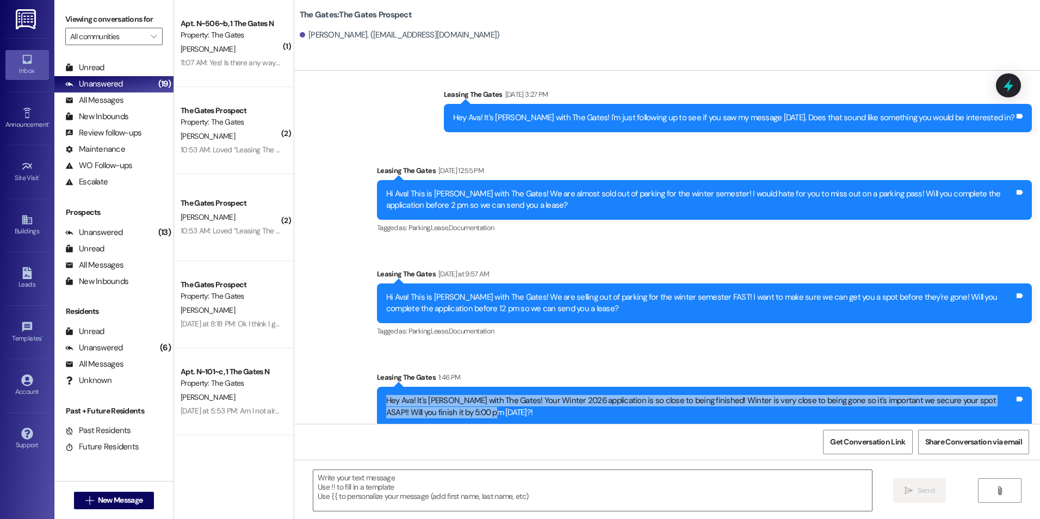
drag, startPoint x: 376, startPoint y: 390, endPoint x: 461, endPoint y: 410, distance: 87.4
click at [461, 410] on div "Hey Ava! It's [PERSON_NAME] with The Gates! Your Winter 2026 application is so …" at bounding box center [704, 407] width 655 height 40
drag, startPoint x: 461, startPoint y: 410, endPoint x: 434, endPoint y: 390, distance: 34.3
click at [98, 500] on span "New Message" at bounding box center [120, 500] width 45 height 11
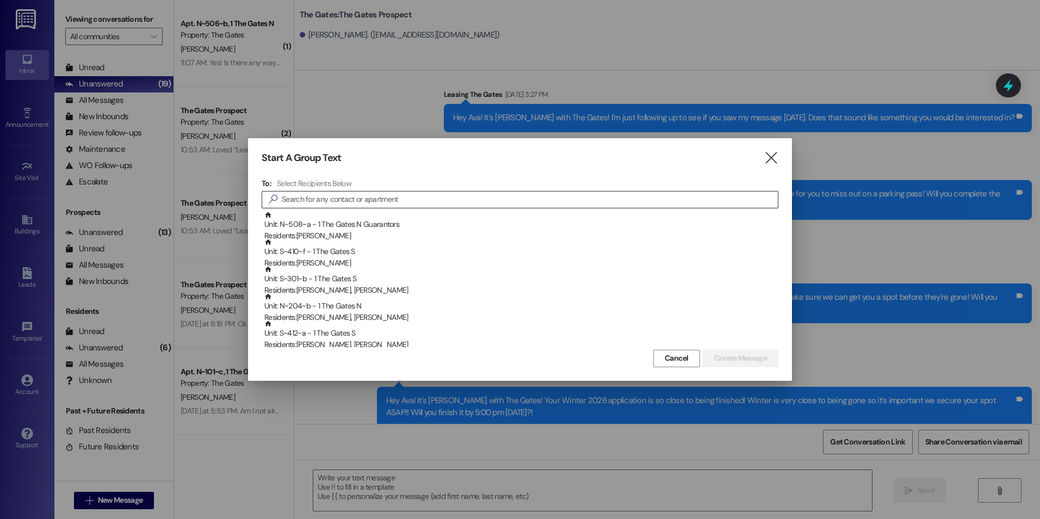
click at [516, 207] on input at bounding box center [530, 199] width 496 height 15
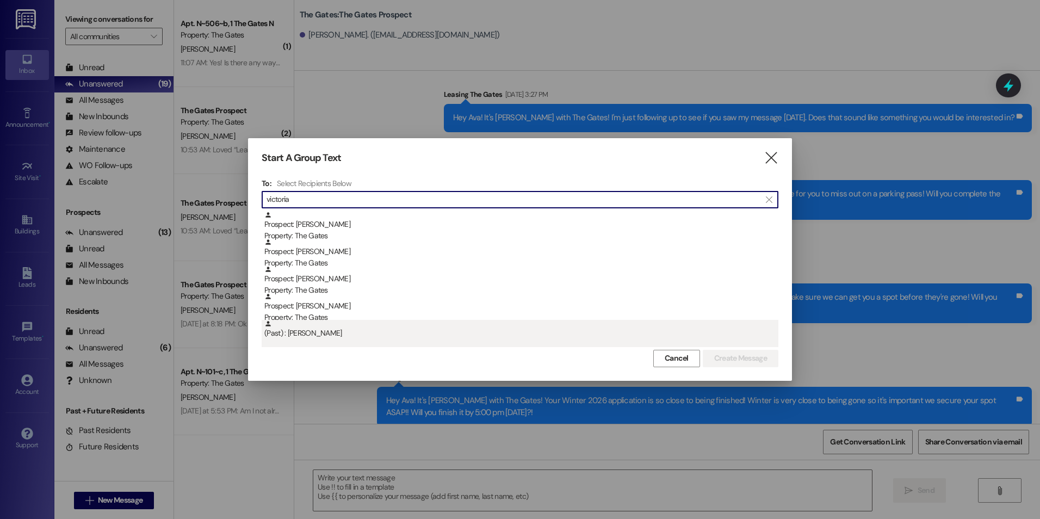
type input "victoria"
click at [445, 320] on div "(Past) : [PERSON_NAME]" at bounding box center [521, 329] width 514 height 19
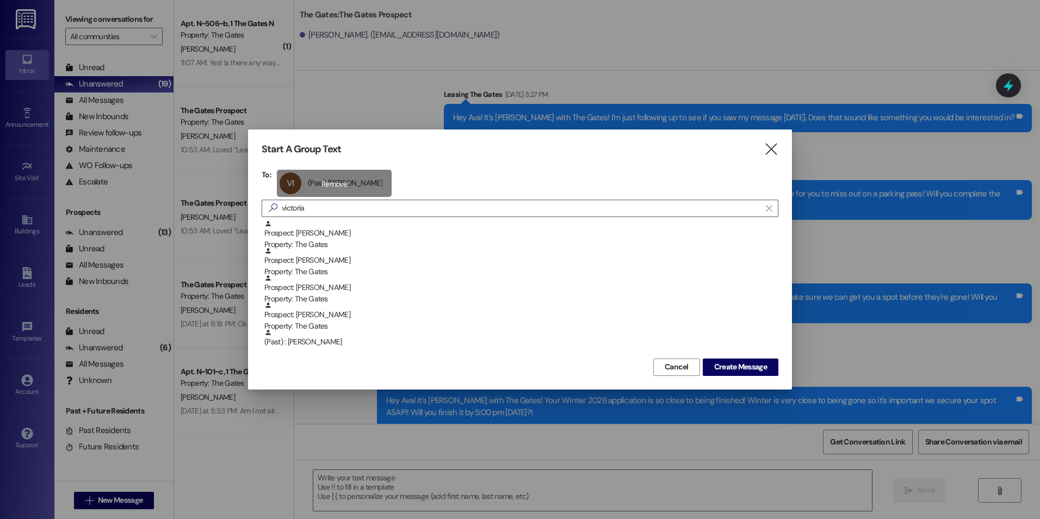
click at [334, 183] on div "VI (Past) [PERSON_NAME] (Past) [GEOGRAPHIC_DATA][PERSON_NAME] click to remove" at bounding box center [334, 183] width 115 height 27
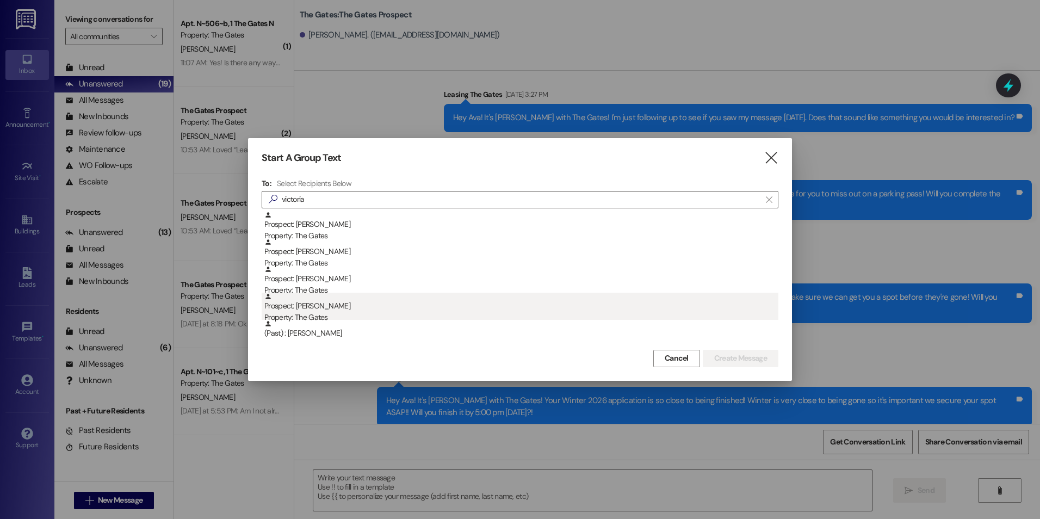
click at [378, 296] on div "Prospect: [PERSON_NAME] Property: The Gates" at bounding box center [521, 308] width 514 height 31
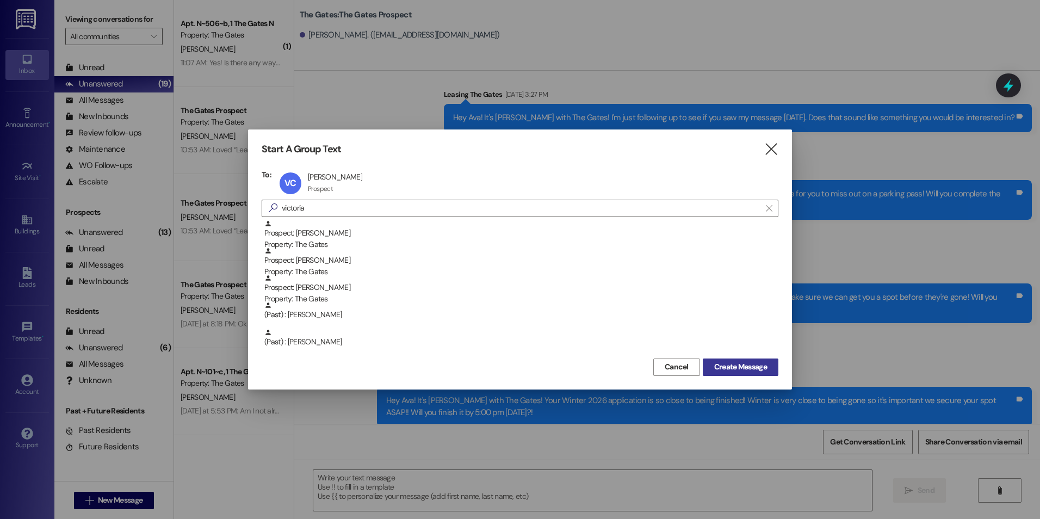
click at [738, 360] on button "Create Message" at bounding box center [741, 367] width 76 height 17
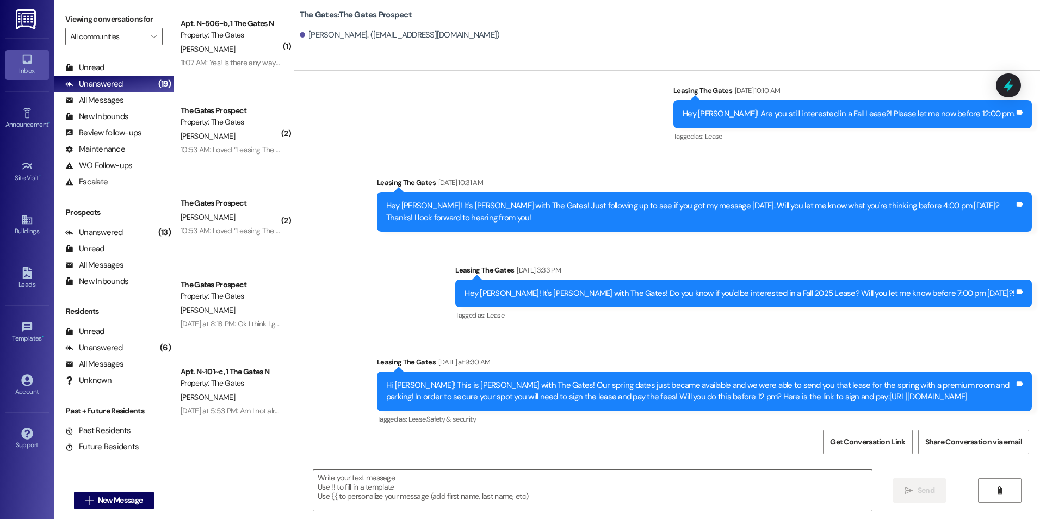
scroll to position [688, 0]
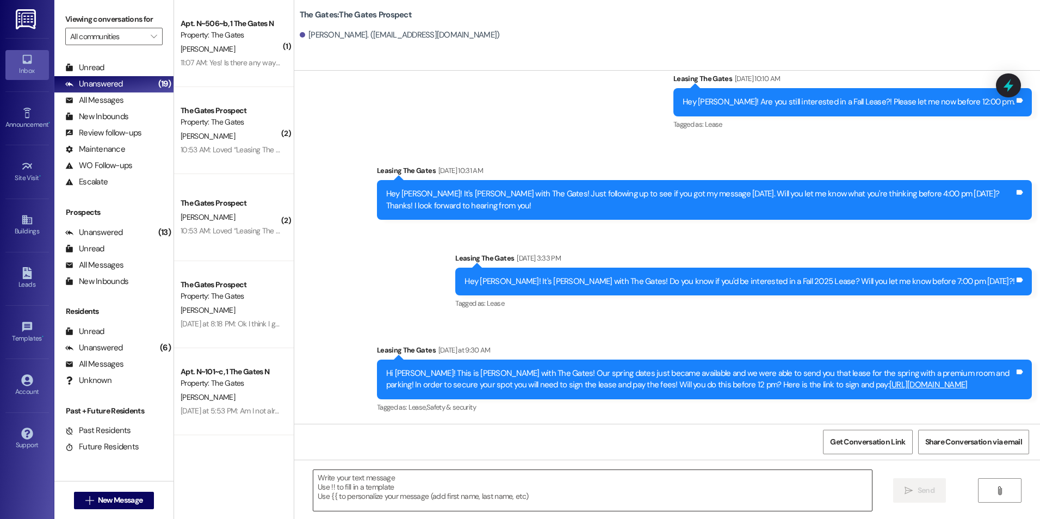
click at [451, 483] on textarea at bounding box center [592, 490] width 558 height 41
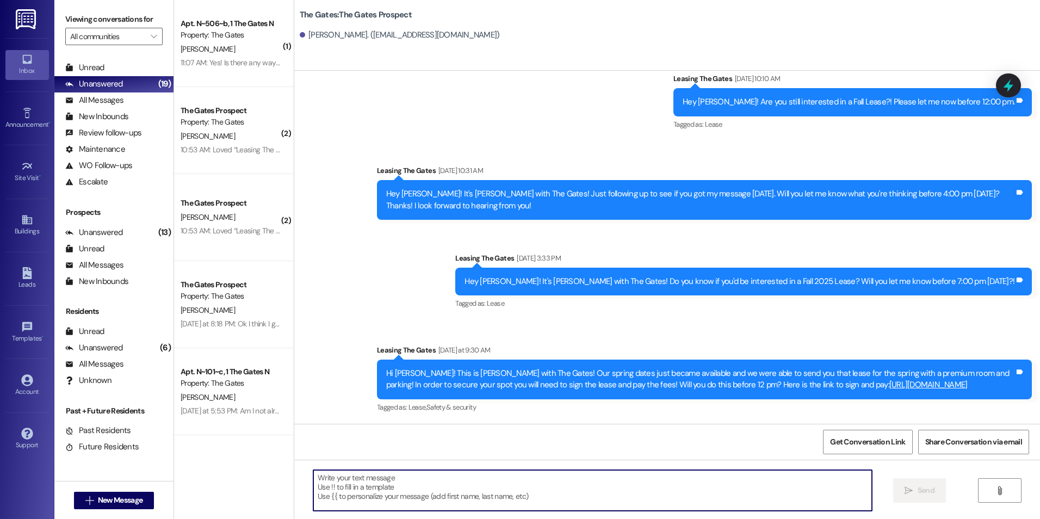
paste textarea "Hi [PERSON_NAME]! This is [PERSON_NAME] with The Gates! Our spring dates just b…"
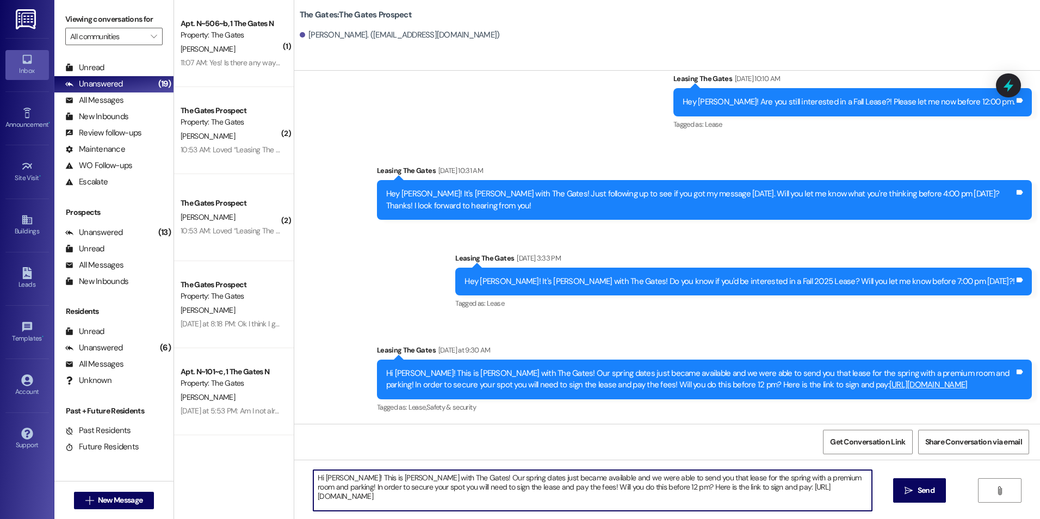
drag, startPoint x: 318, startPoint y: 475, endPoint x: 320, endPoint y: 483, distance: 8.1
click at [320, 483] on textarea "Hi [PERSON_NAME]! This is [PERSON_NAME] with The Gates! Our spring dates just b…" at bounding box center [592, 490] width 558 height 41
click at [317, 473] on textarea "Hi [PERSON_NAME]! This is [PERSON_NAME] with The Gates! Our spring dates just b…" at bounding box center [592, 490] width 558 height 41
drag, startPoint x: 407, startPoint y: 478, endPoint x: 372, endPoint y: 481, distance: 35.0
click at [372, 481] on textarea "Hey [PERSON_NAME]! This is [PERSON_NAME] with The Gates! Our spring dates just …" at bounding box center [592, 490] width 558 height 41
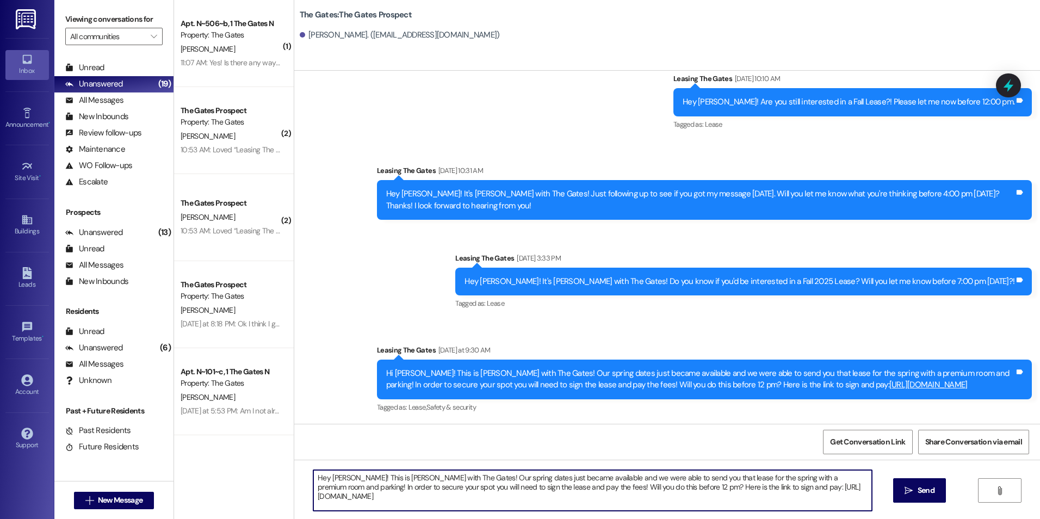
click at [433, 478] on textarea "Hey [PERSON_NAME]! This is [PERSON_NAME] with The Gates! Our spring dates just …" at bounding box center [592, 490] width 558 height 41
drag, startPoint x: 440, startPoint y: 478, endPoint x: 574, endPoint y: 478, distance: 134.4
click at [574, 478] on textarea "Hey [PERSON_NAME]! This is [PERSON_NAME] with The Gates! :) Our spring dates ju…" at bounding box center [592, 490] width 558 height 41
drag, startPoint x: 672, startPoint y: 480, endPoint x: 438, endPoint y: 476, distance: 234.0
click at [438, 476] on textarea "Hey [PERSON_NAME]! This is [PERSON_NAME] with The Gates! :) Our spring dates ju…" at bounding box center [592, 490] width 558 height 41
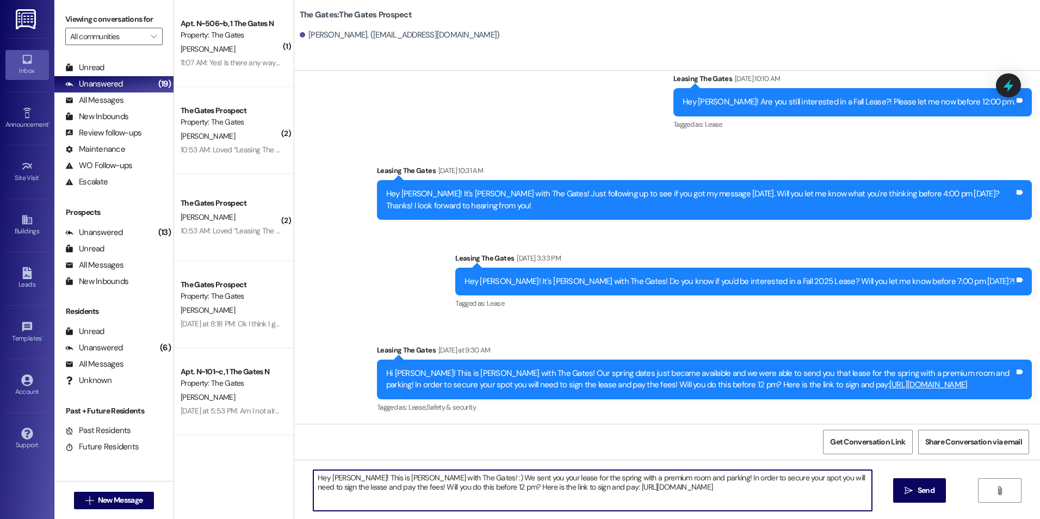
click at [721, 500] on textarea "Hey [PERSON_NAME]! This is [PERSON_NAME] with The Gates! :) We sent you your le…" at bounding box center [592, 490] width 558 height 41
click at [797, 495] on textarea "Hey [PERSON_NAME]! This is [PERSON_NAME] with The Gates! :) We sent you your le…" at bounding box center [592, 490] width 558 height 41
click at [444, 487] on textarea "Hey [PERSON_NAME]! This is [PERSON_NAME] with The Gates! :) We sent you your le…" at bounding box center [592, 490] width 558 height 41
click at [715, 484] on textarea "Hey [PERSON_NAME]! This is [PERSON_NAME] with The Gates! :) We sent you your le…" at bounding box center [592, 490] width 558 height 41
type textarea "Hey [PERSON_NAME]! This is [PERSON_NAME] with The Gates! :) We sent you your le…"
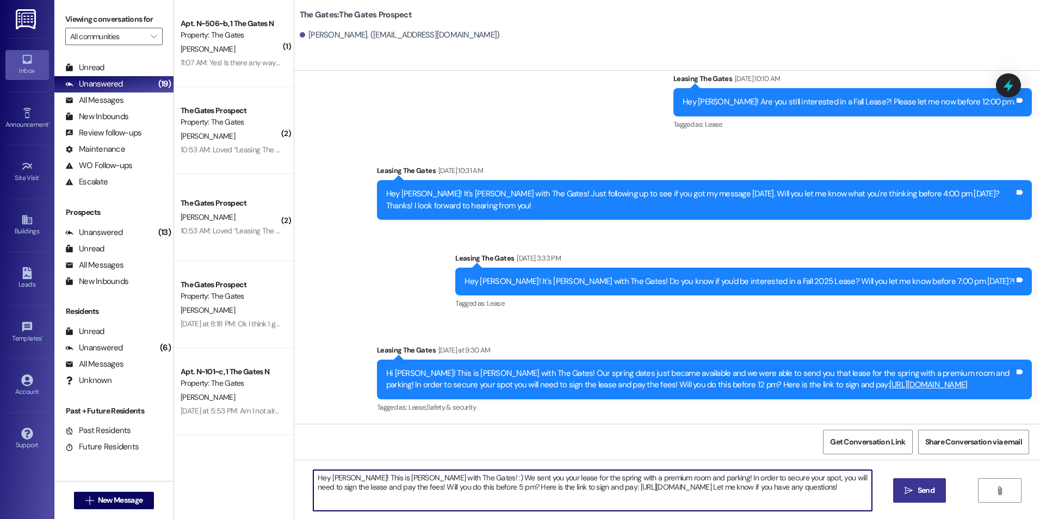
click at [902, 483] on button " Send" at bounding box center [919, 490] width 53 height 24
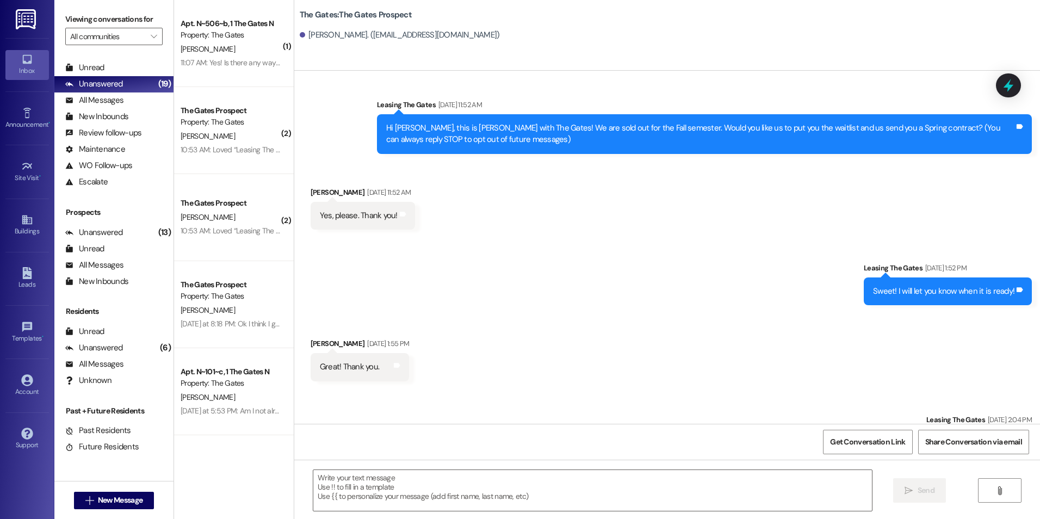
scroll to position [0, 0]
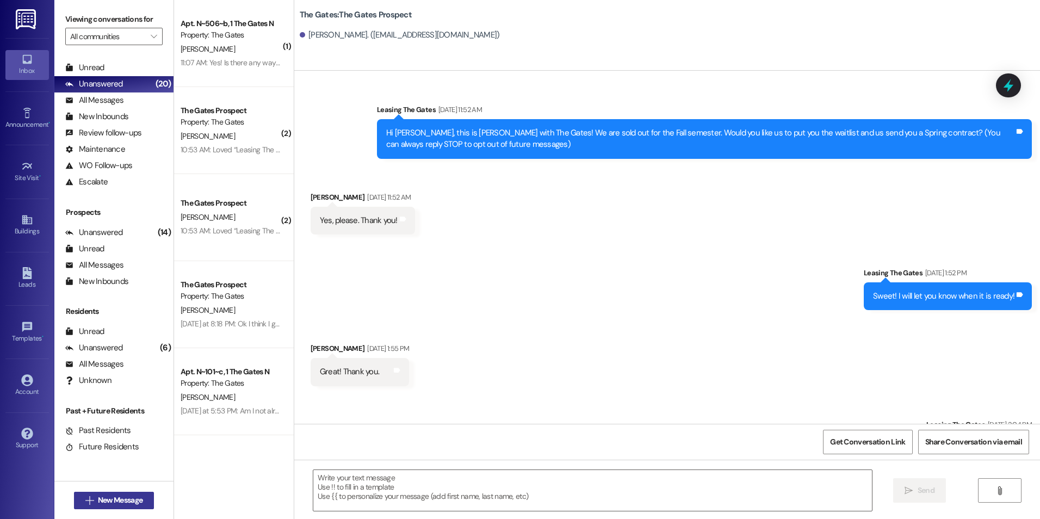
click at [116, 493] on button " New Message" at bounding box center [114, 500] width 81 height 17
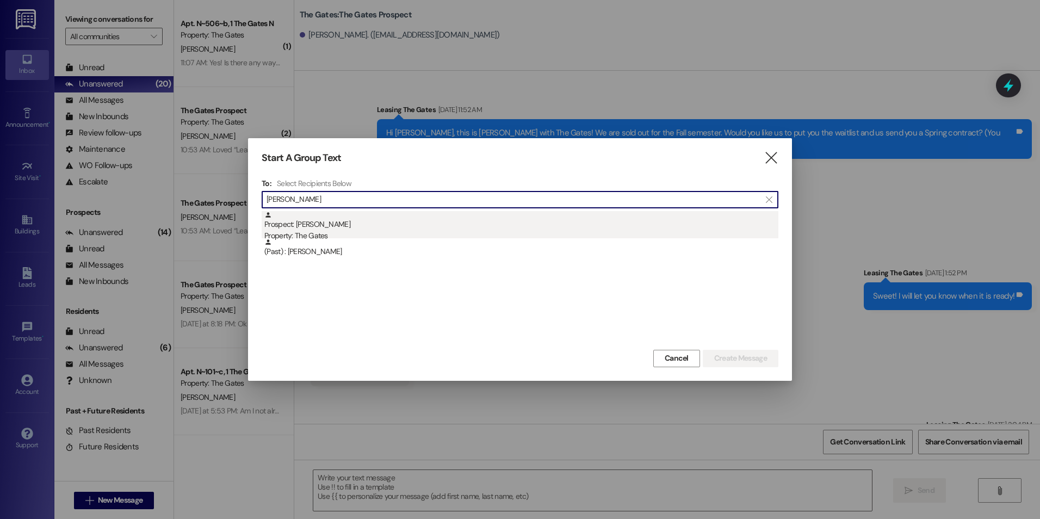
type input "[PERSON_NAME]"
click at [329, 226] on div "Prospect: [PERSON_NAME] Property: The Gates" at bounding box center [521, 226] width 514 height 31
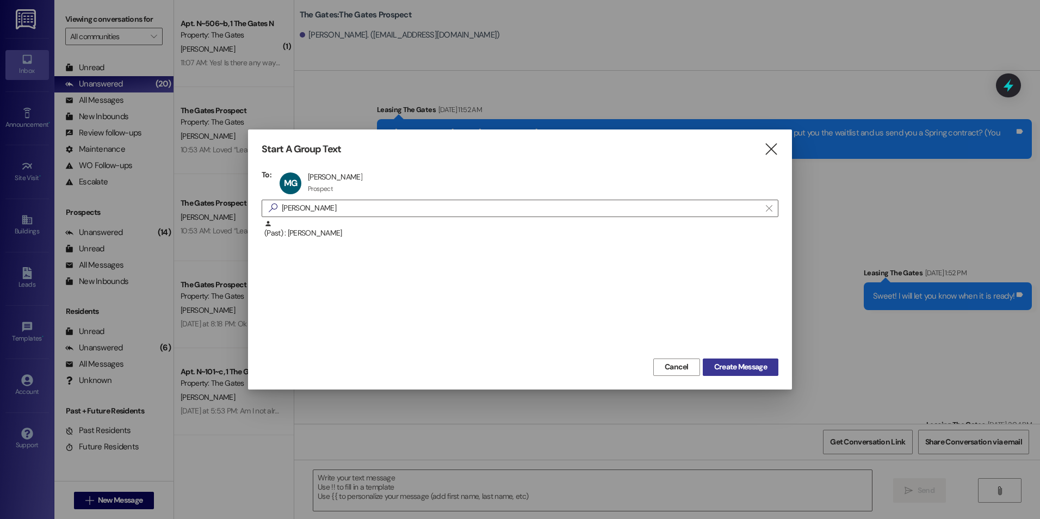
click at [746, 369] on span "Create Message" at bounding box center [740, 366] width 53 height 11
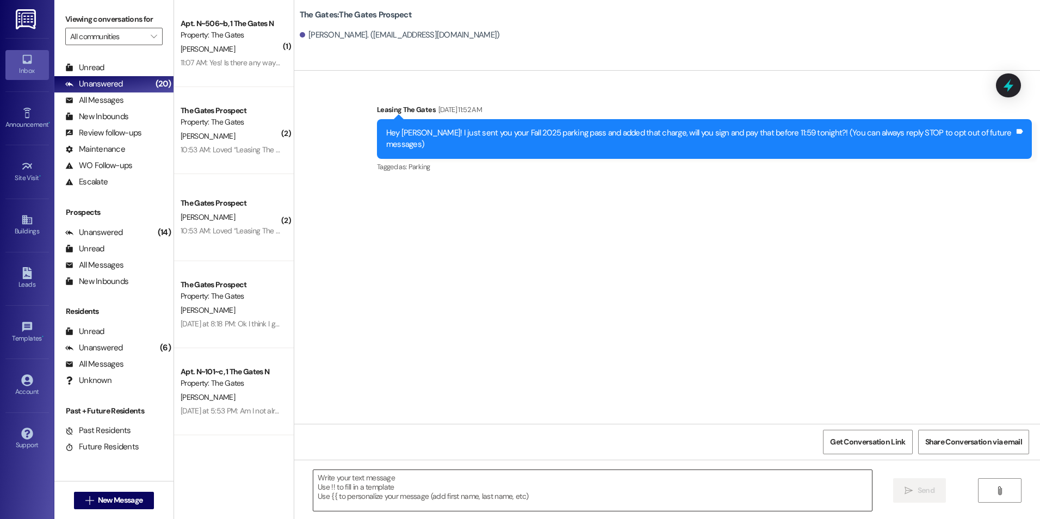
click at [437, 496] on textarea at bounding box center [592, 490] width 558 height 41
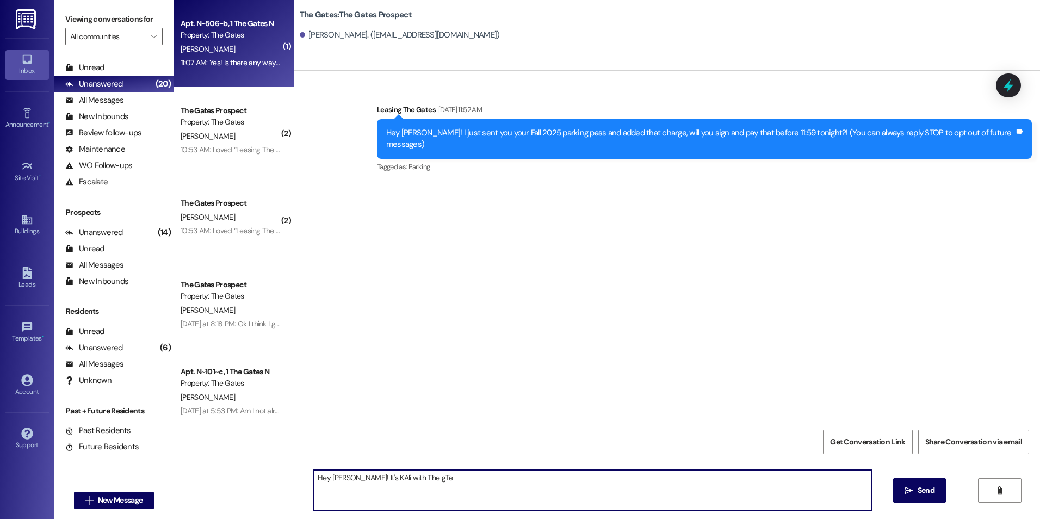
type textarea "Hey [PERSON_NAME]! It's KAli with The gTe"
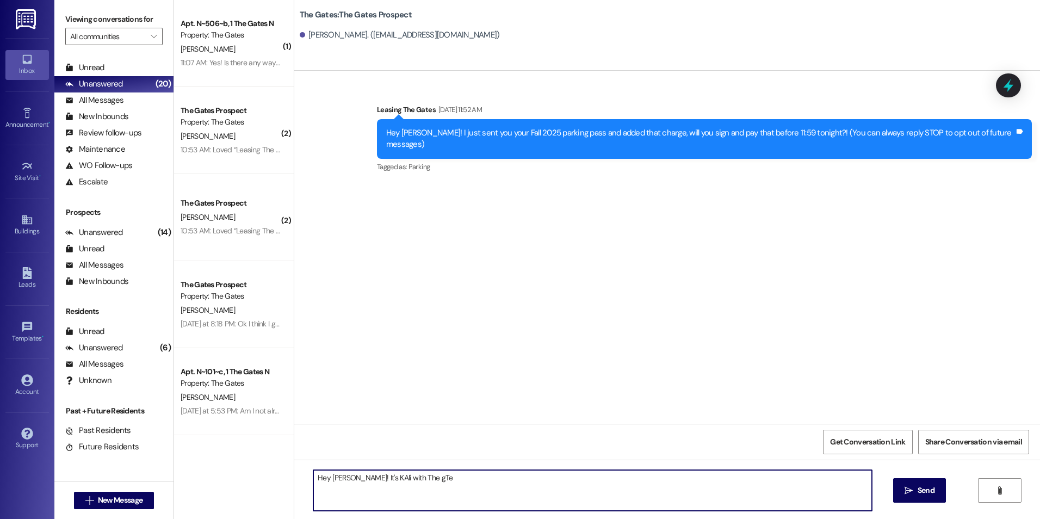
drag, startPoint x: 448, startPoint y: 475, endPoint x: 302, endPoint y: 485, distance: 145.6
click at [307, 485] on div "Hey [PERSON_NAME]! It's KAli with The gTe" at bounding box center [586, 491] width 559 height 42
paste textarea "Hi .....! This is [PERSON_NAME] from The Gates! We are running a LIMITED TIME D…"
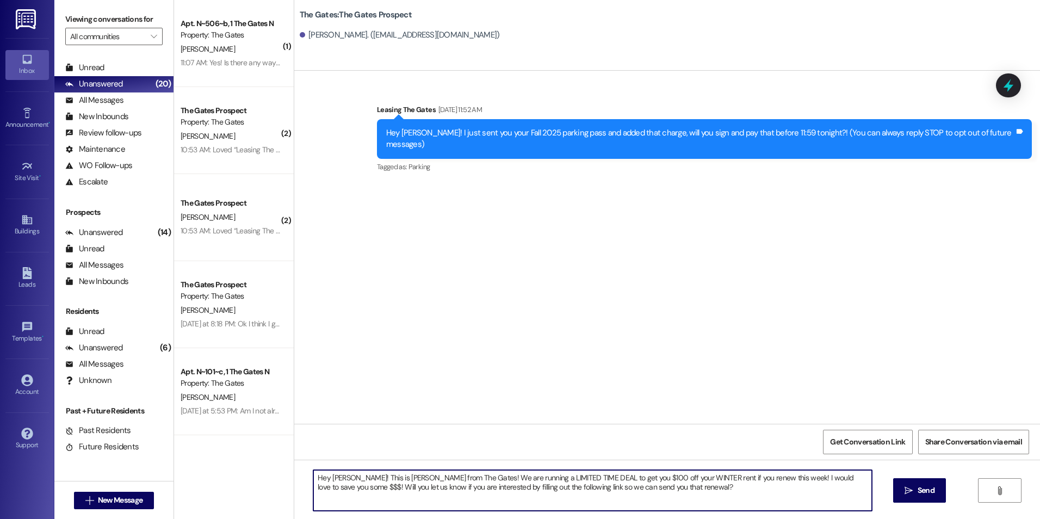
click at [398, 475] on textarea "Hey [PERSON_NAME]! This is [PERSON_NAME] from The Gates! We are running a LIMIT…" at bounding box center [592, 490] width 558 height 41
drag, startPoint x: 436, startPoint y: 478, endPoint x: 442, endPoint y: 502, distance: 24.7
click at [436, 480] on textarea "Hey [PERSON_NAME]! This is [PERSON_NAME] with The Gates! We are running a LIMIT…" at bounding box center [592, 490] width 558 height 41
click at [665, 482] on textarea "Hey [PERSON_NAME]! This is [PERSON_NAME] with The Gates! :) We are running a LI…" at bounding box center [592, 490] width 558 height 41
click at [672, 487] on textarea "Hey [PERSON_NAME]! This is [PERSON_NAME] with The Gates! :) We are running a LI…" at bounding box center [592, 490] width 558 height 41
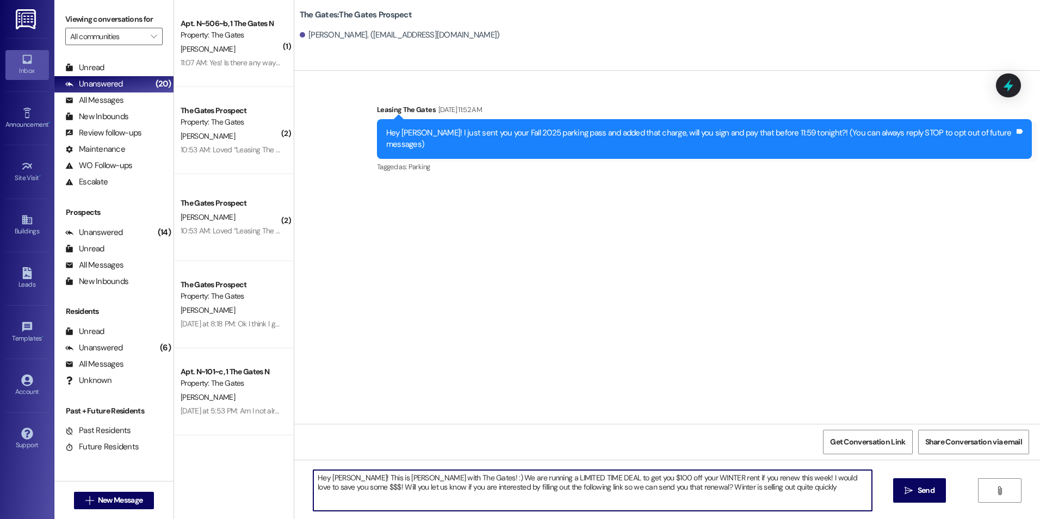
click at [789, 493] on textarea "Hey [PERSON_NAME]! This is [PERSON_NAME] with The Gates! :) We are running a LI…" at bounding box center [592, 490] width 558 height 41
drag, startPoint x: 309, startPoint y: 488, endPoint x: 634, endPoint y: 491, distance: 325.3
click at [634, 491] on textarea "Hey [PERSON_NAME]! This is [PERSON_NAME] with The Gates! :) We are running a LI…" at bounding box center [592, 490] width 558 height 41
click at [580, 484] on textarea "Hey [PERSON_NAME]! This is [PERSON_NAME] with The Gates! :) We are running a LI…" at bounding box center [592, 490] width 558 height 41
paste textarea "Will you let us know if you are interested by filling out the following link so…"
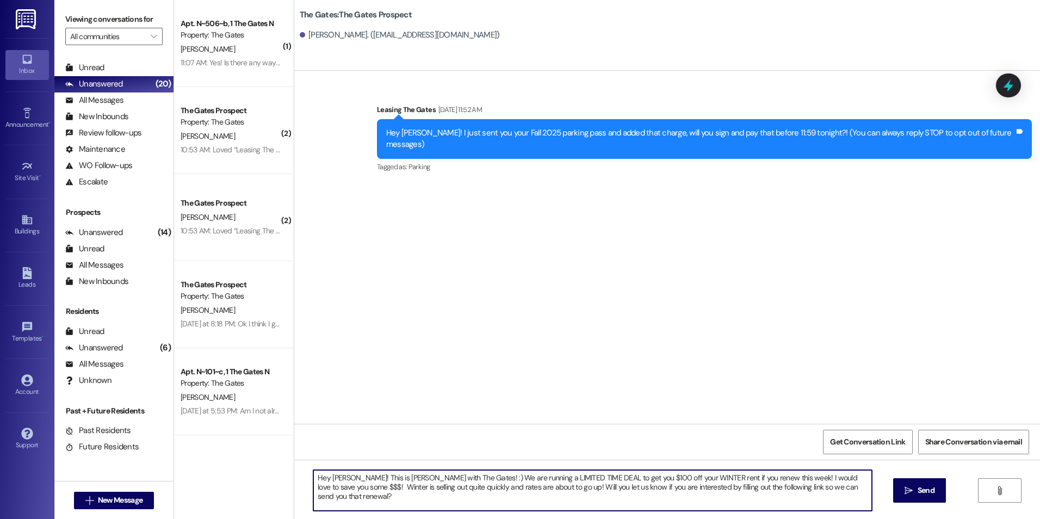
paste textarea "Will you let us know if you are interested by filling out the following link so…"
drag, startPoint x: 598, startPoint y: 500, endPoint x: 835, endPoint y: 489, distance: 237.4
click at [835, 489] on textarea "Hey [PERSON_NAME]! This is [PERSON_NAME] with The Gates! :) We are running a LI…" at bounding box center [592, 490] width 558 height 41
paste textarea "[URL][DOMAIN_NAME]"
type textarea "Hey [PERSON_NAME]! This is [PERSON_NAME] with The Gates! :) We are running a LI…"
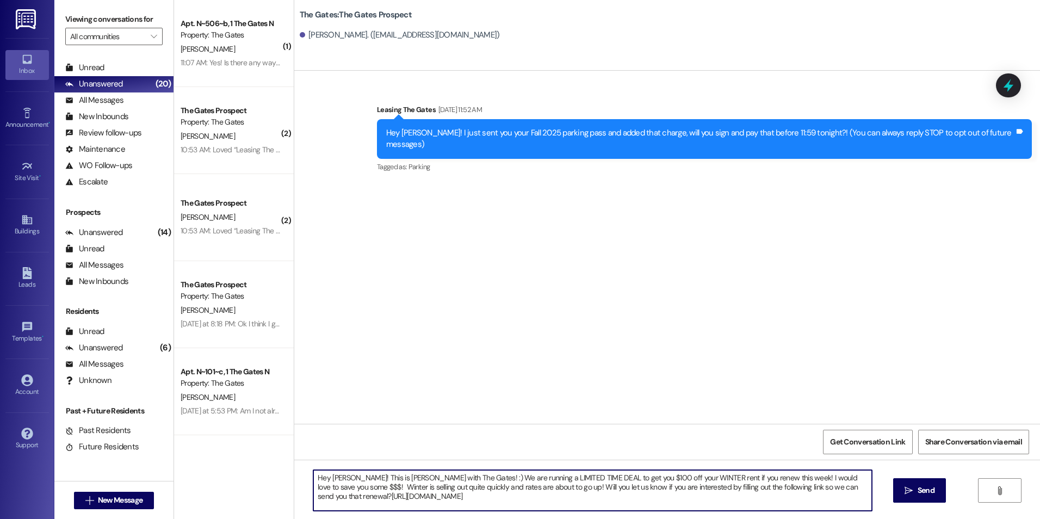
click at [916, 485] on span "Send" at bounding box center [926, 490] width 21 height 11
